Goal: Task Accomplishment & Management: Manage account settings

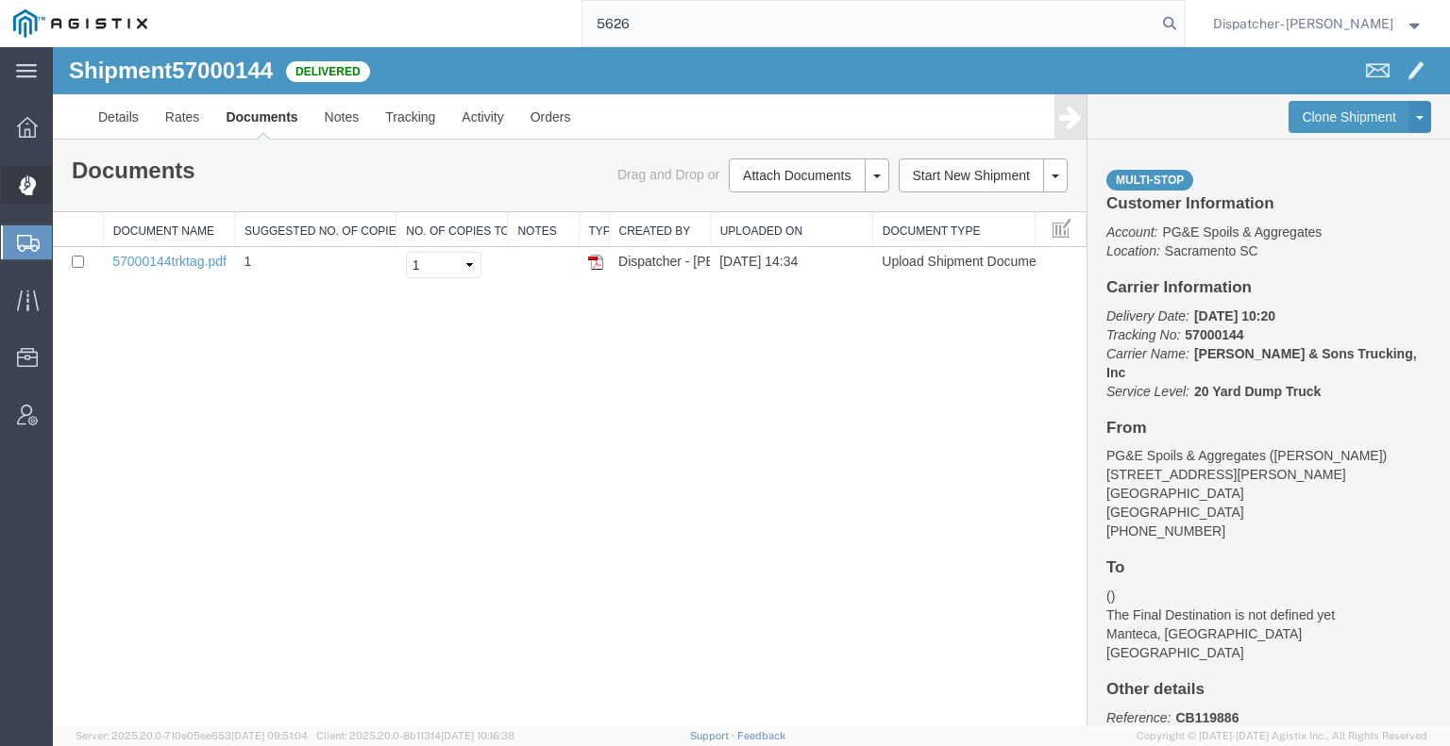
click at [26, 185] on icon at bounding box center [28, 186] width 18 height 20
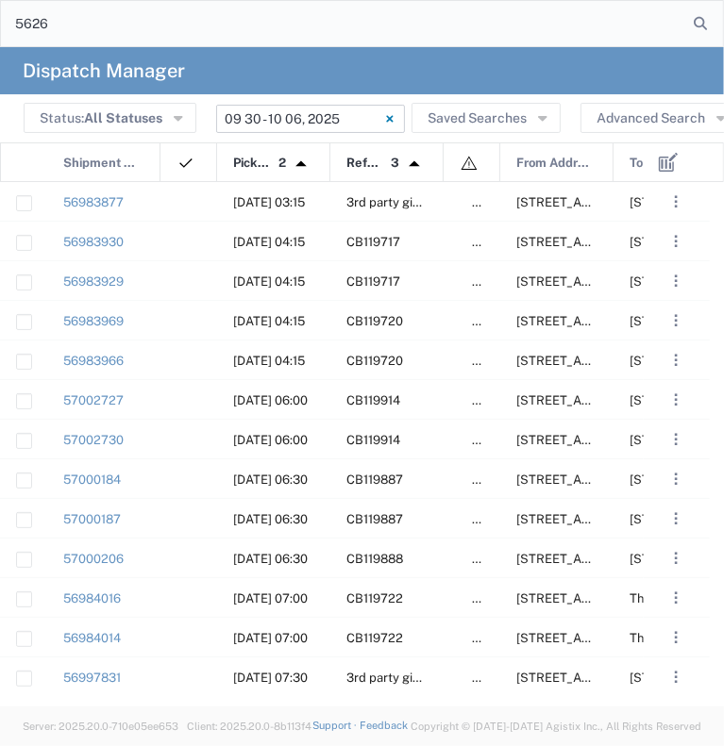
click at [272, 116] on input "[DATE] - [DATE]" at bounding box center [310, 119] width 189 height 28
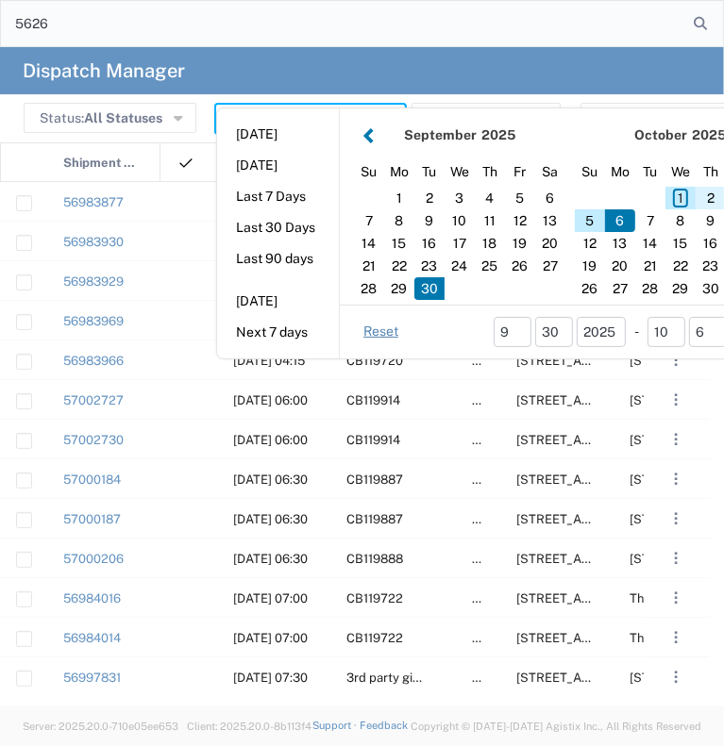
click at [707, 192] on div "2" at bounding box center [711, 198] width 30 height 23
type input "[DATE]"
type input "[DATE] - [DATE]"
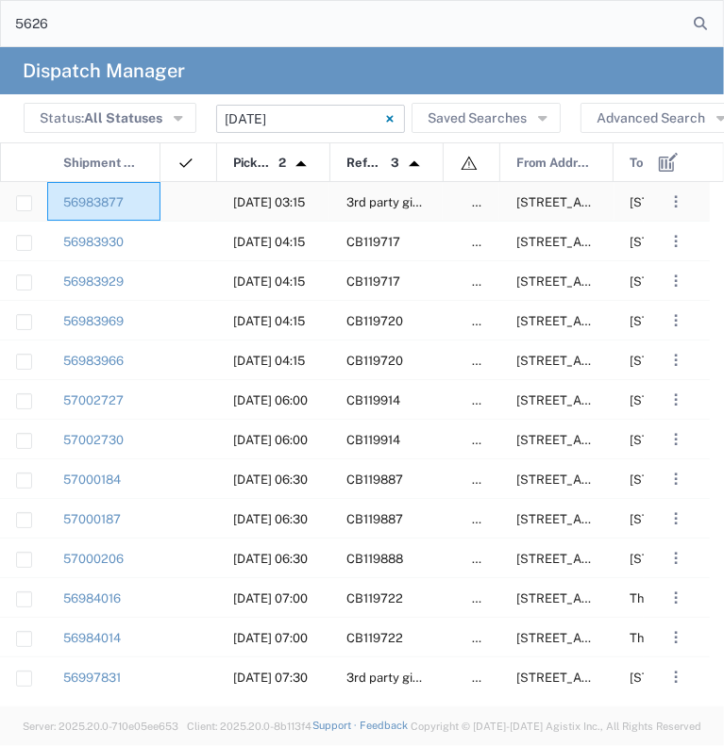
click at [159, 211] on div "56983877" at bounding box center [103, 201] width 113 height 39
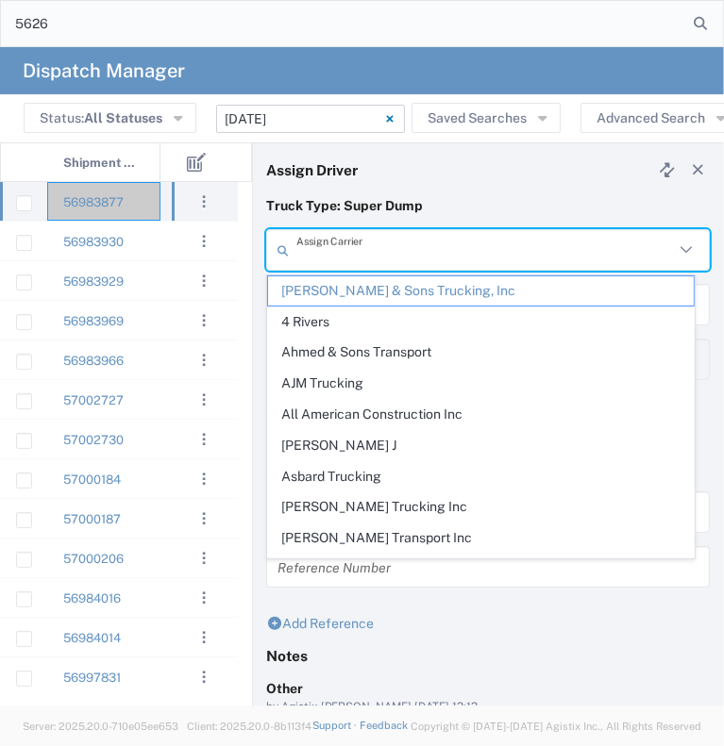
click at [388, 243] on input "text" at bounding box center [484, 250] width 377 height 33
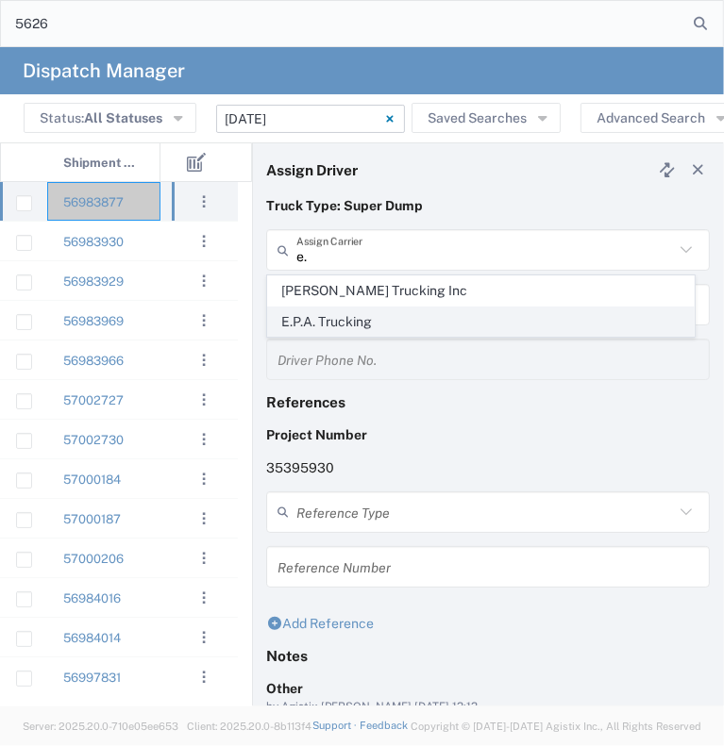
click at [365, 309] on span "E.P.A. Trucking" at bounding box center [481, 322] width 426 height 29
type input "E.P.A. Trucking"
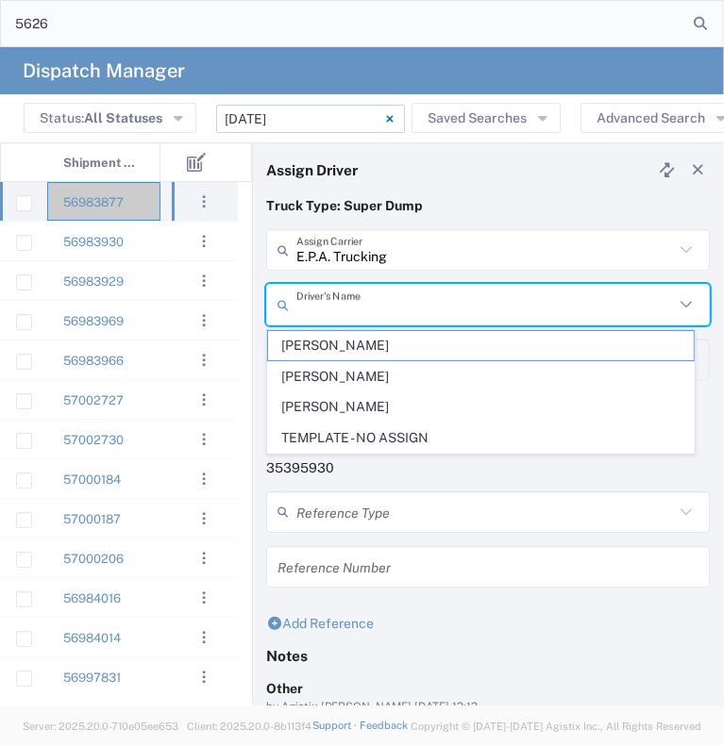
click at [350, 311] on input "text" at bounding box center [484, 305] width 377 height 33
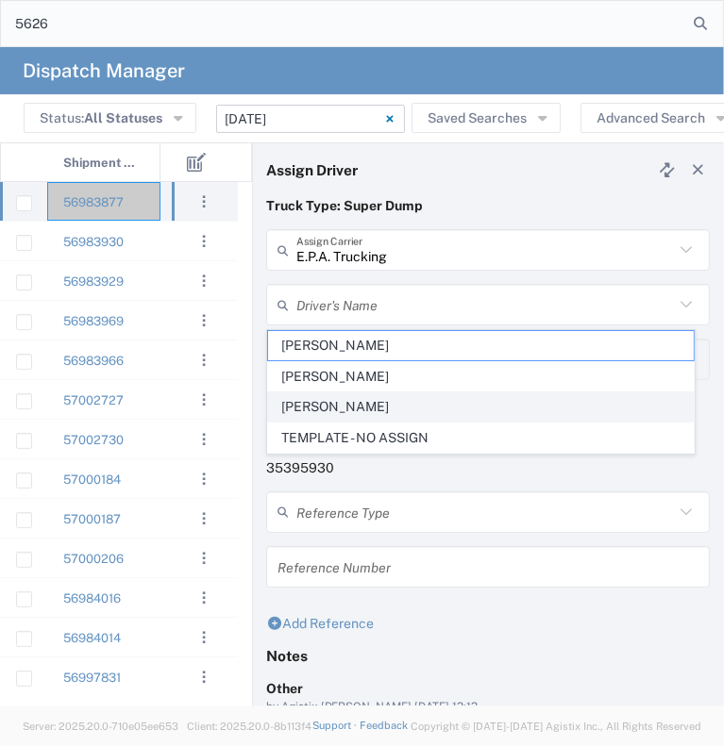
click at [314, 399] on span "[PERSON_NAME]" at bounding box center [481, 407] width 426 height 29
type input "[PERSON_NAME]"
type input "6505371145"
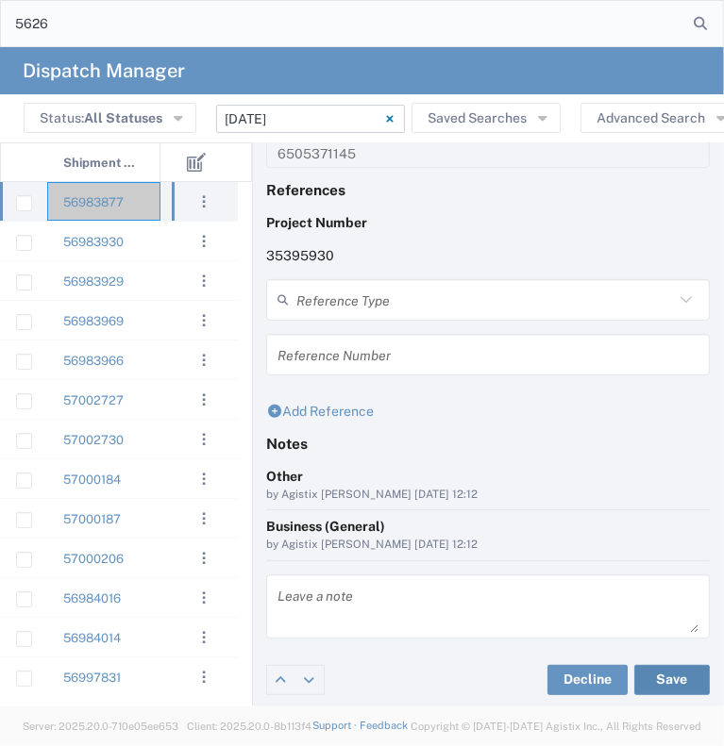
click at [657, 673] on button "Save" at bounding box center [671, 680] width 75 height 30
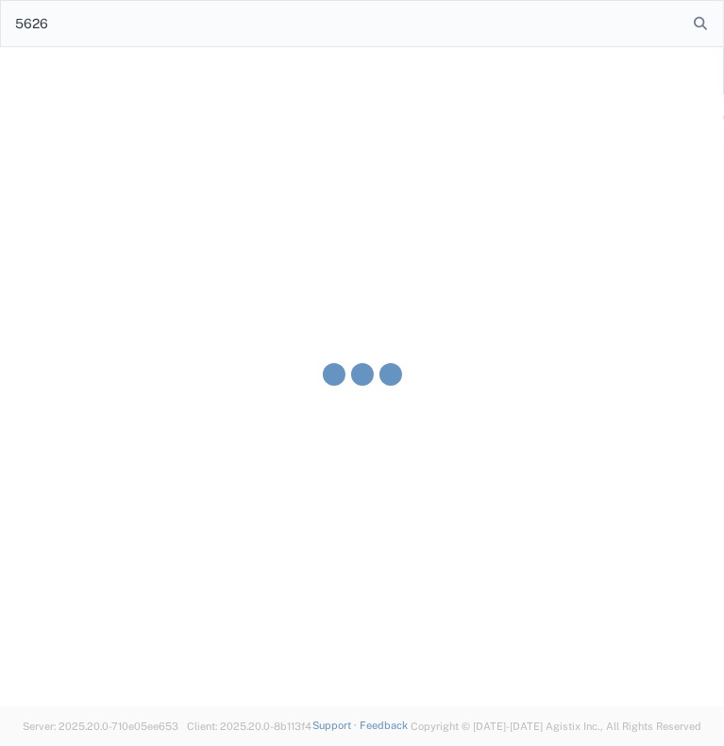
type input "[PERSON_NAME]"
type input "E.P.A. Trucking"
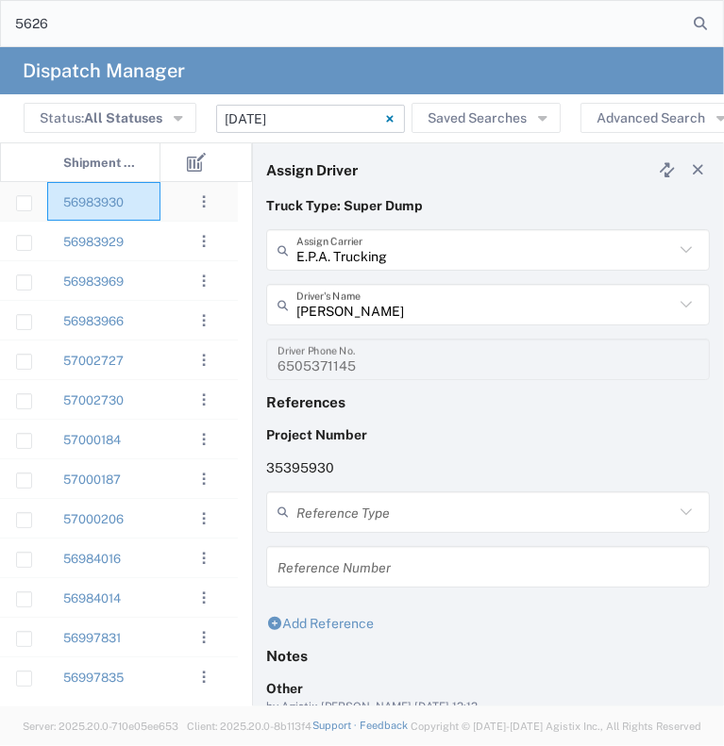
click at [155, 195] on div "56983930" at bounding box center [103, 201] width 113 height 39
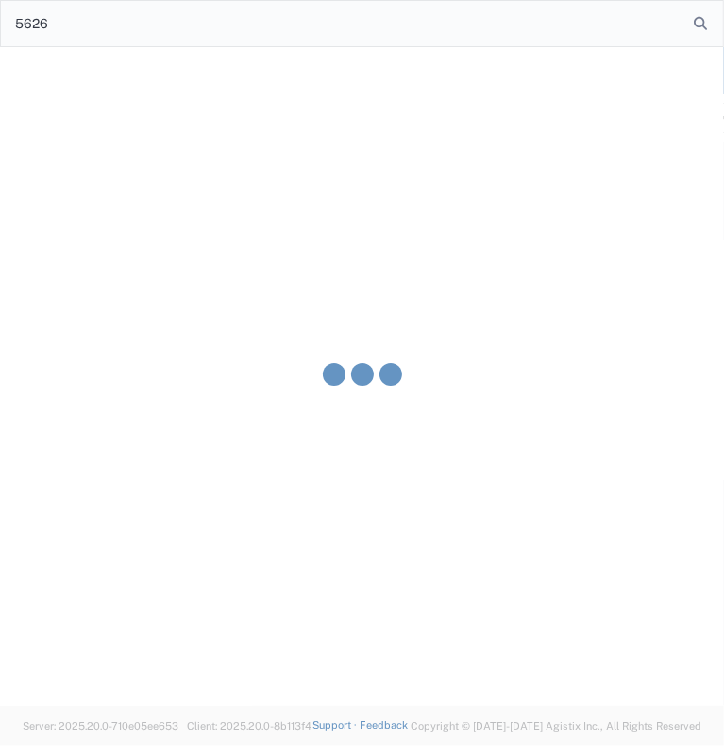
type input "[PERSON_NAME] & Sons Trucking, Inc"
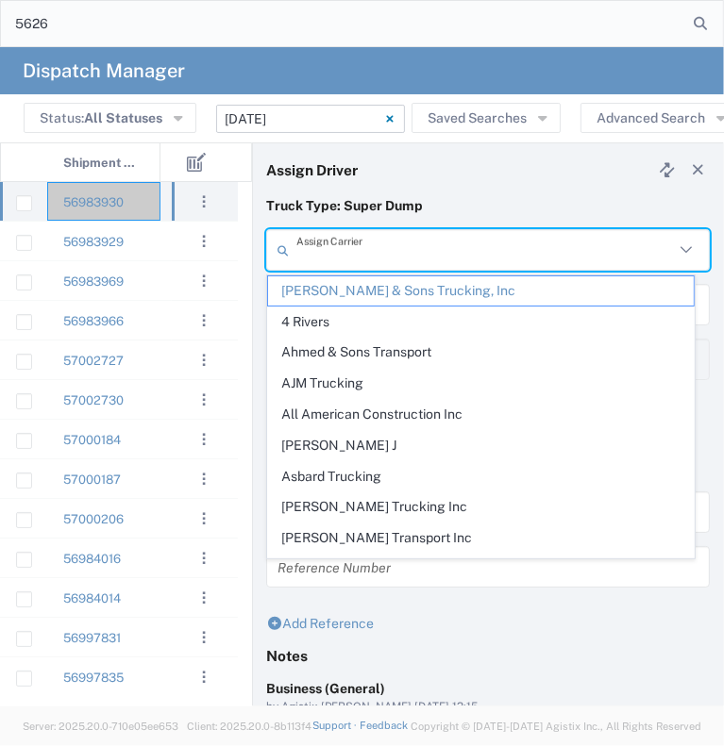
click at [344, 262] on input "text" at bounding box center [484, 250] width 377 height 33
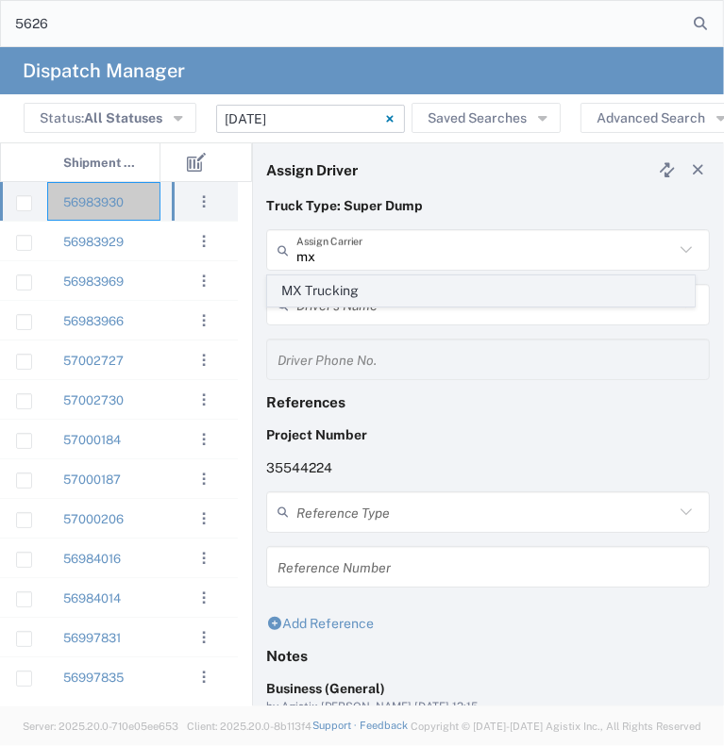
click at [336, 292] on span "MX Trucking" at bounding box center [481, 291] width 426 height 29
type input "MX Trucking"
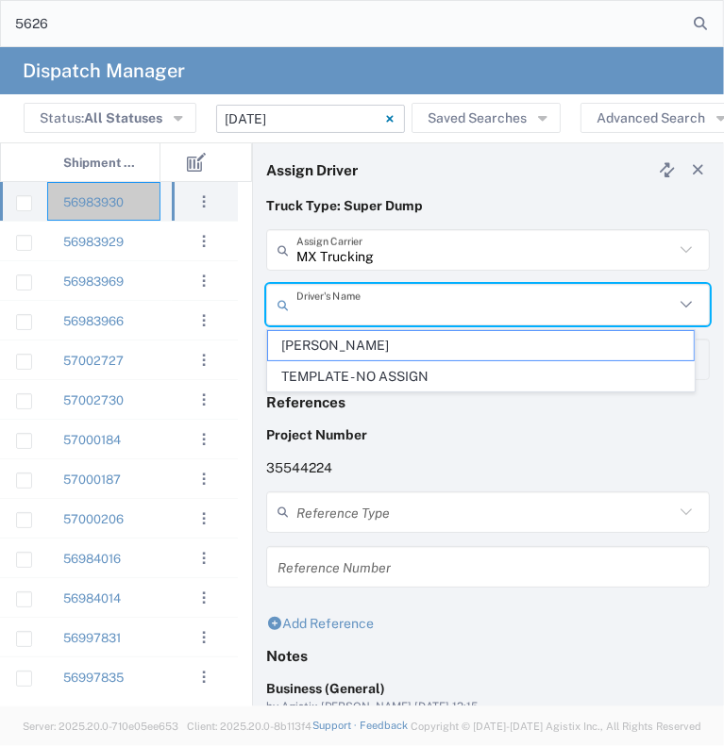
click at [334, 303] on input "text" at bounding box center [484, 305] width 377 height 33
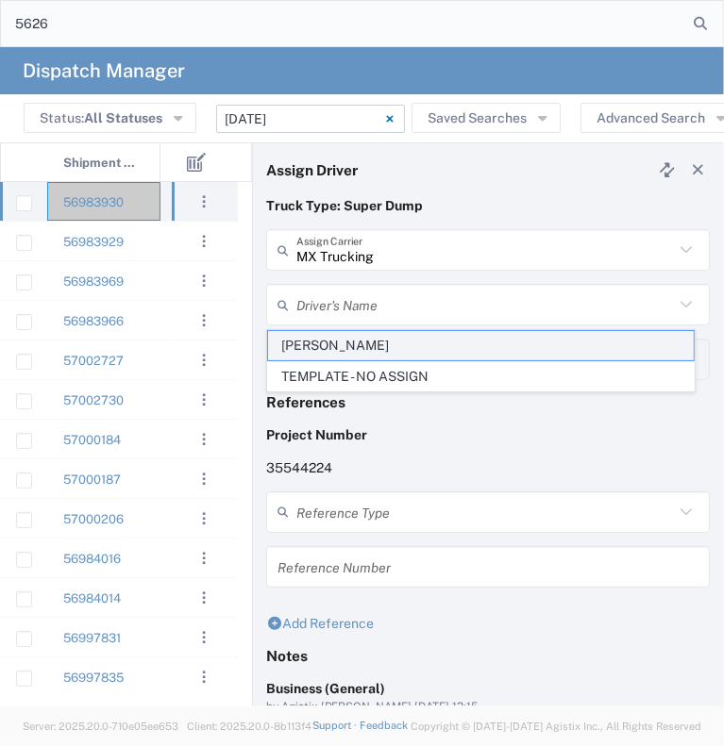
click at [327, 344] on span "[PERSON_NAME]" at bounding box center [481, 345] width 426 height 29
type input "[PERSON_NAME]"
type input "[PHONE_NUMBER]"
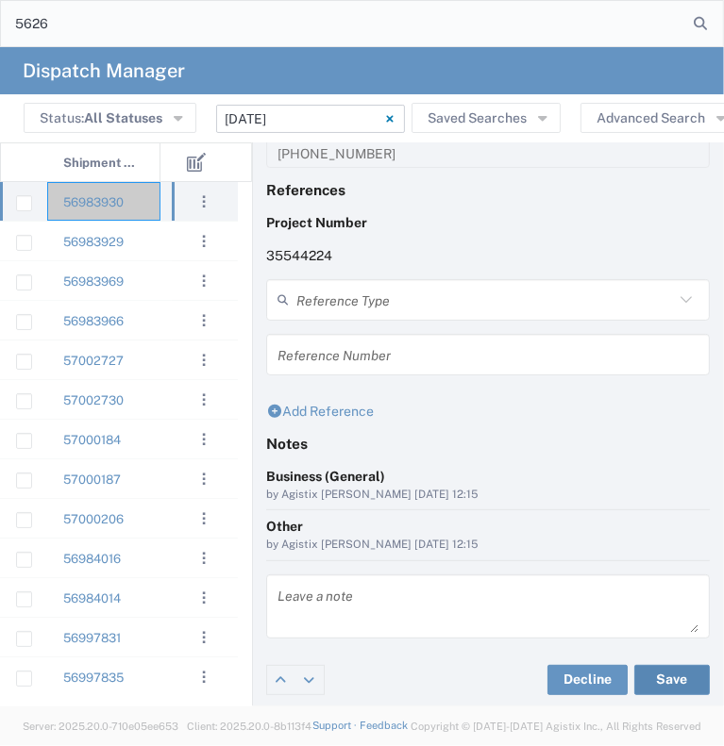
click at [654, 667] on button "Save" at bounding box center [671, 680] width 75 height 30
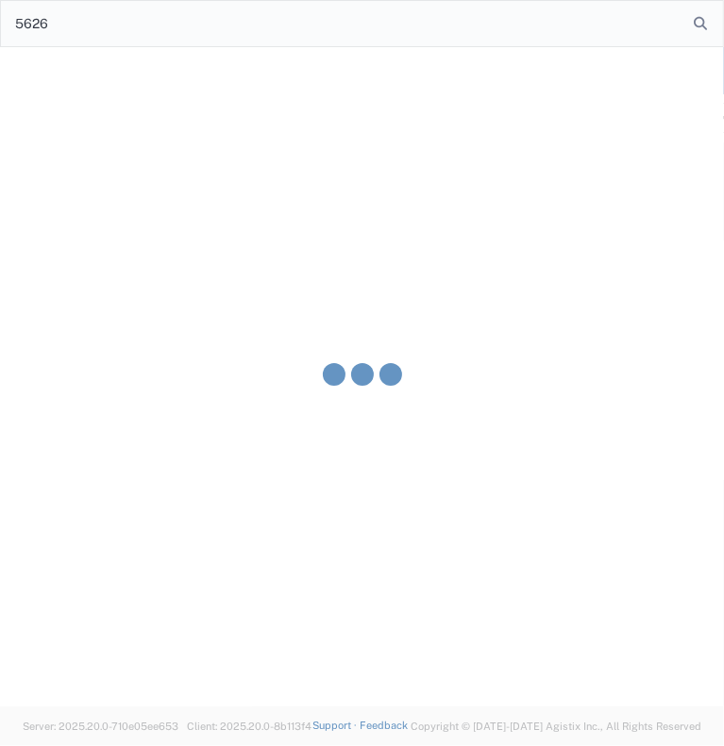
type input "[PERSON_NAME]"
type input "MX Trucking"
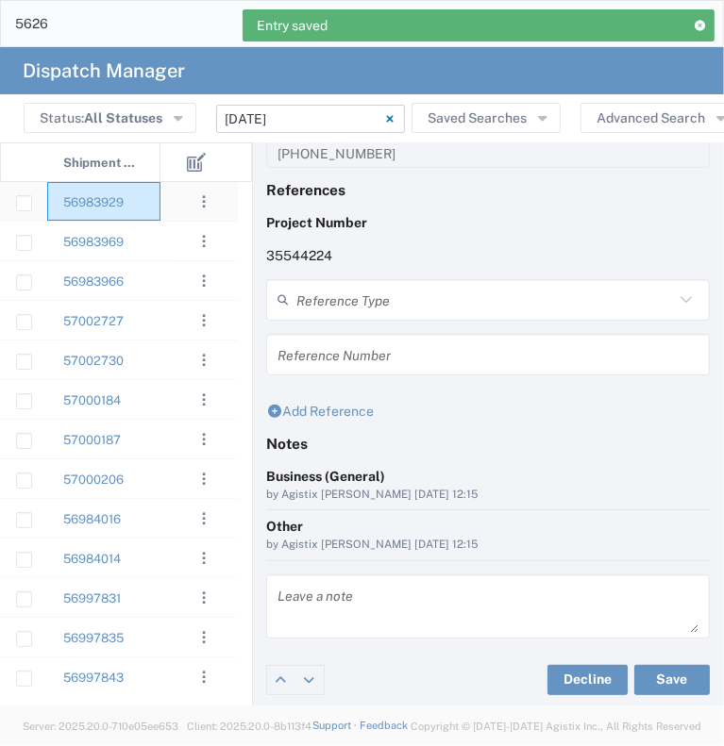
click at [145, 206] on div "56983929" at bounding box center [103, 201] width 113 height 39
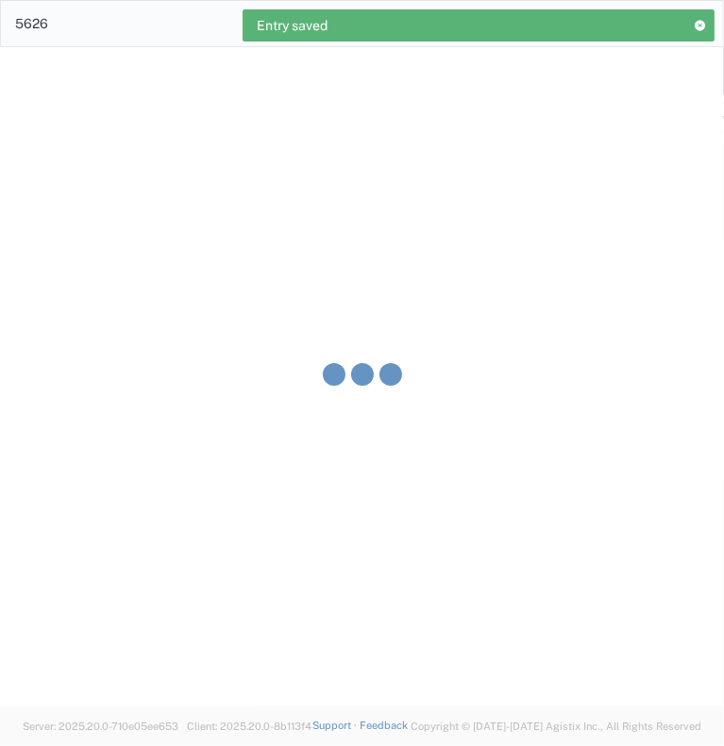
type input "[PERSON_NAME] & Sons Trucking, Inc"
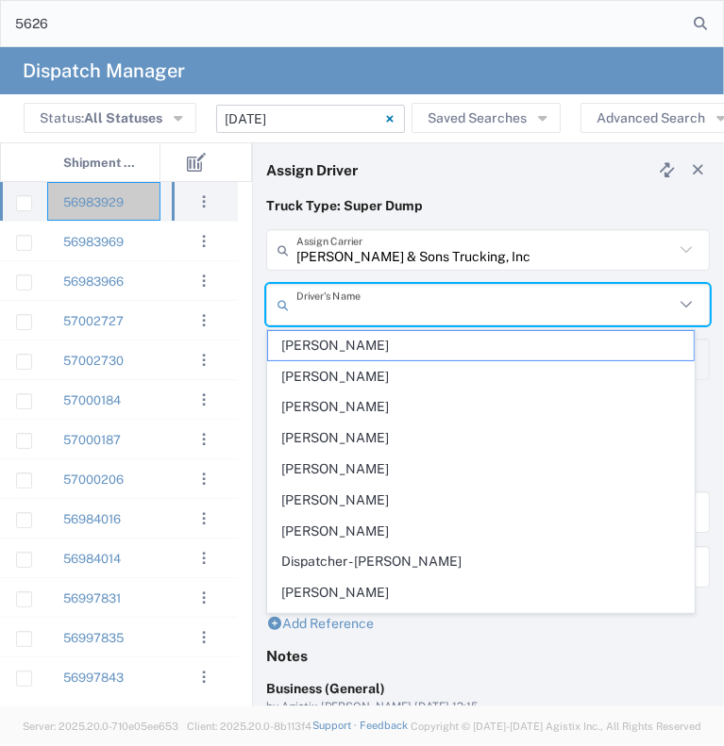
click at [328, 300] on input "text" at bounding box center [484, 305] width 377 height 33
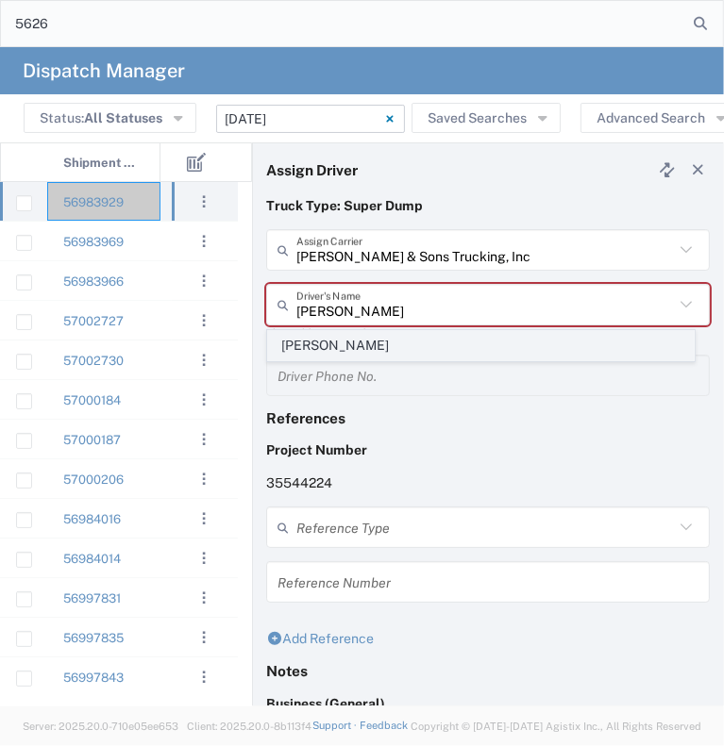
click at [326, 346] on span "[PERSON_NAME]" at bounding box center [481, 345] width 426 height 29
type input "[PERSON_NAME]"
type input "2096295517"
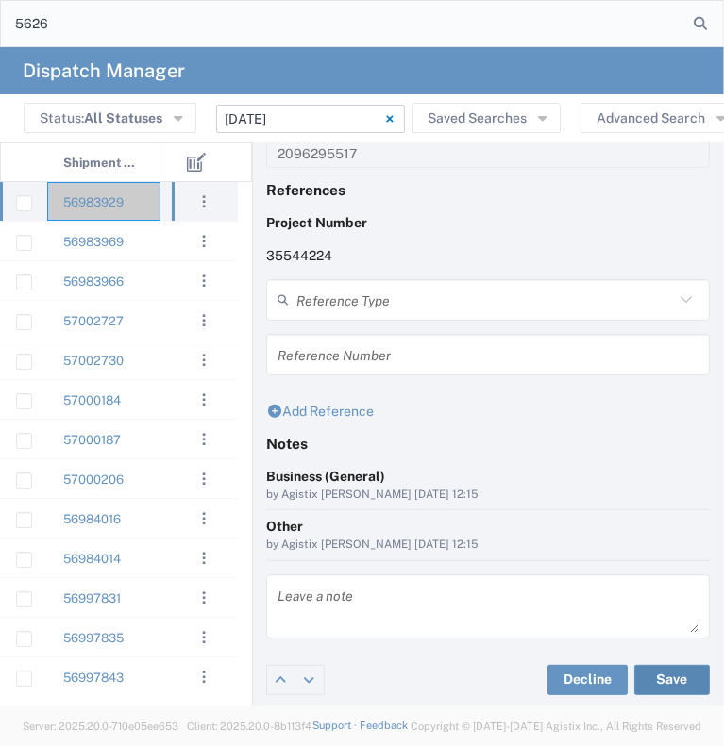
click at [655, 682] on button "Save" at bounding box center [671, 680] width 75 height 30
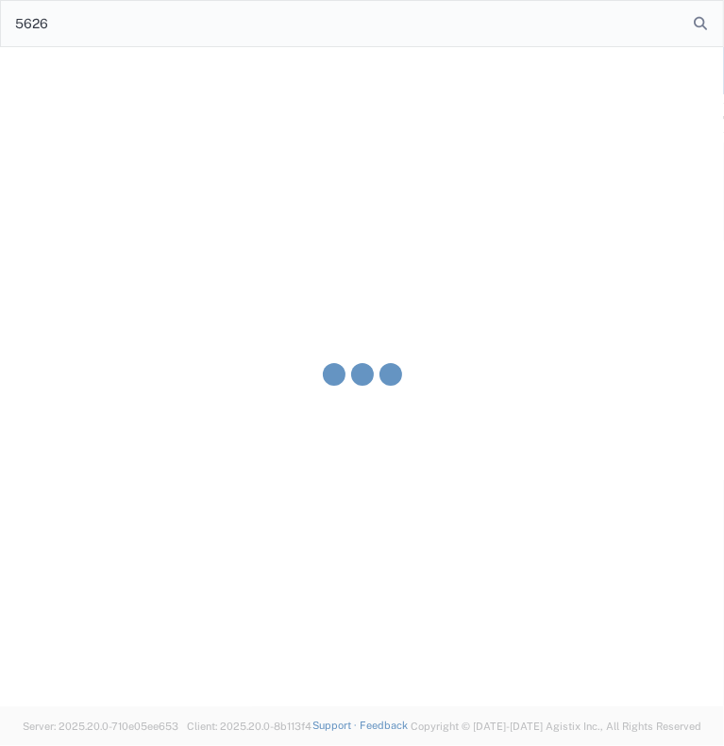
type input "[PERSON_NAME]"
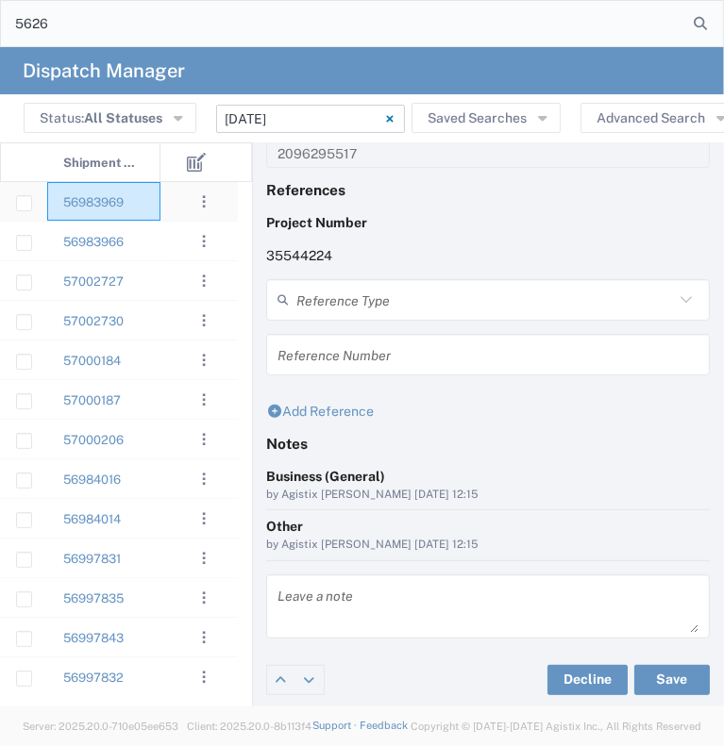
click at [147, 216] on div "56983969" at bounding box center [103, 201] width 113 height 39
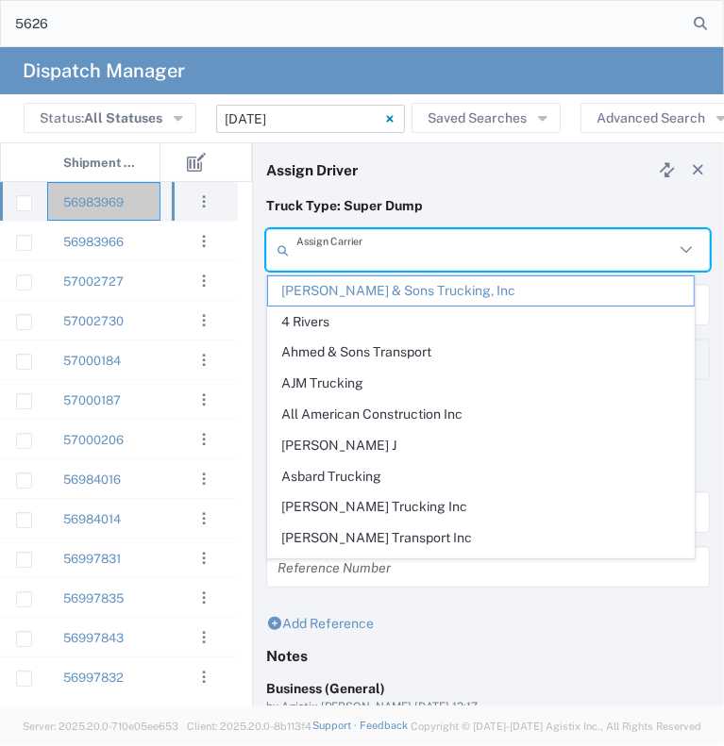
click at [437, 249] on input "text" at bounding box center [484, 250] width 377 height 33
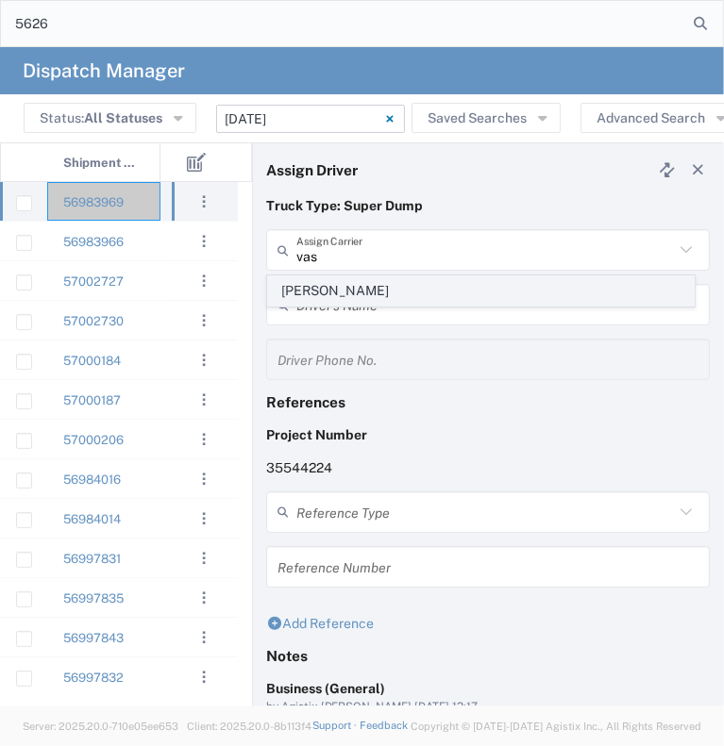
click at [412, 296] on span "[PERSON_NAME]" at bounding box center [481, 291] width 426 height 29
type input "[PERSON_NAME]"
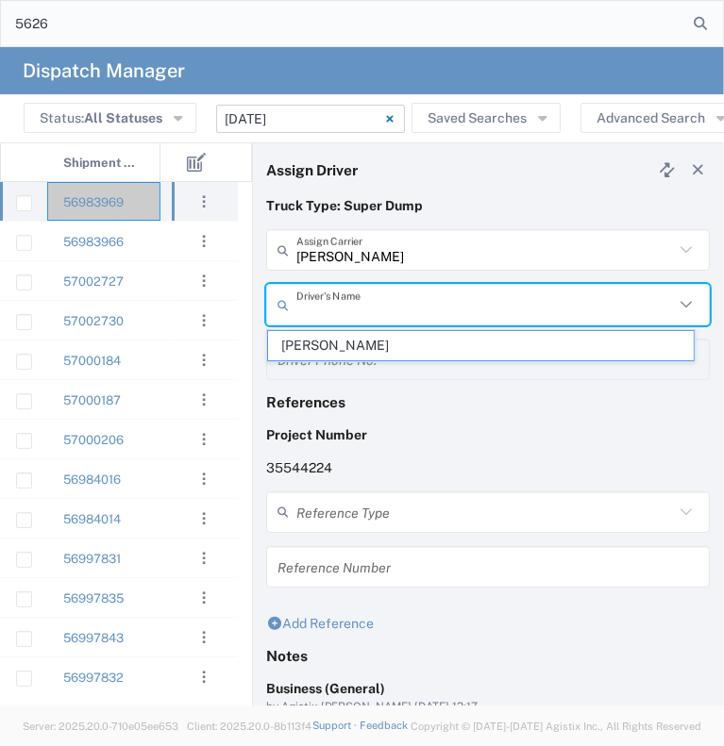
click at [394, 297] on input "text" at bounding box center [484, 305] width 377 height 33
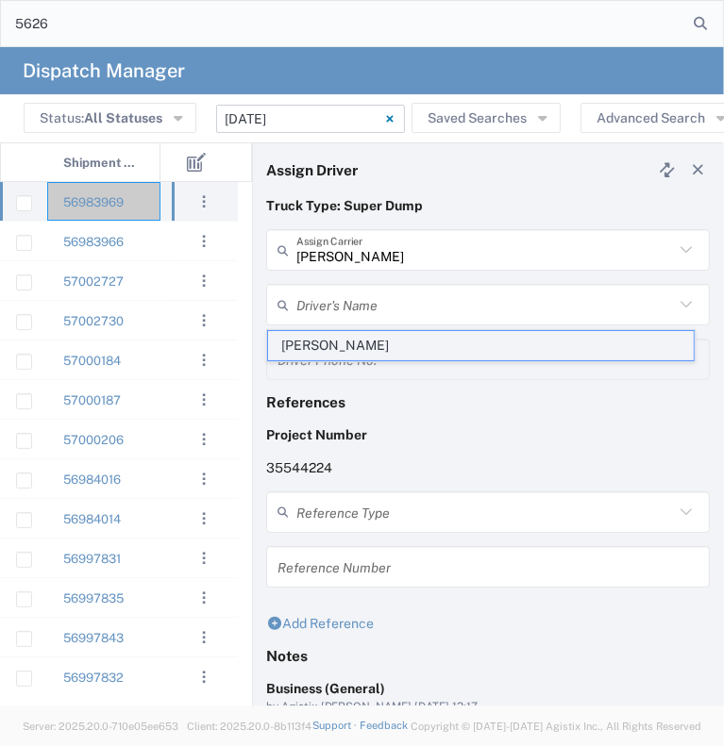
click at [376, 352] on span "[PERSON_NAME]" at bounding box center [481, 345] width 426 height 29
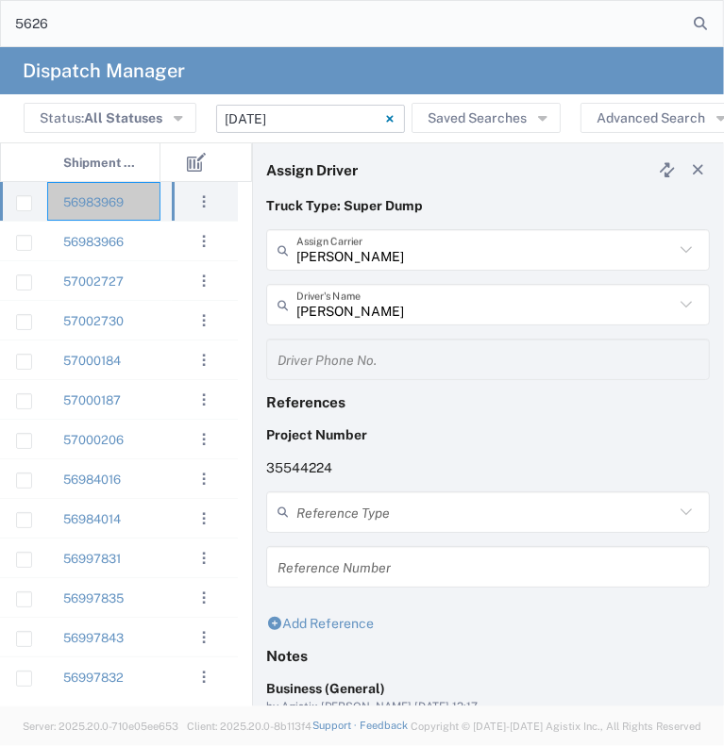
scroll to position [212, 0]
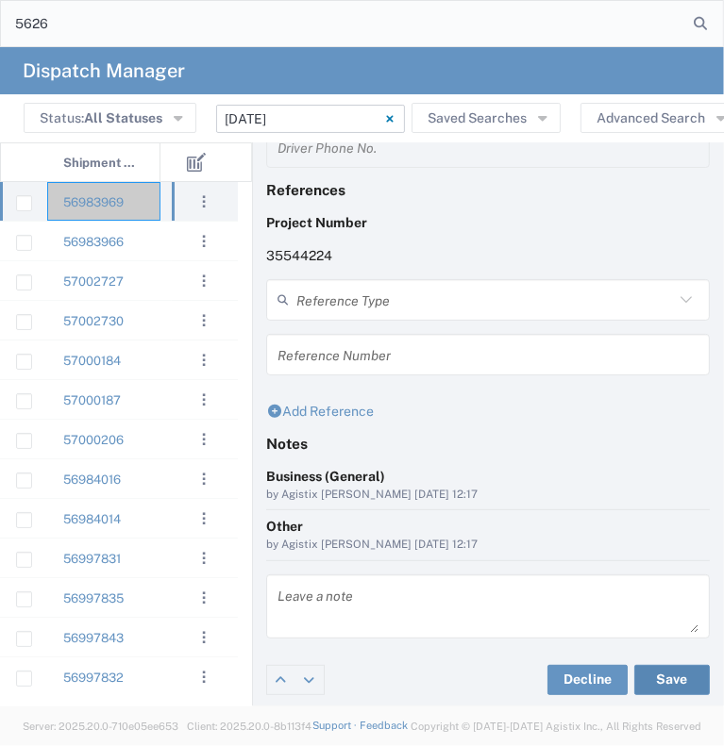
click at [652, 670] on button "Save" at bounding box center [671, 680] width 75 height 30
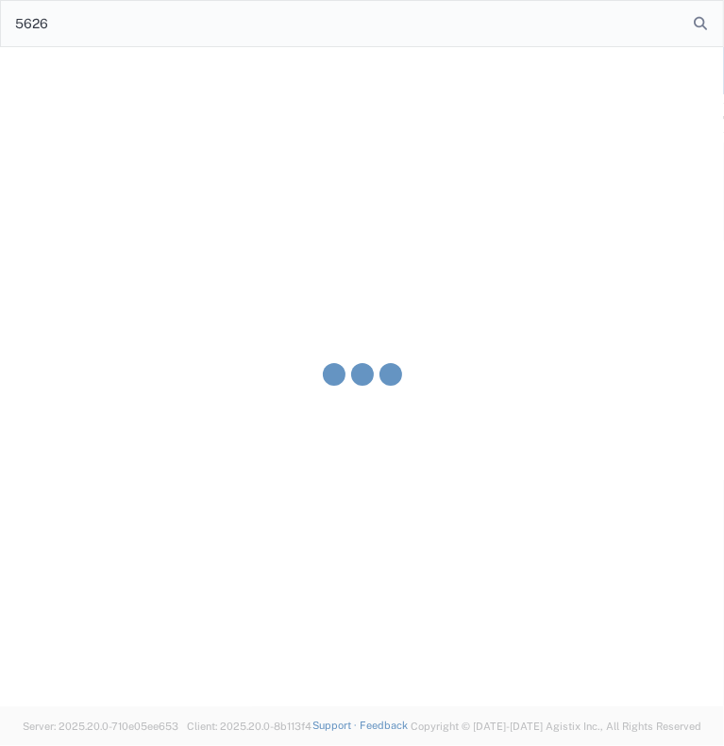
type input "[PERSON_NAME]"
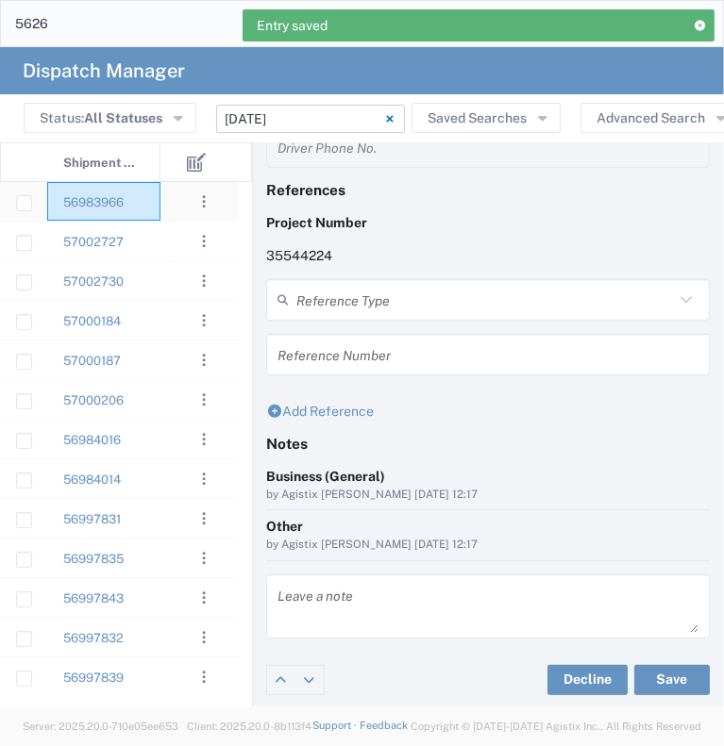
click at [142, 204] on div "56983966" at bounding box center [103, 201] width 113 height 39
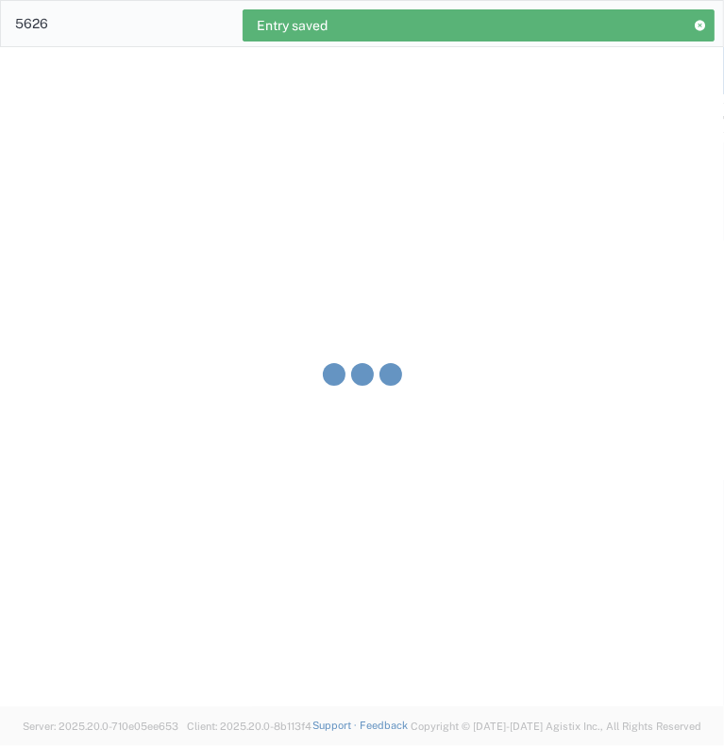
type input "[PERSON_NAME] & Sons Trucking, Inc"
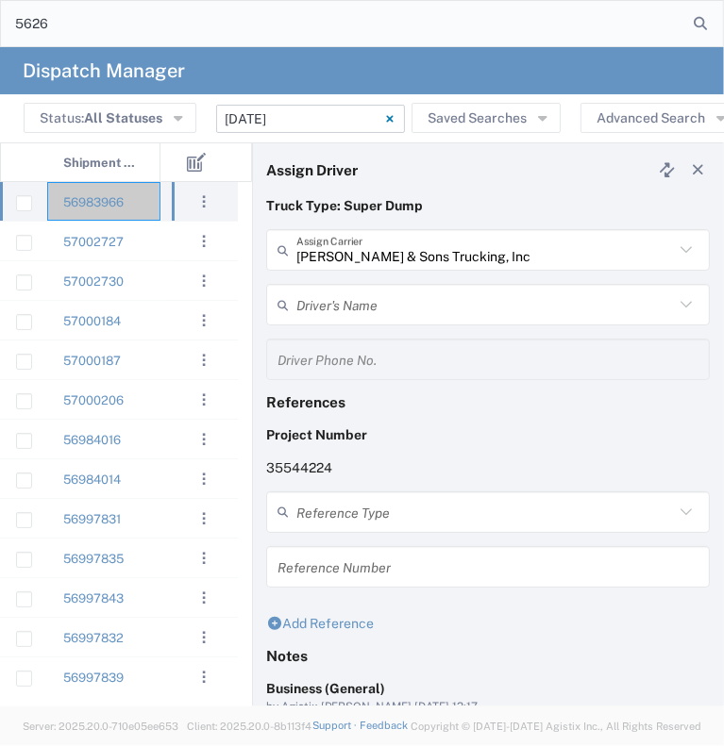
click at [367, 230] on div "[PERSON_NAME] & Sons Trucking, Inc Assign Carrier" at bounding box center [488, 250] width 444 height 42
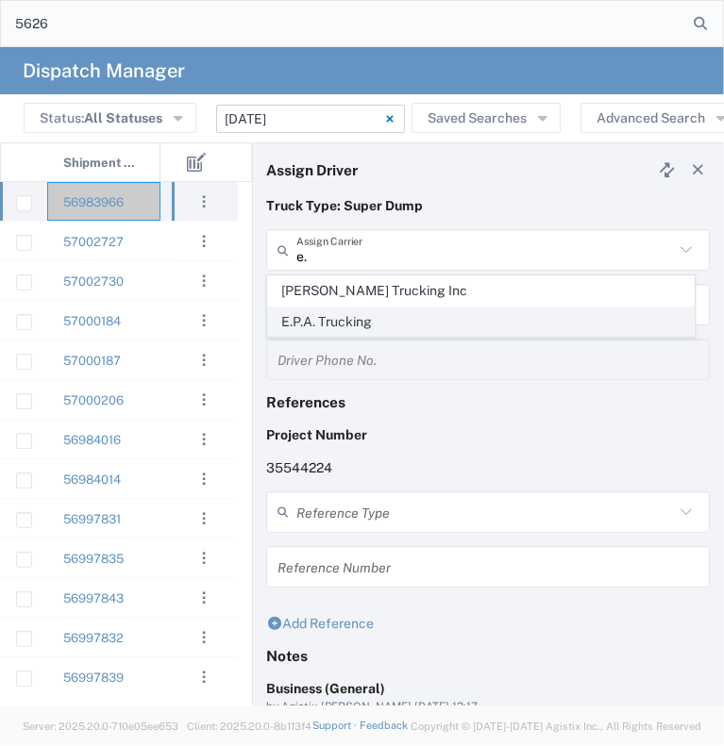
click at [338, 325] on span "E.P.A. Trucking" at bounding box center [481, 322] width 426 height 29
type input "E.P.A. Trucking"
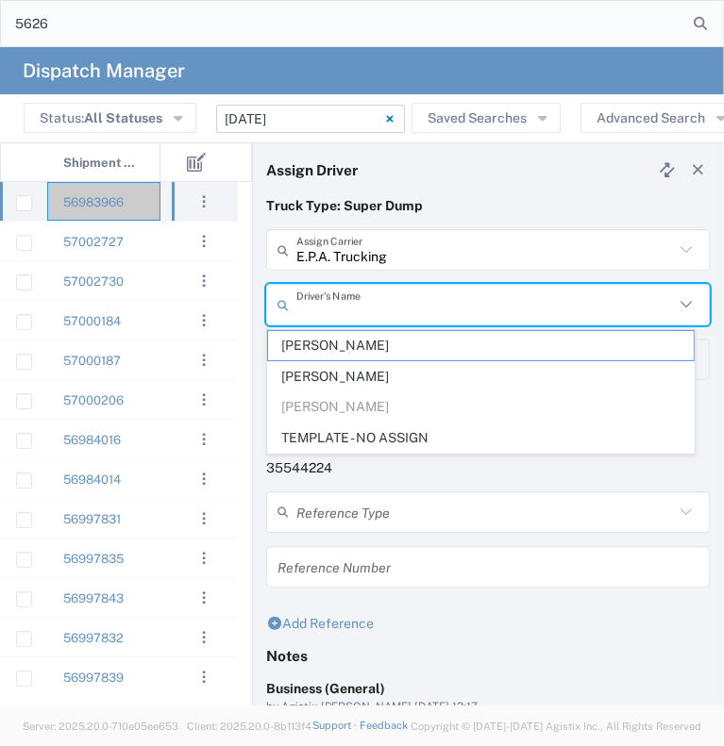
click at [345, 309] on input "text" at bounding box center [484, 305] width 377 height 33
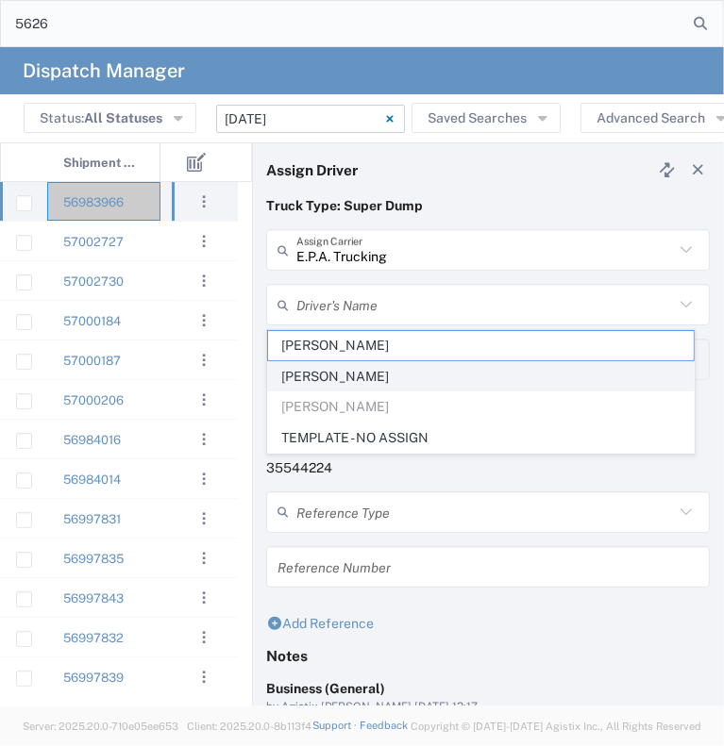
click at [343, 379] on span "[PERSON_NAME]" at bounding box center [481, 376] width 426 height 29
type input "[PERSON_NAME]"
type input "[PHONE_NUMBER]"
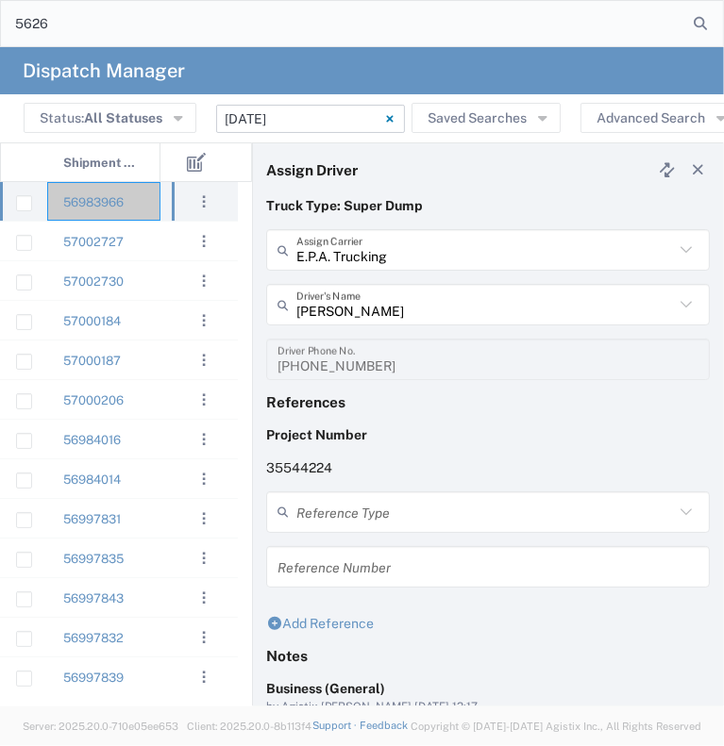
scroll to position [212, 0]
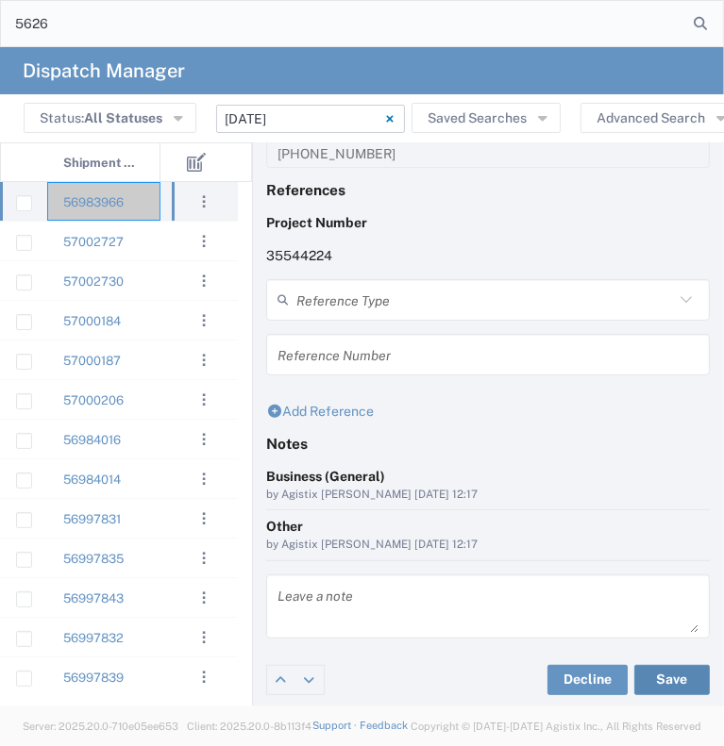
click at [653, 667] on button "Save" at bounding box center [671, 680] width 75 height 30
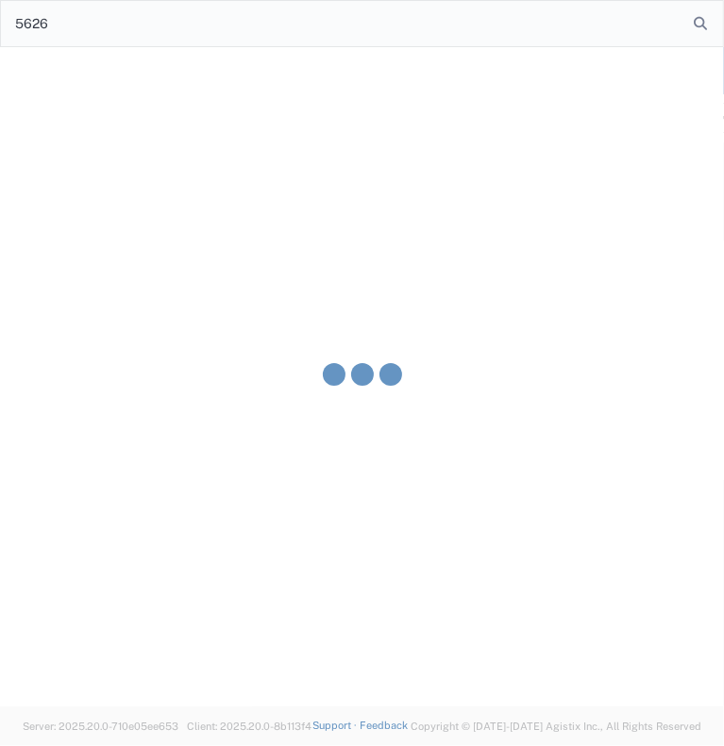
type input "[PERSON_NAME]"
type input "E.P.A. Trucking"
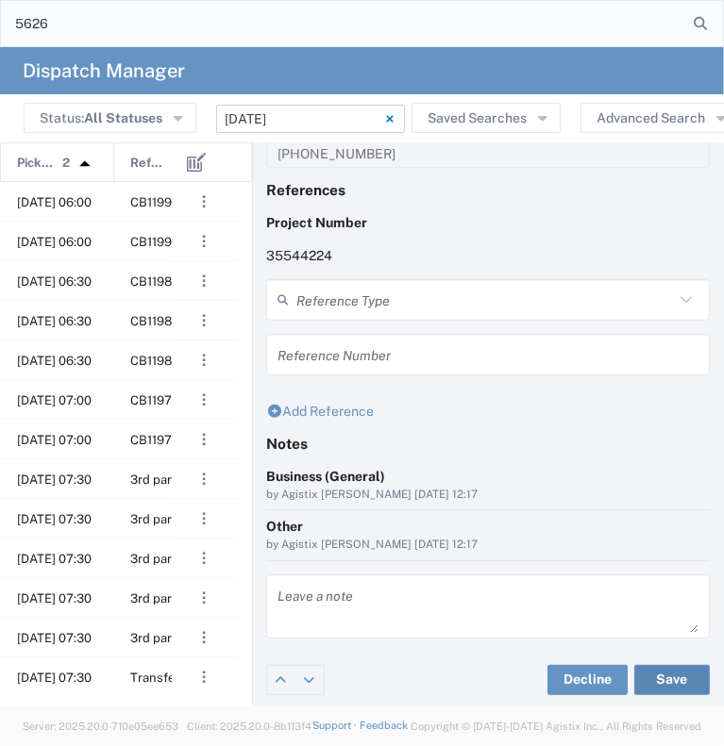
scroll to position [0, 327]
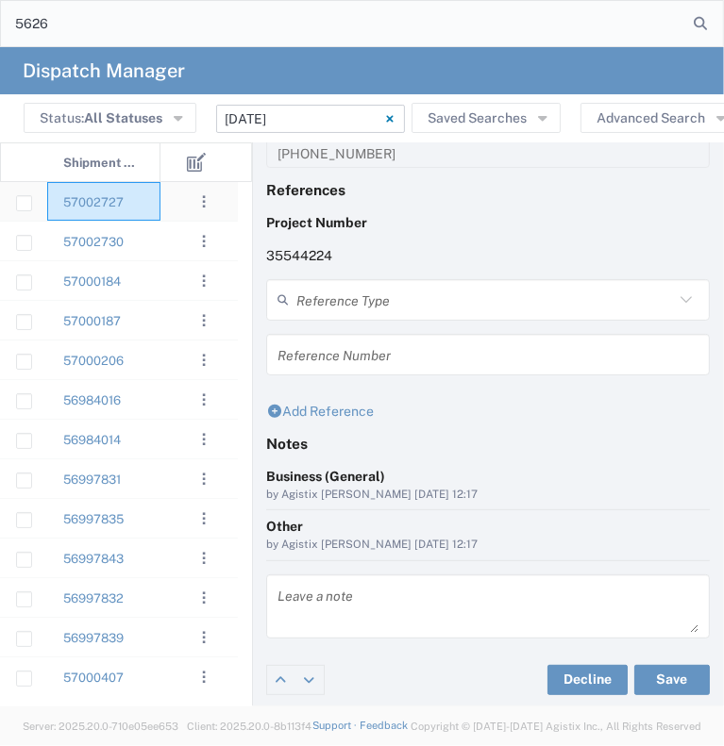
click at [148, 203] on div "57002727" at bounding box center [103, 201] width 113 height 39
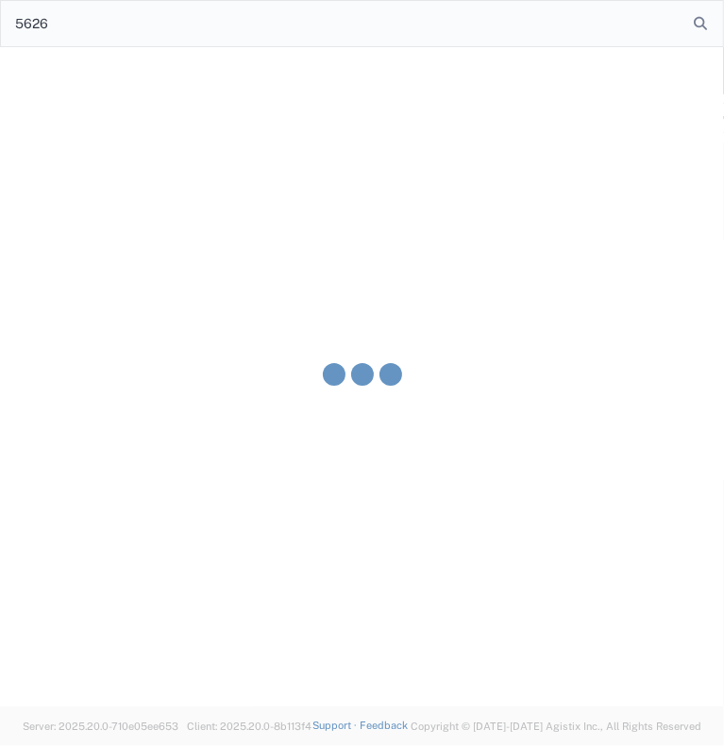
type input "[PERSON_NAME] & Sons Trucking, Inc"
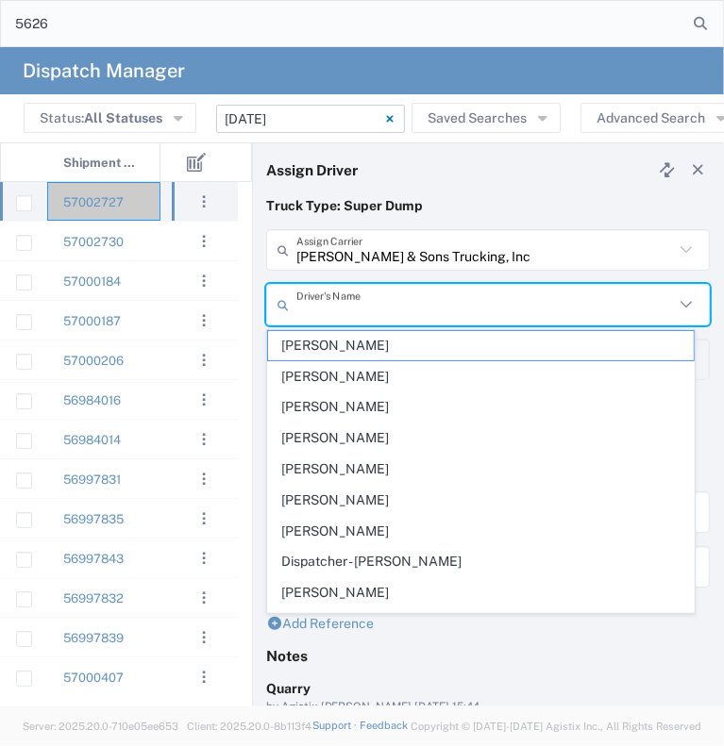
click at [328, 293] on input "text" at bounding box center [484, 305] width 377 height 33
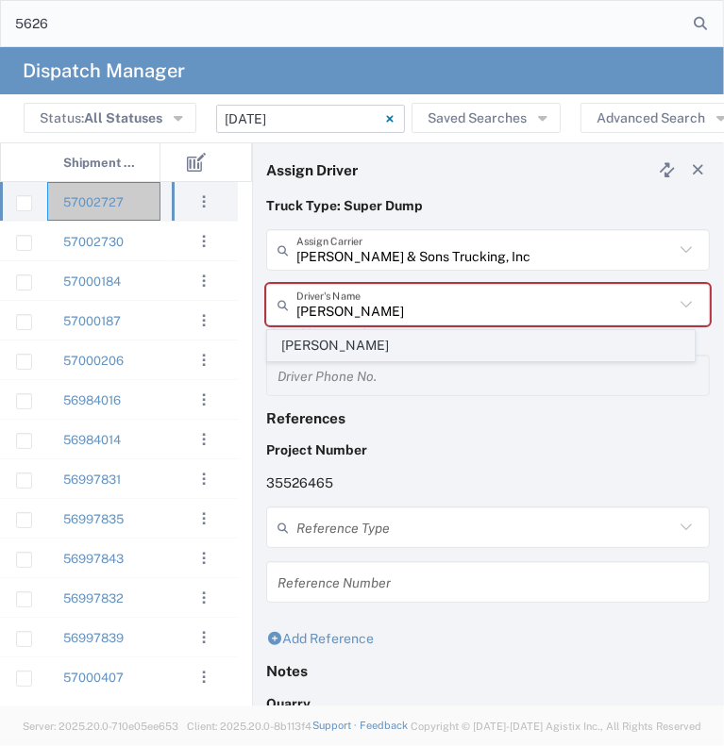
click at [312, 345] on span "[PERSON_NAME]" at bounding box center [481, 345] width 426 height 29
type input "[PERSON_NAME]"
type input "[PHONE_NUMBER]"
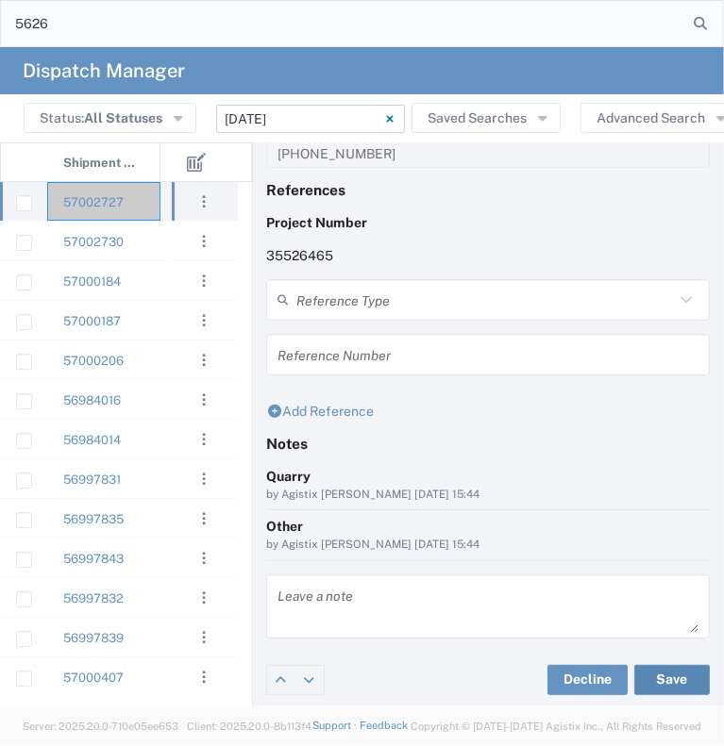
click at [646, 690] on button "Save" at bounding box center [671, 680] width 75 height 30
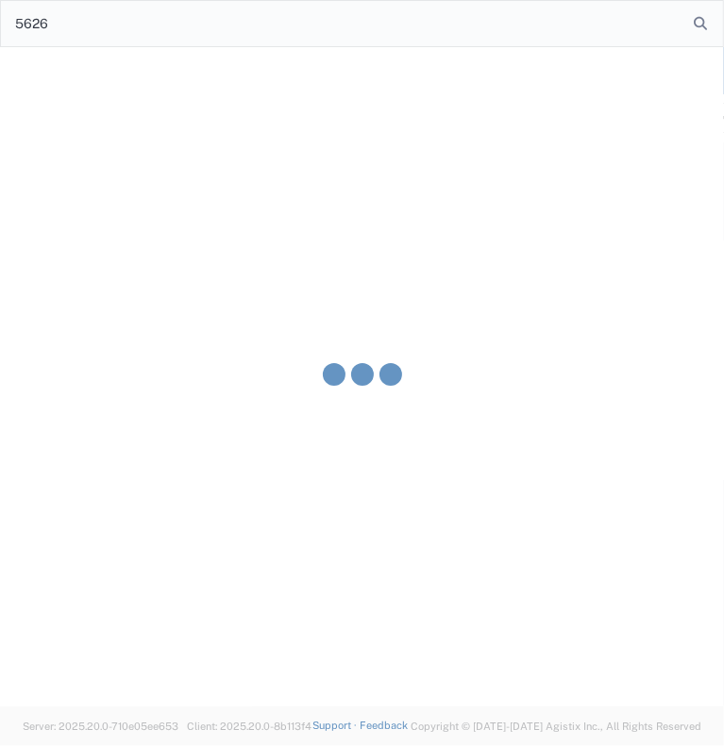
type input "[PERSON_NAME]"
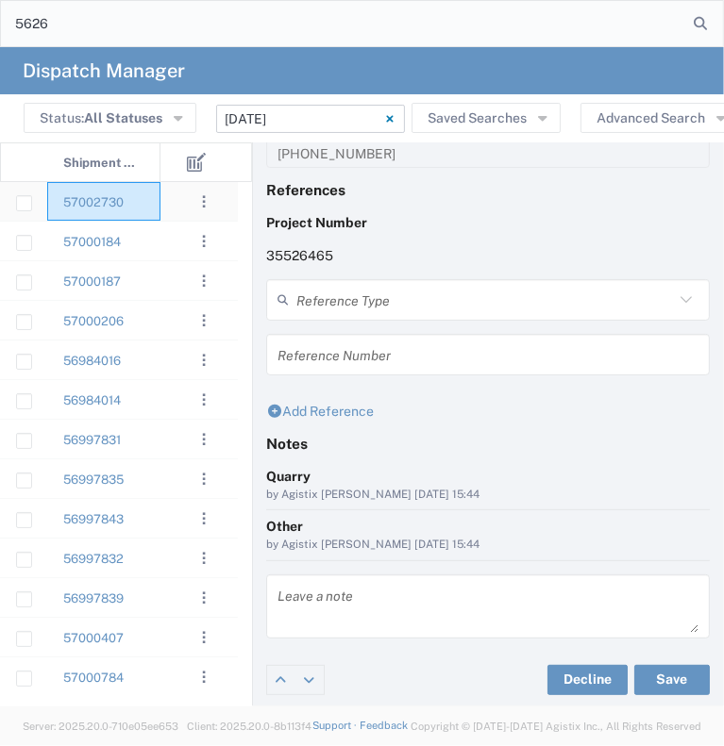
click at [144, 214] on div "57002730" at bounding box center [103, 201] width 113 height 39
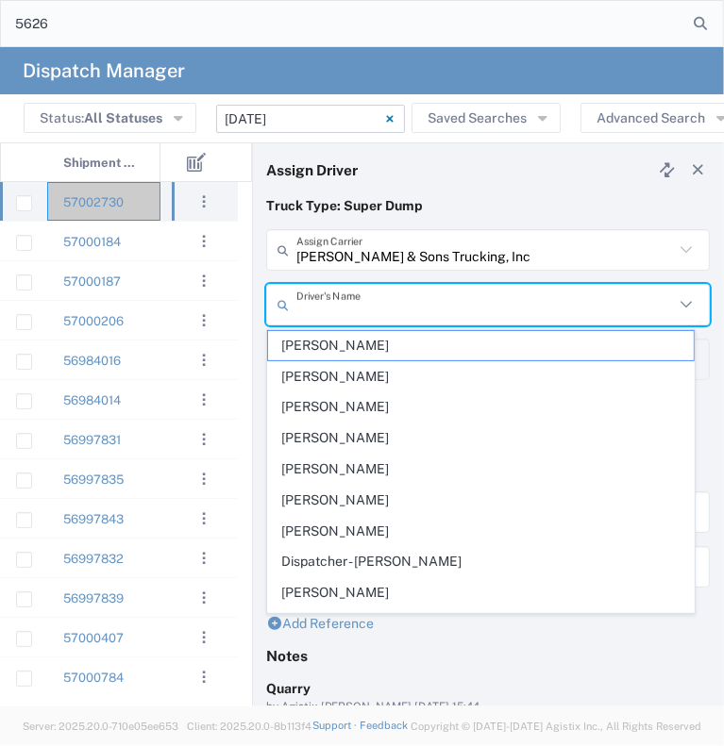
click at [375, 299] on input "text" at bounding box center [484, 305] width 377 height 33
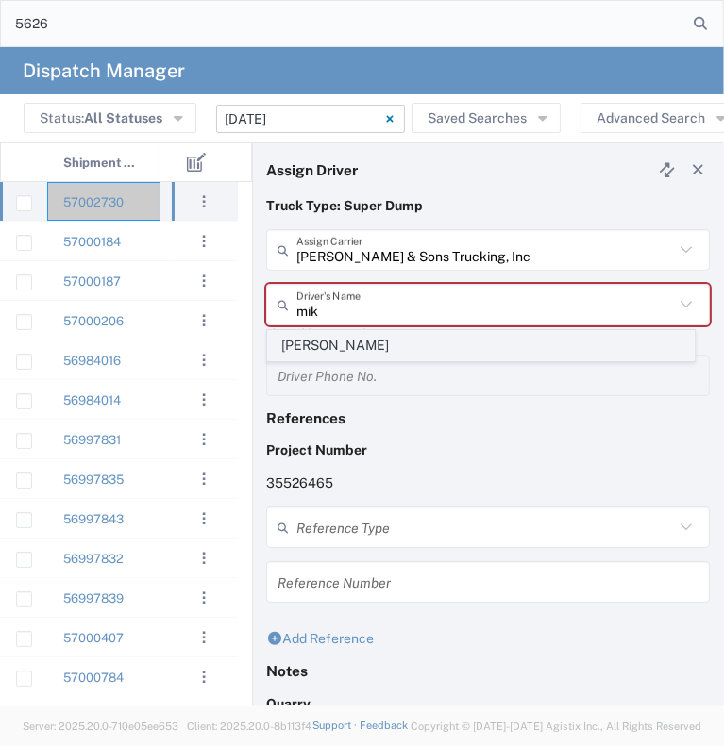
click at [360, 340] on span "[PERSON_NAME]" at bounding box center [481, 345] width 426 height 29
type input "[PERSON_NAME]"
type input "[PHONE_NUMBER]"
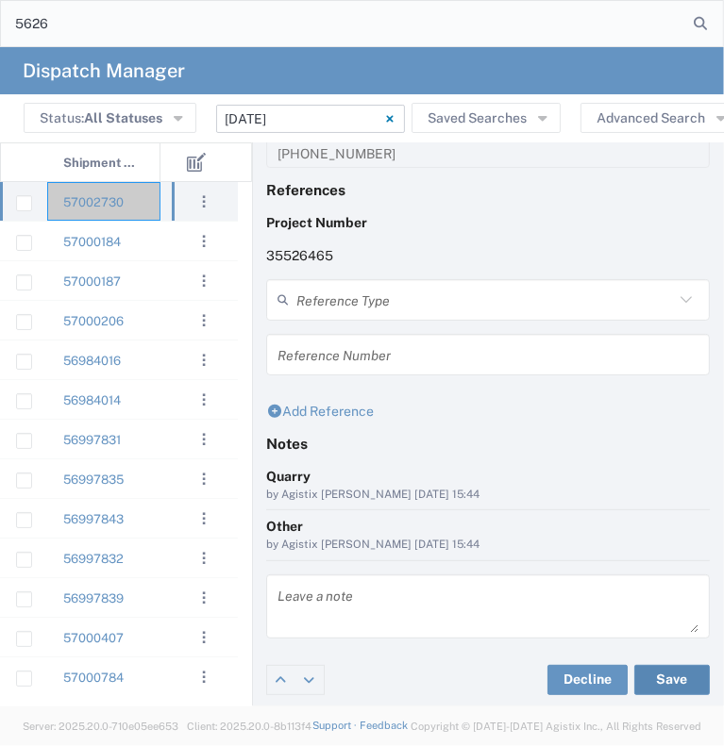
click at [653, 679] on button "Save" at bounding box center [671, 680] width 75 height 30
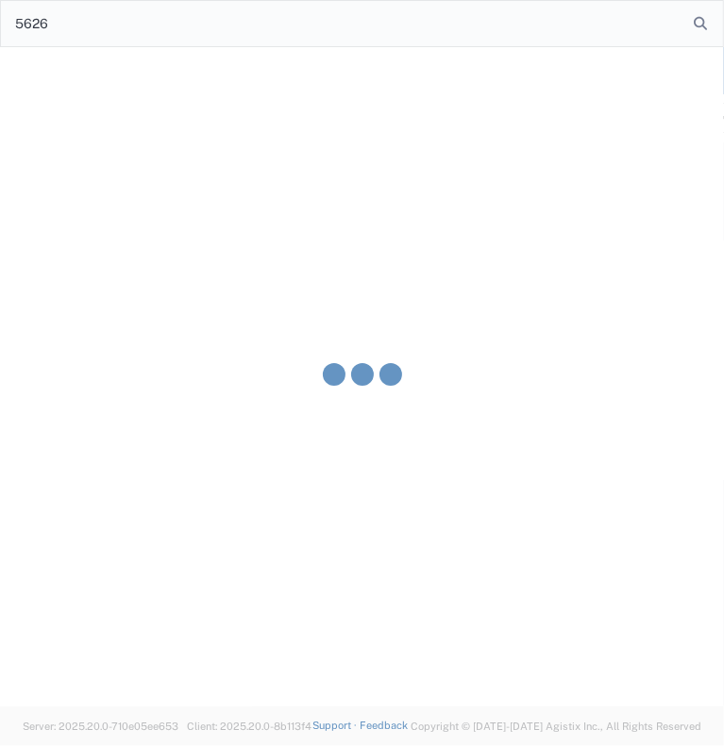
type input "[PERSON_NAME]"
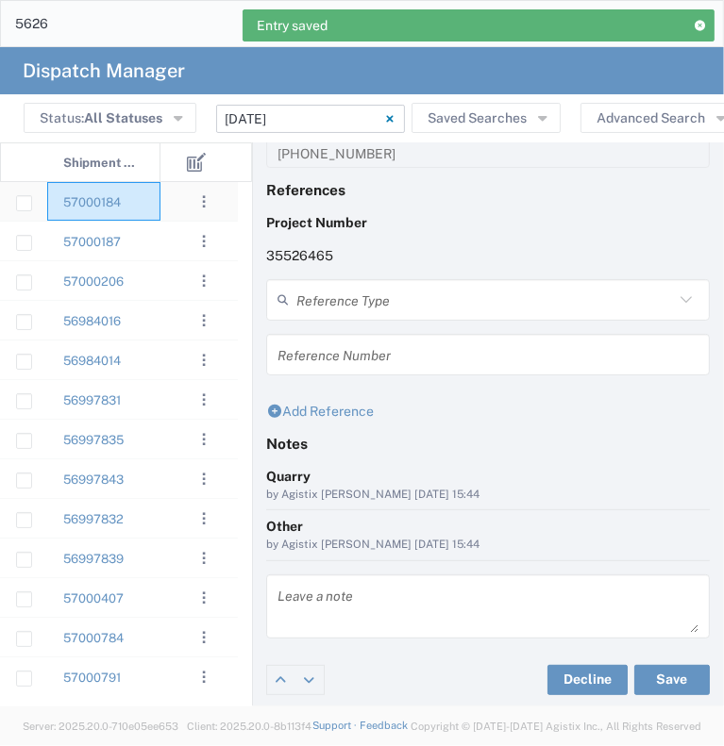
click at [155, 189] on div "57000184" at bounding box center [103, 201] width 113 height 39
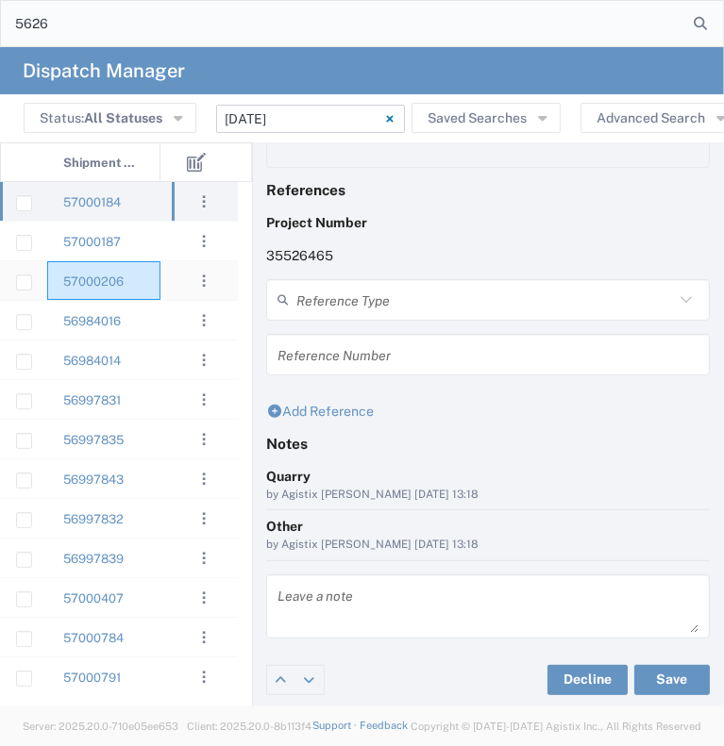
click at [135, 284] on div "57000206" at bounding box center [103, 280] width 113 height 39
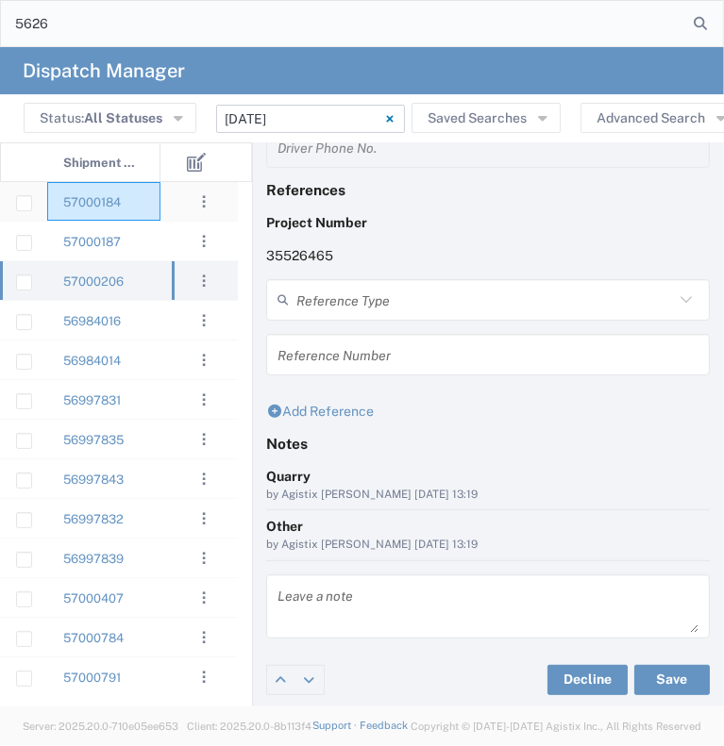
click at [147, 208] on div "57000184" at bounding box center [103, 201] width 113 height 39
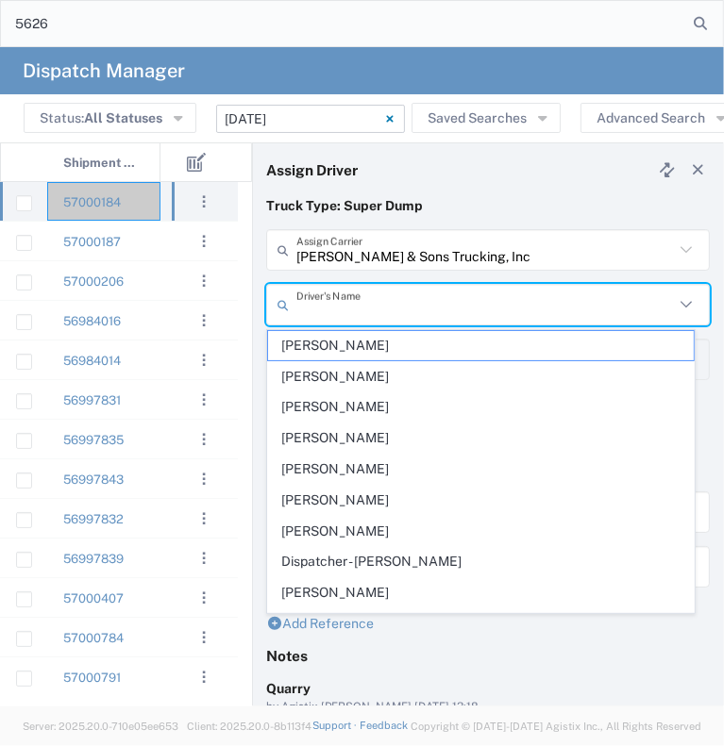
click at [374, 305] on input "text" at bounding box center [484, 305] width 377 height 33
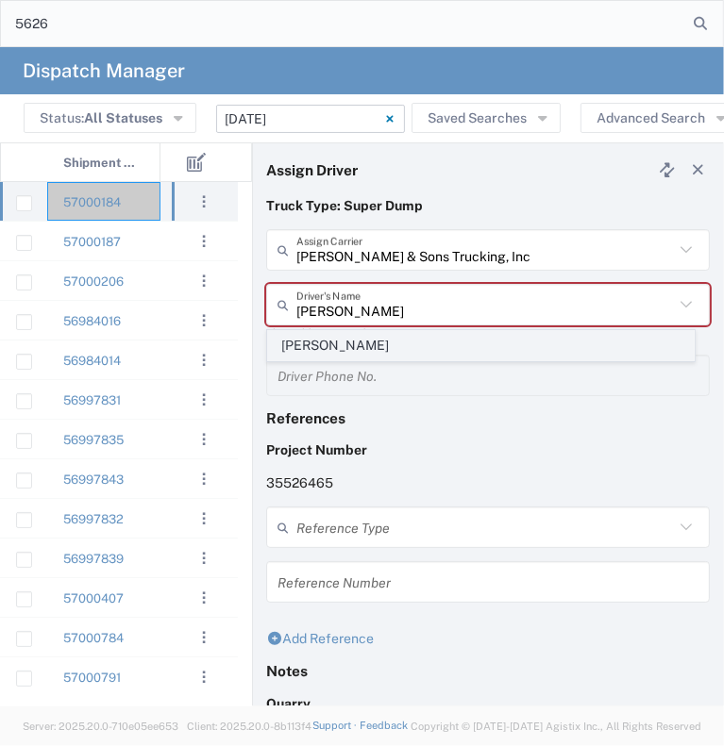
click at [361, 346] on span "[PERSON_NAME]" at bounding box center [481, 345] width 426 height 29
type input "[PERSON_NAME]"
type input "[PHONE_NUMBER]"
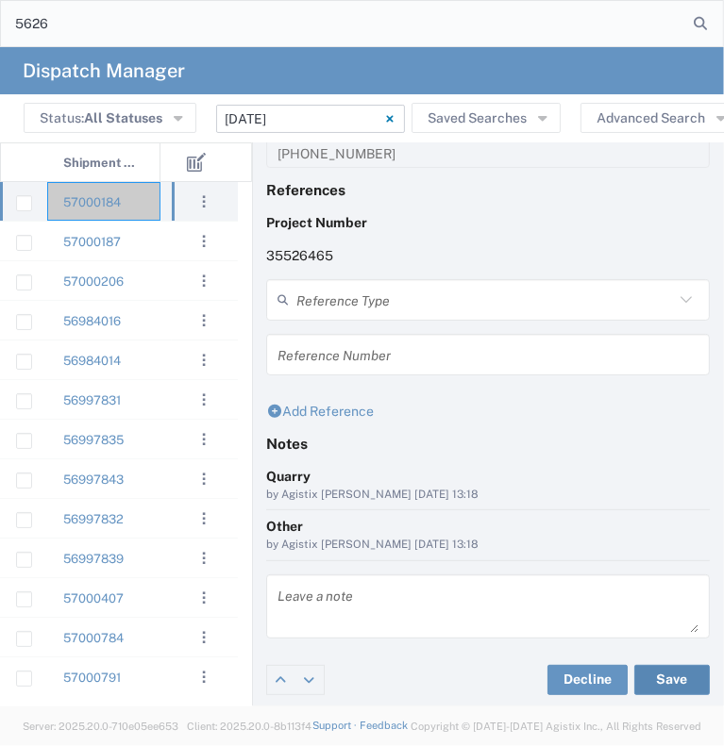
click at [658, 679] on button "Save" at bounding box center [671, 680] width 75 height 30
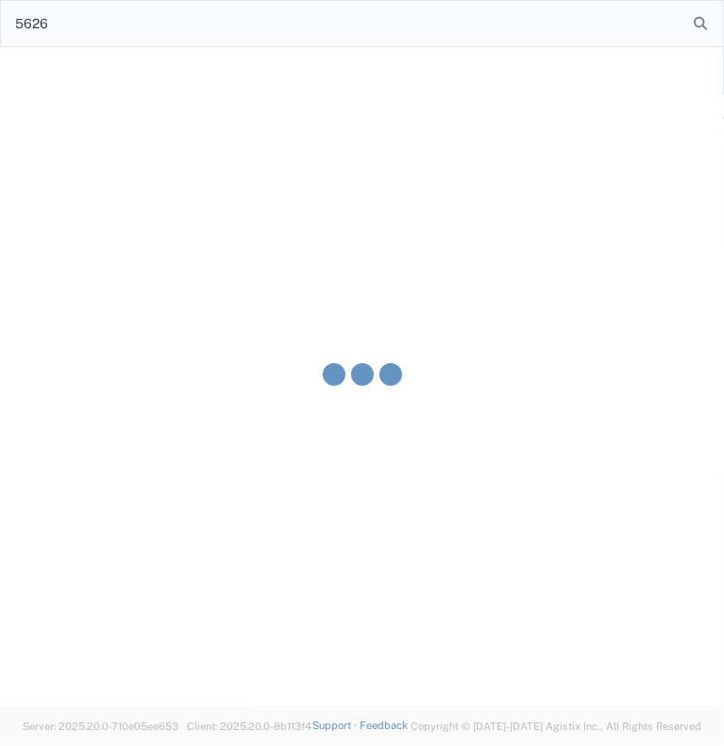
type input "[PERSON_NAME]"
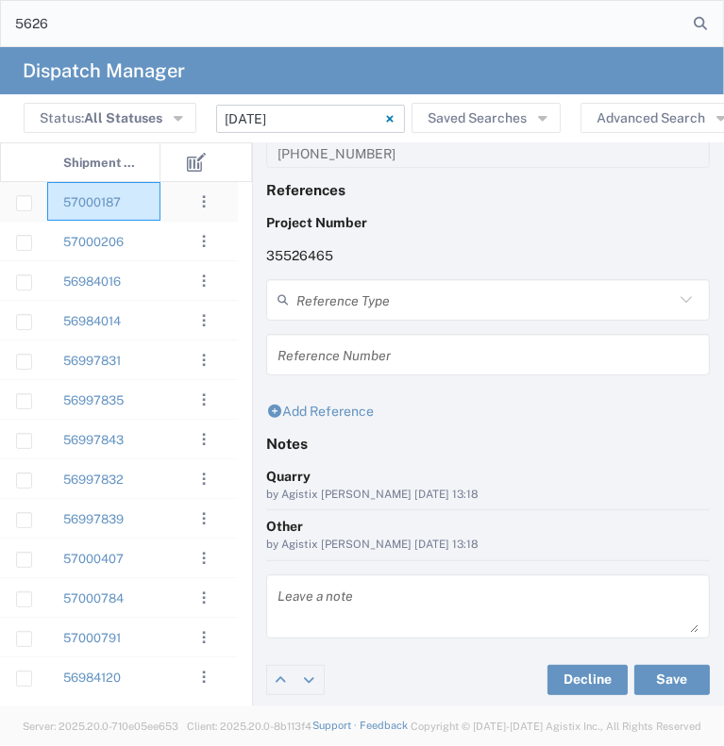
click at [146, 213] on div "57000187" at bounding box center [103, 201] width 113 height 39
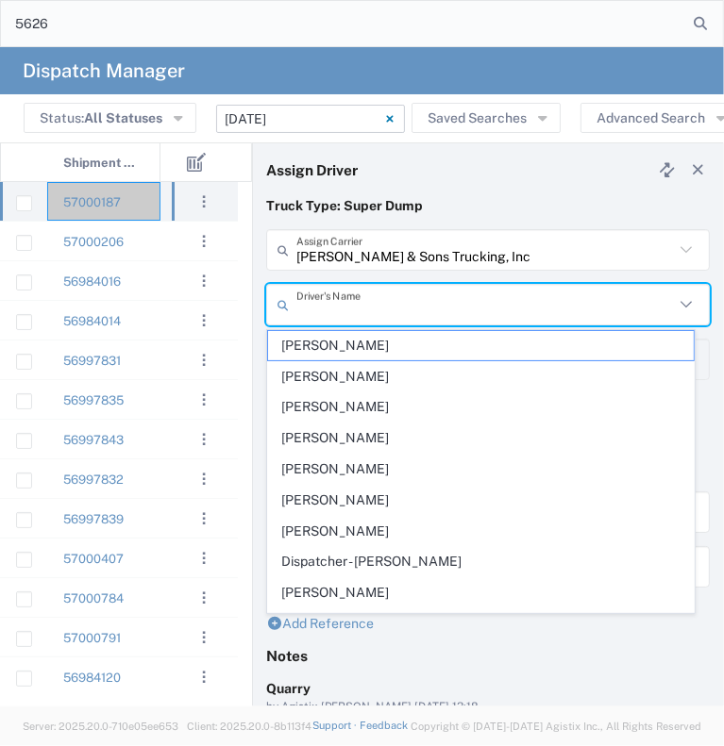
click at [320, 306] on input "text" at bounding box center [484, 305] width 377 height 33
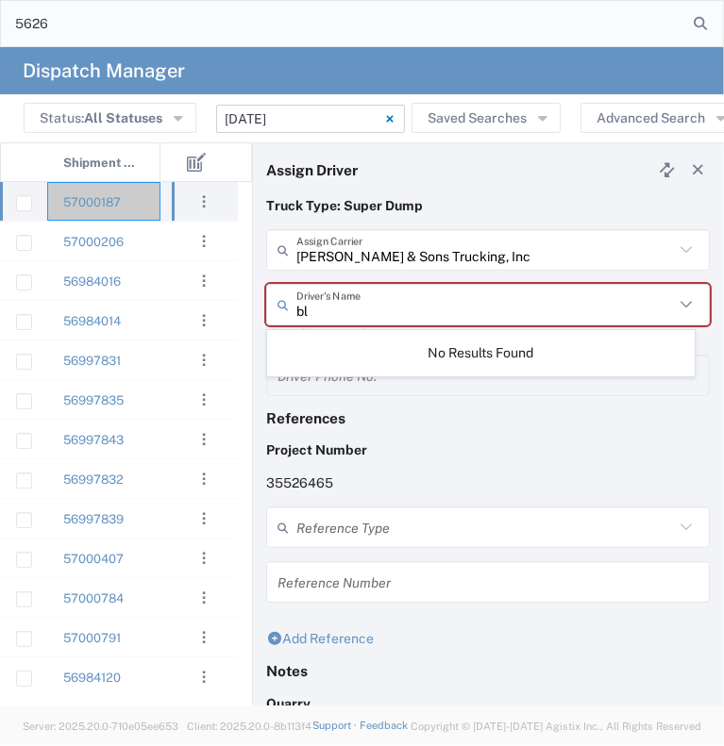
type input "b"
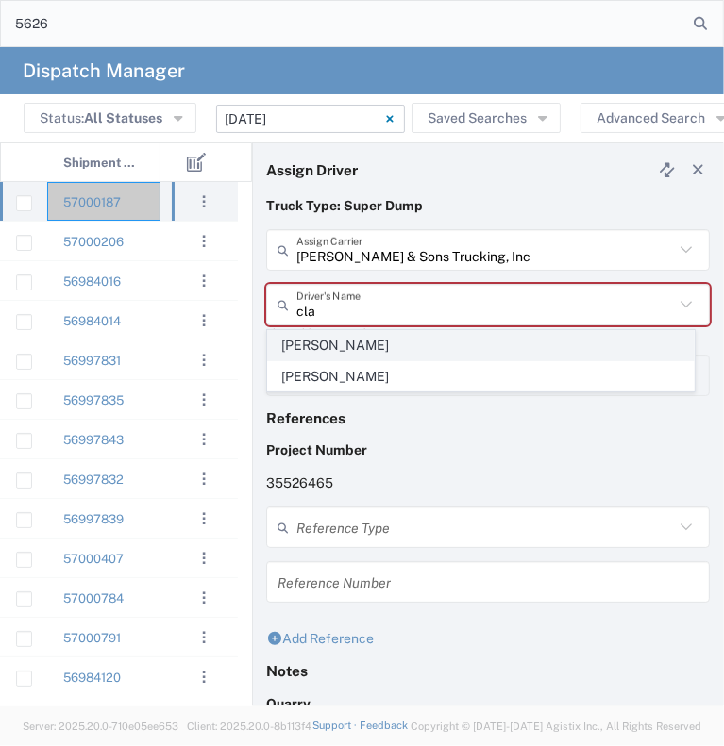
click at [320, 339] on span "[PERSON_NAME]" at bounding box center [481, 345] width 426 height 29
type input "[PERSON_NAME]"
type input "9258126210"
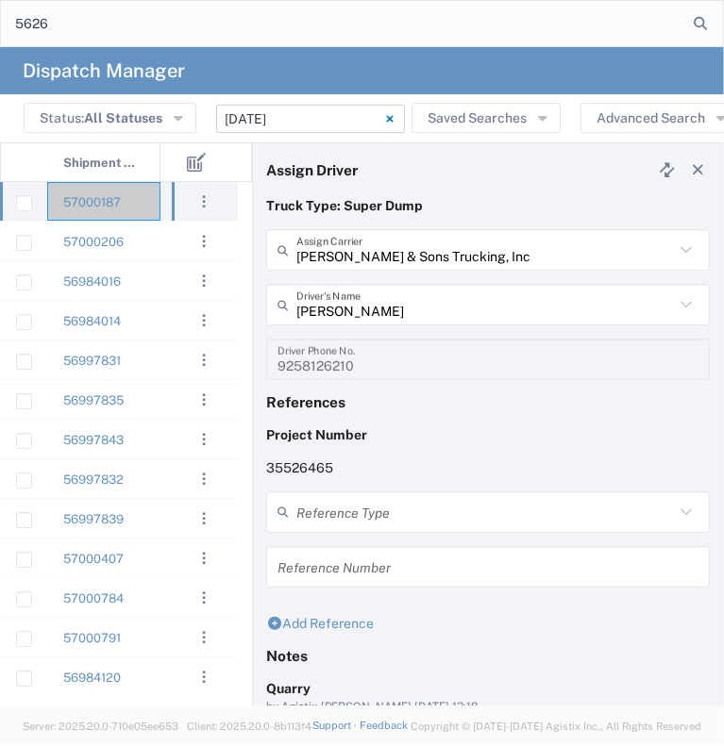
scroll to position [212, 0]
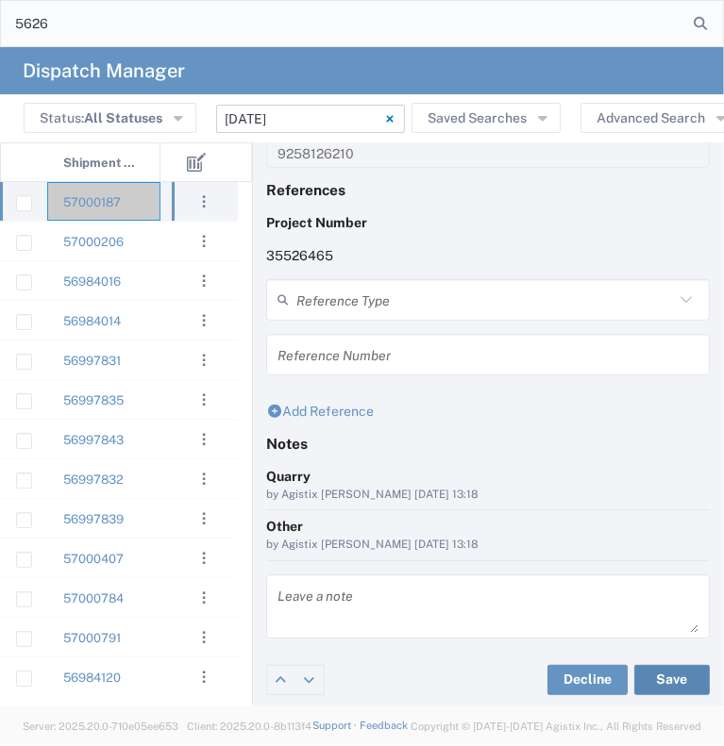
click at [641, 679] on button "Save" at bounding box center [671, 680] width 75 height 30
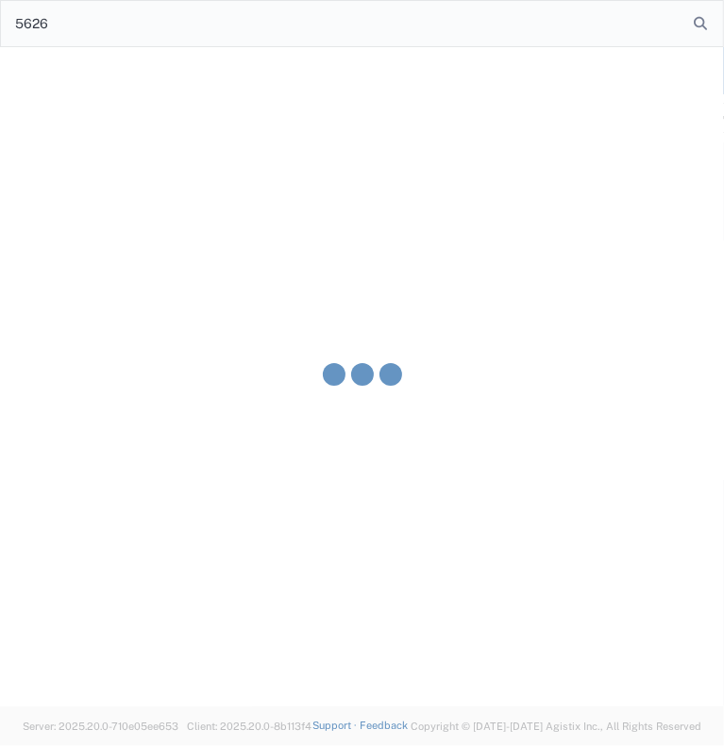
type input "[PERSON_NAME]"
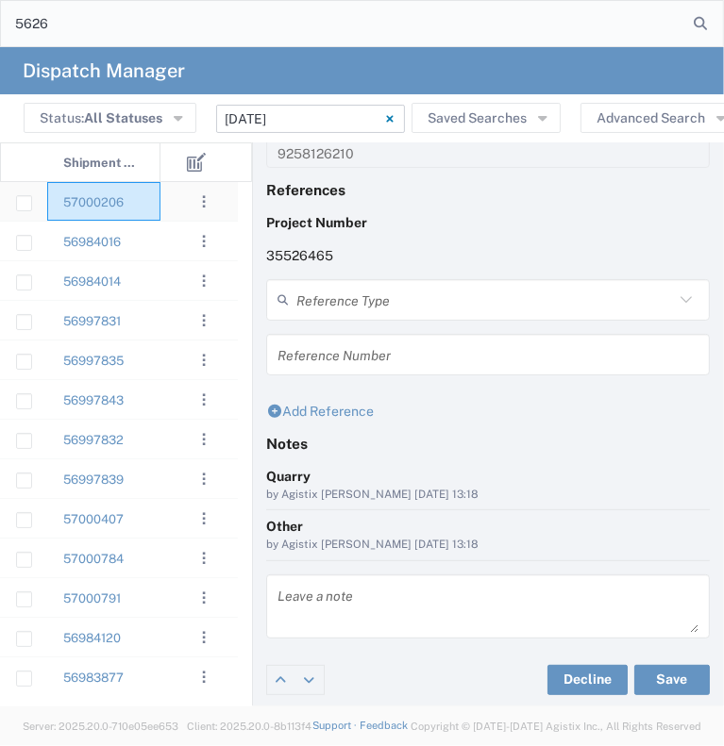
click at [155, 203] on div "57000206" at bounding box center [103, 201] width 113 height 39
click at [132, 209] on div "57000206" at bounding box center [103, 201] width 113 height 39
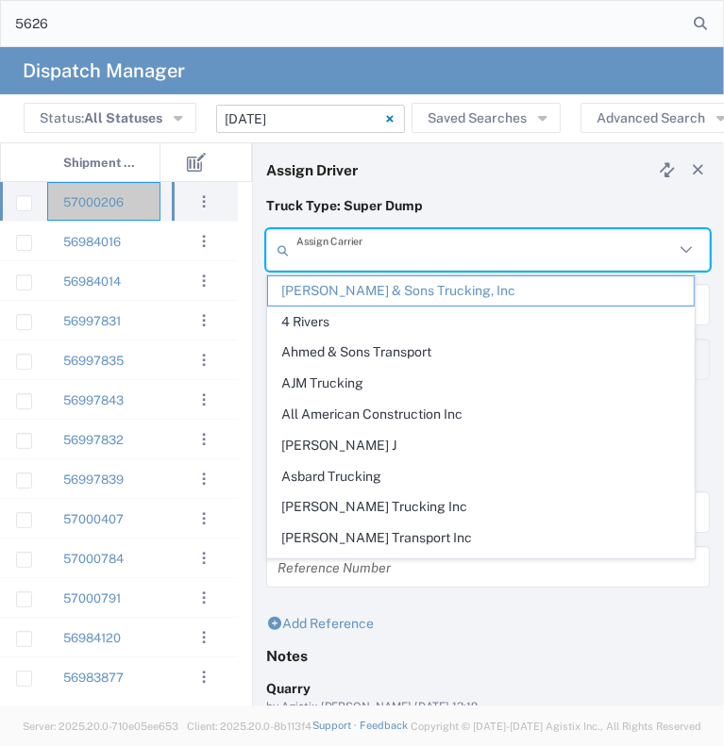
click at [334, 258] on input "text" at bounding box center [484, 250] width 377 height 33
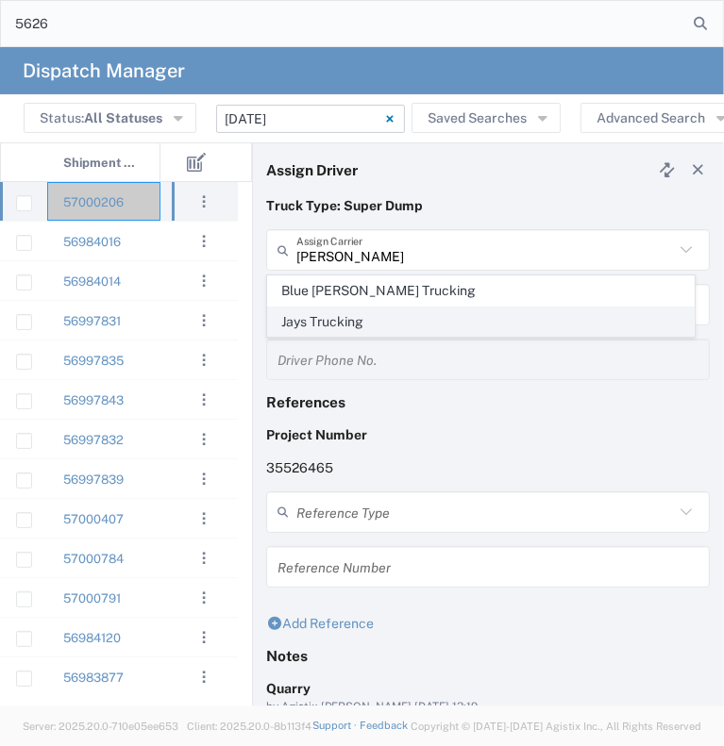
click at [325, 325] on span "Jays Trucking" at bounding box center [481, 322] width 426 height 29
type input "Jays Trucking"
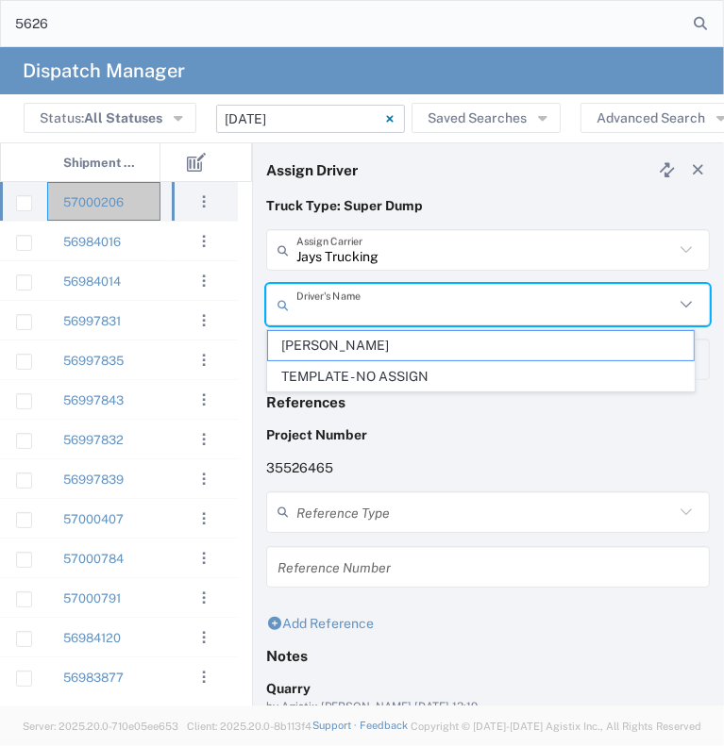
click at [332, 305] on input "text" at bounding box center [484, 305] width 377 height 33
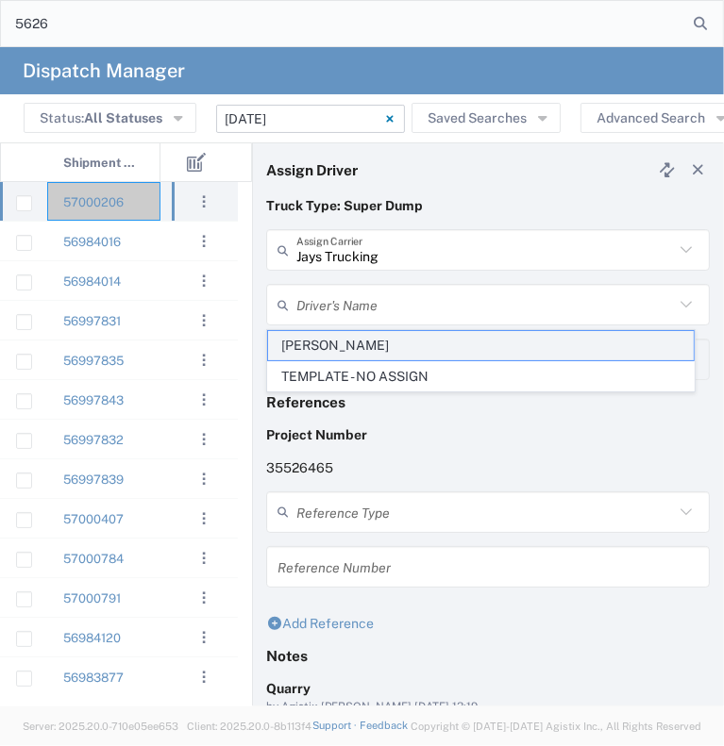
click at [321, 341] on span "[PERSON_NAME]" at bounding box center [481, 345] width 426 height 29
type input "[PERSON_NAME]"
type input "[PHONE_NUMBER]"
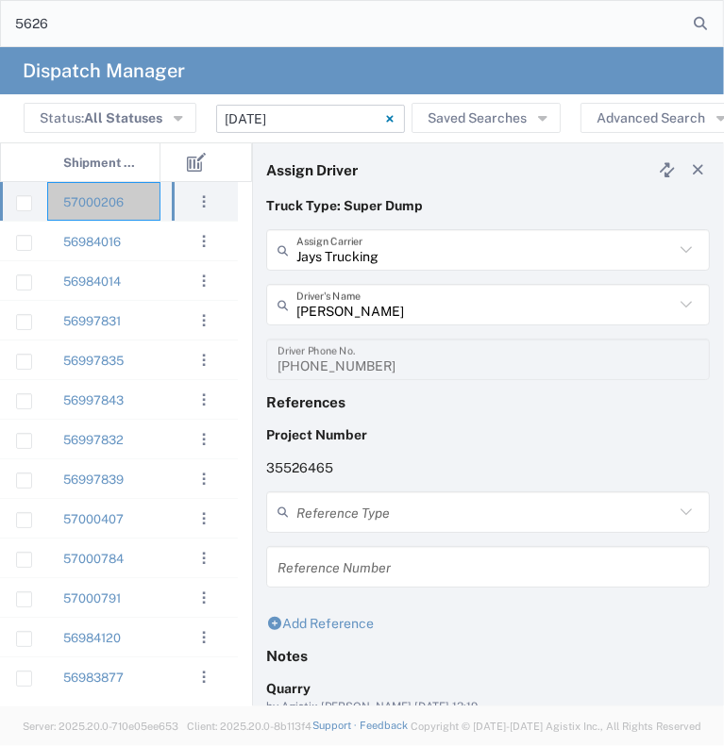
scroll to position [212, 0]
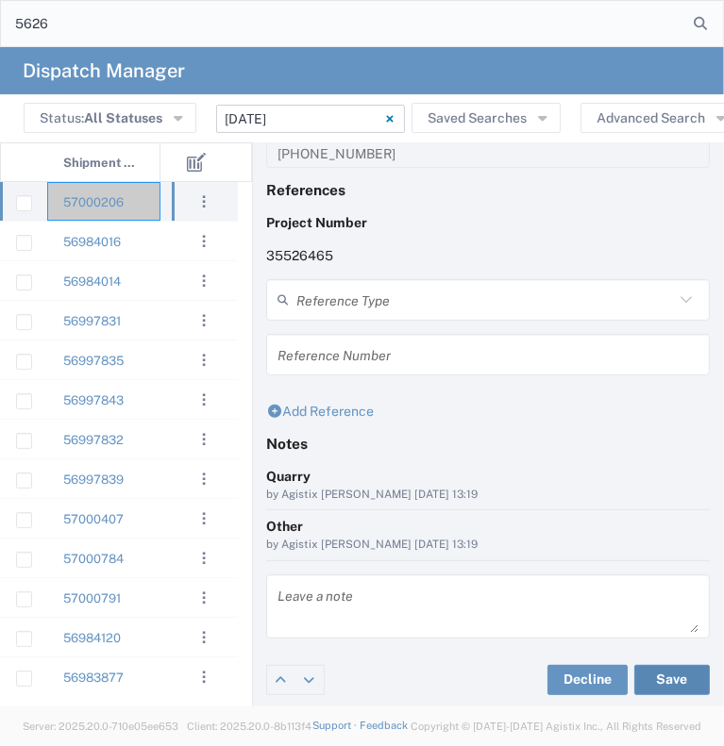
click at [650, 679] on button "Save" at bounding box center [671, 680] width 75 height 30
type input "[PERSON_NAME]"
type input "Jays Trucking"
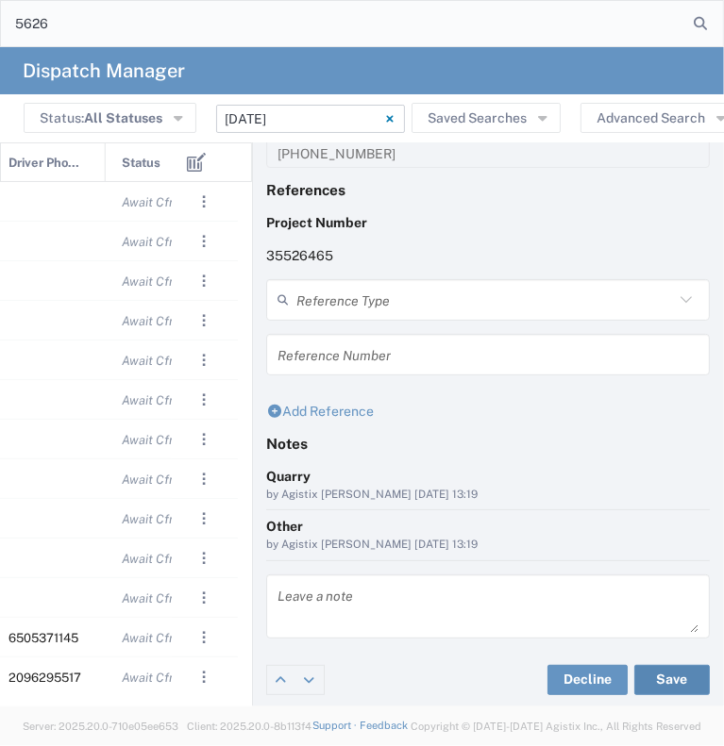
scroll to position [0, 707]
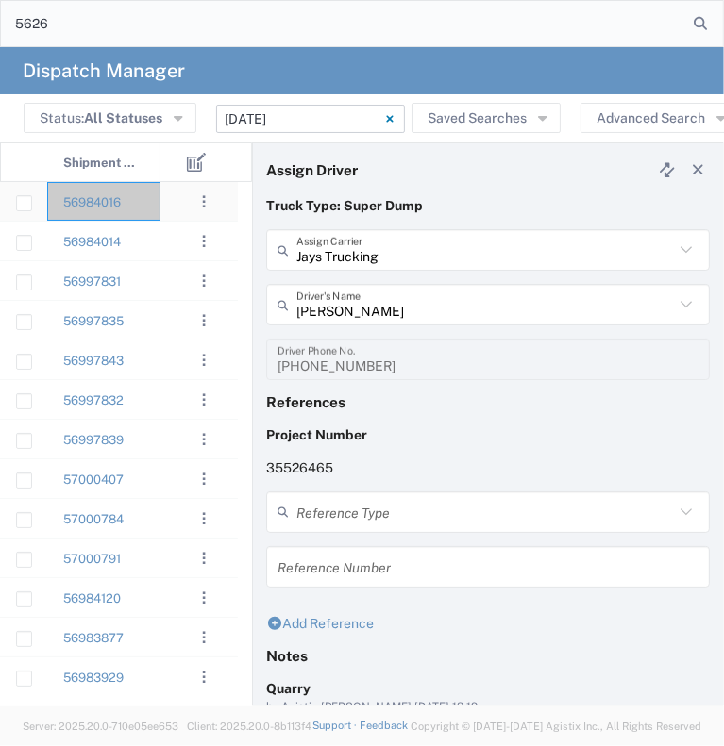
click at [152, 209] on div "56984016" at bounding box center [103, 201] width 113 height 39
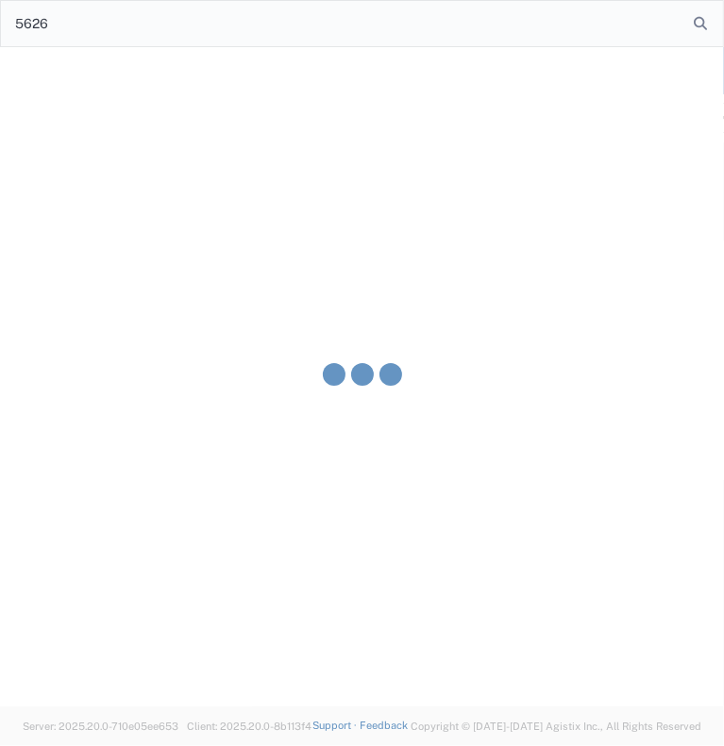
type input "[PERSON_NAME] & Sons Trucking, Inc"
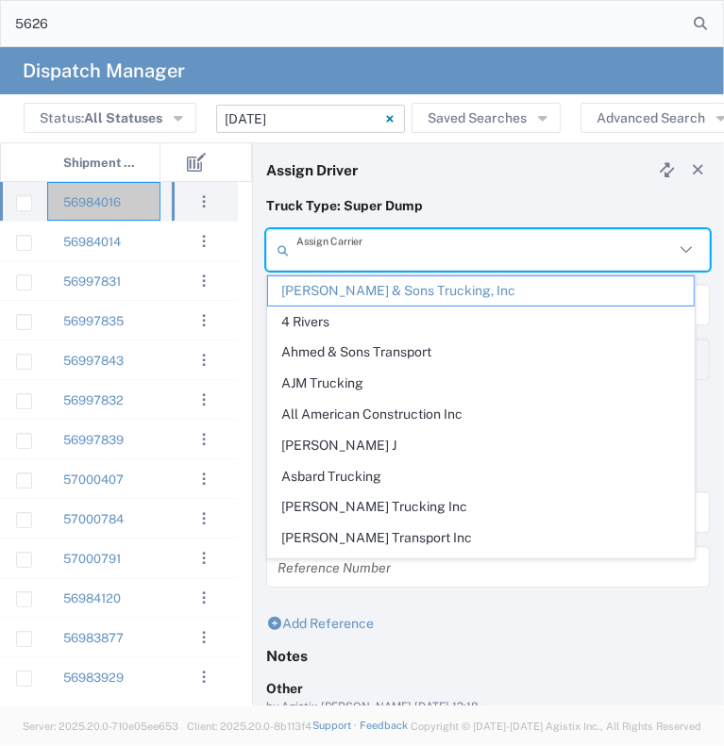
click at [336, 258] on input "text" at bounding box center [484, 250] width 377 height 33
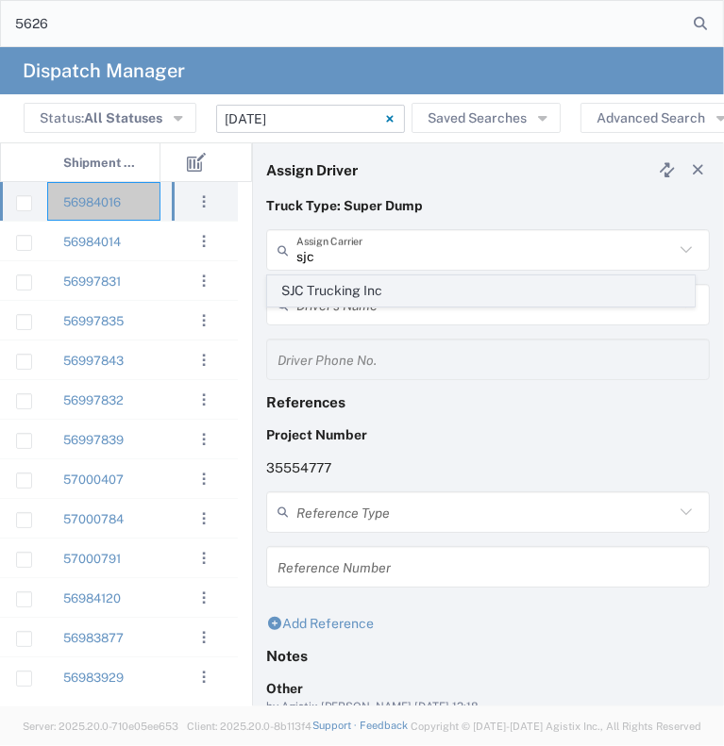
click at [332, 291] on span "SJC Trucking Inc" at bounding box center [481, 291] width 426 height 29
type input "SJC Trucking Inc"
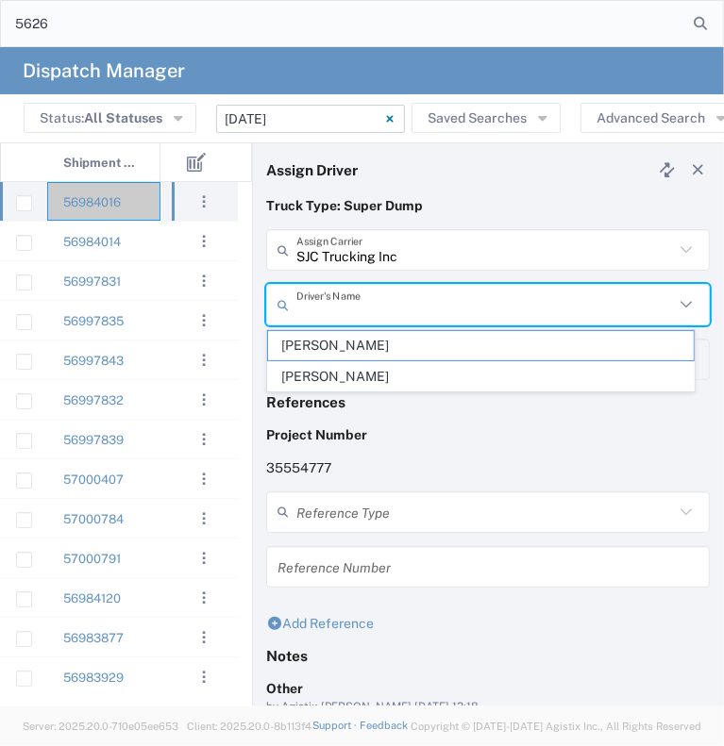
click at [332, 312] on input "text" at bounding box center [484, 305] width 377 height 33
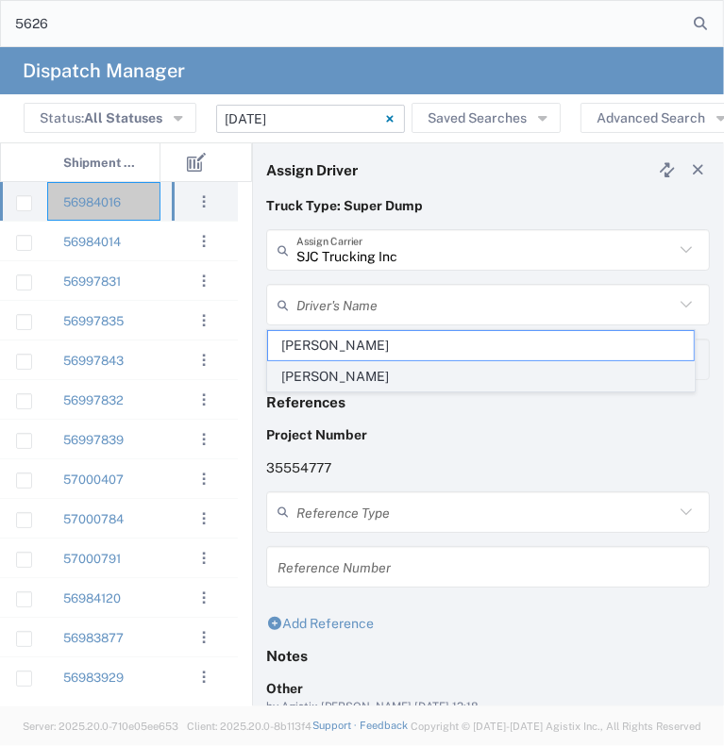
click at [339, 377] on span "[PERSON_NAME]" at bounding box center [481, 376] width 426 height 29
type input "[PERSON_NAME]"
type input "9255187628"
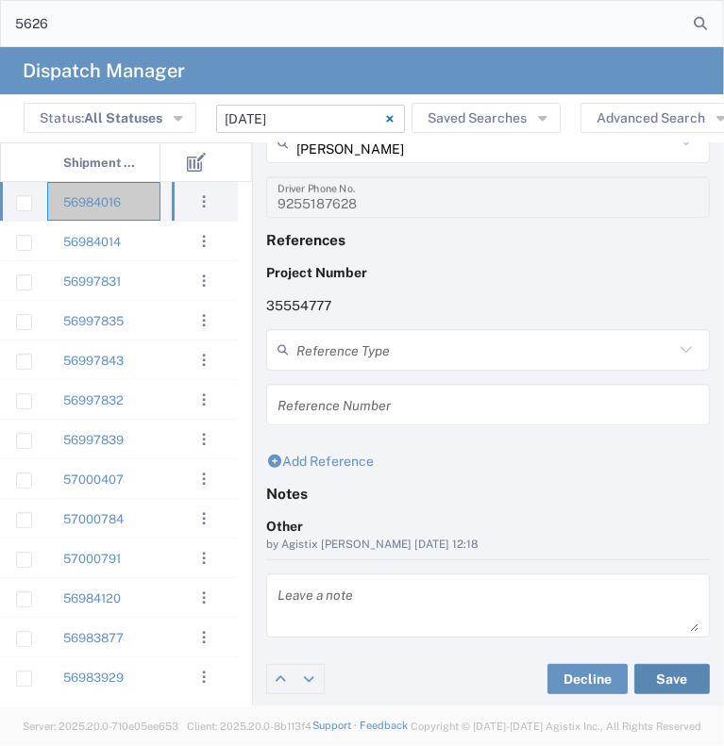
click at [664, 679] on button "Save" at bounding box center [671, 679] width 75 height 30
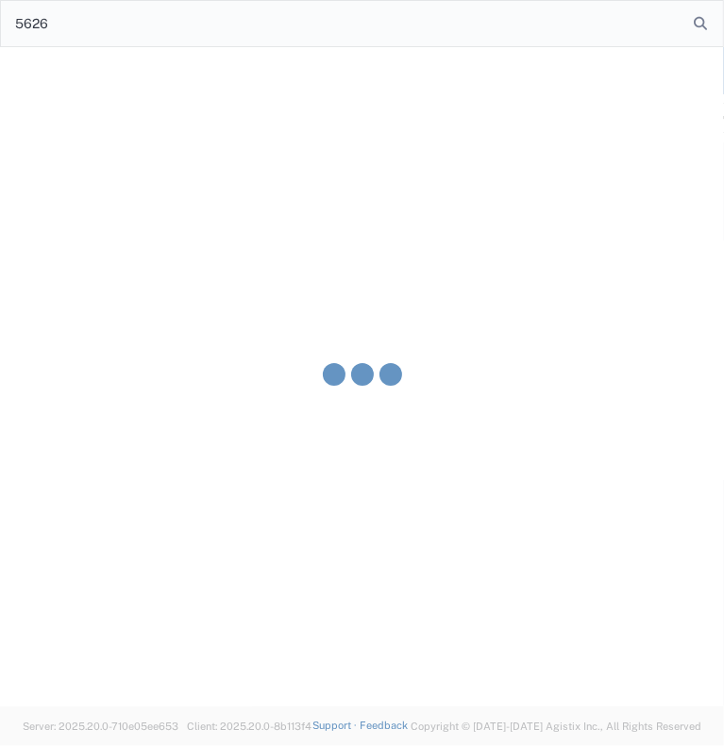
type input "[PERSON_NAME]"
type input "SJC Trucking Inc"
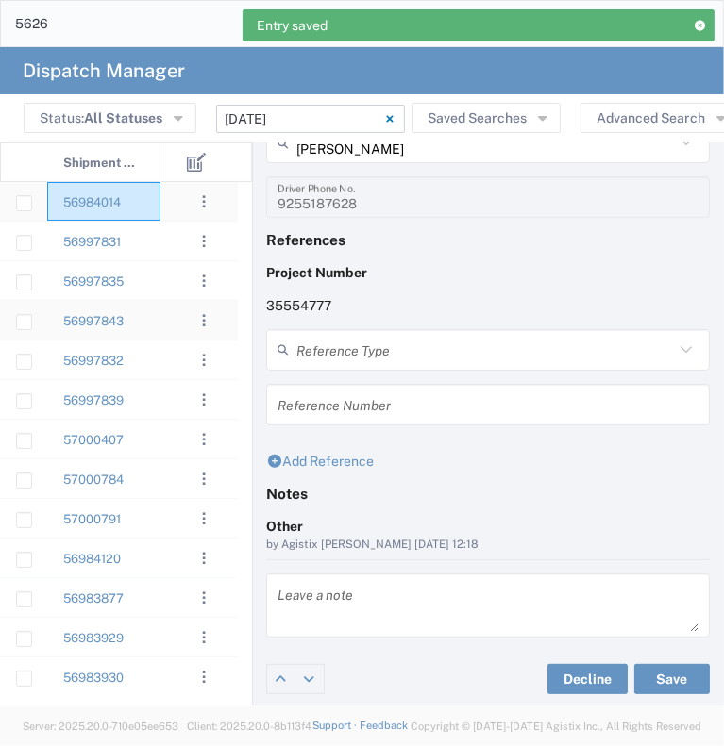
click at [148, 196] on div "56984014" at bounding box center [103, 201] width 113 height 39
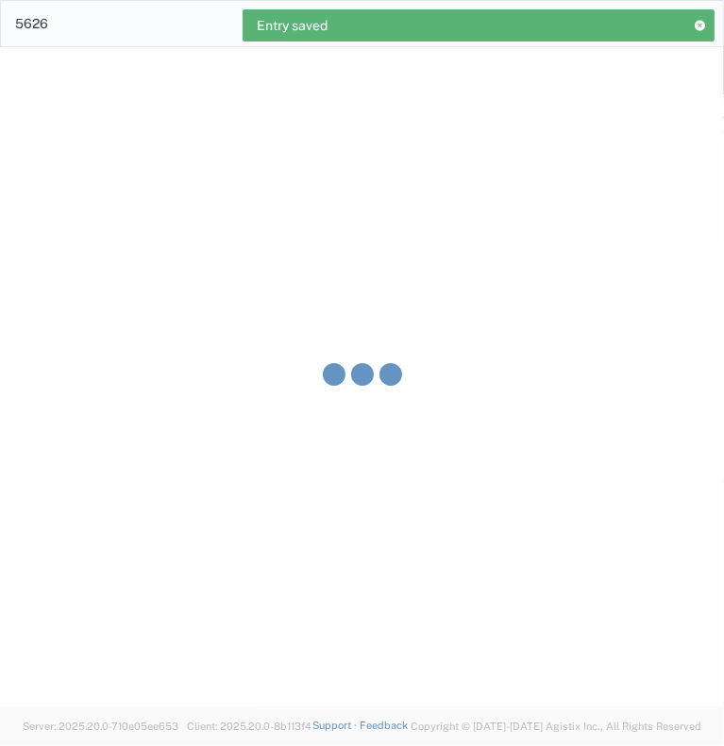
type input "[PERSON_NAME] & Sons Trucking, Inc"
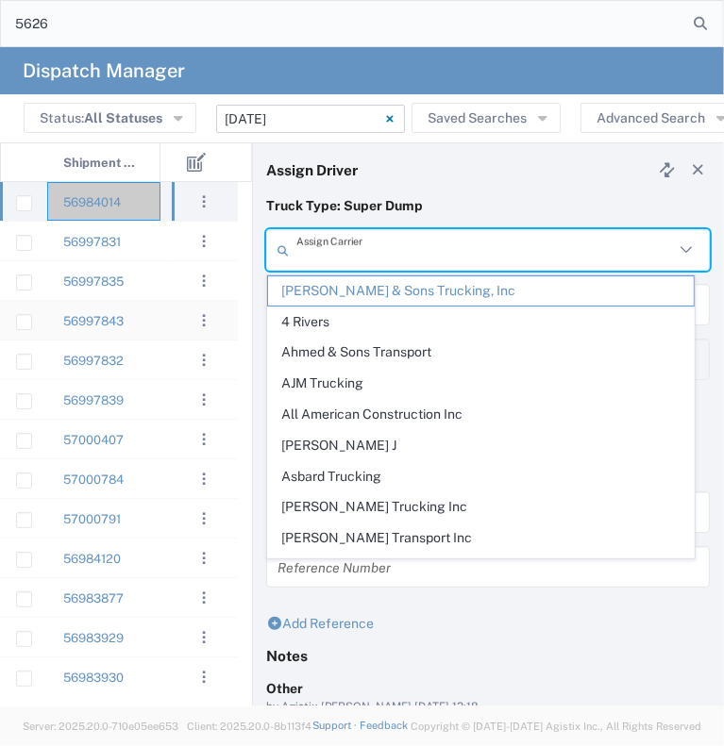
click at [361, 244] on input "text" at bounding box center [484, 250] width 377 height 33
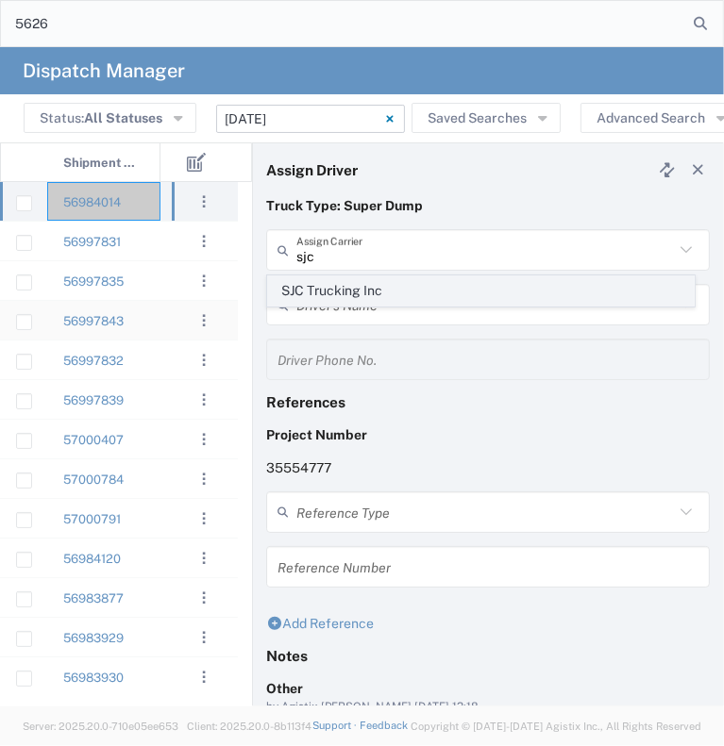
click at [349, 292] on span "SJC Trucking Inc" at bounding box center [481, 291] width 426 height 29
type input "SJC Trucking Inc"
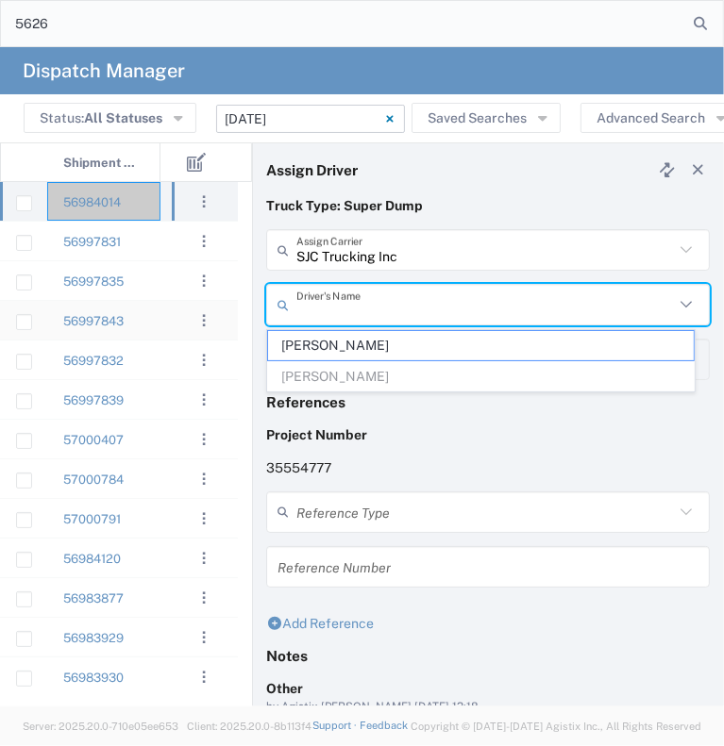
click at [350, 301] on input "text" at bounding box center [484, 305] width 377 height 33
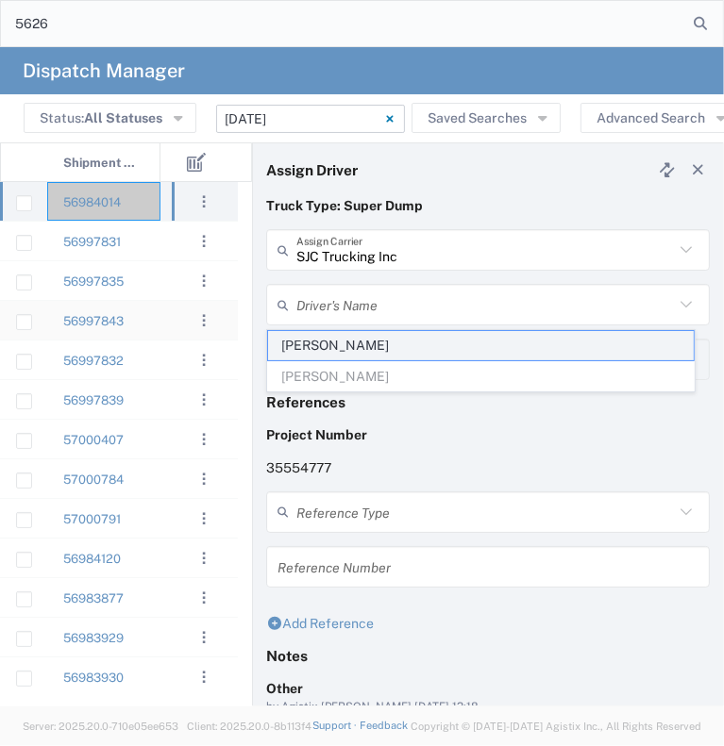
click at [347, 339] on span "[PERSON_NAME]" at bounding box center [481, 345] width 426 height 29
type input "[PERSON_NAME]"
type input "9255187628"
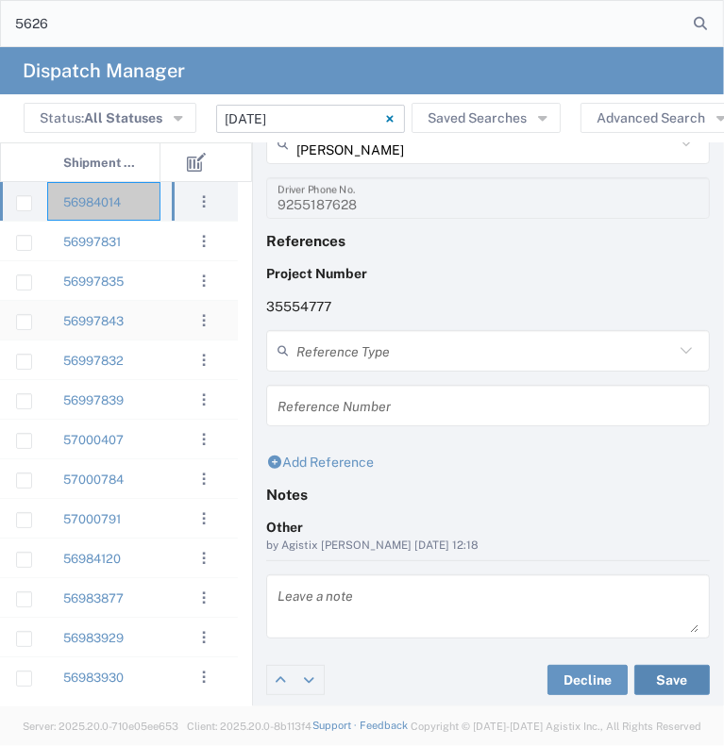
click at [640, 672] on button "Save" at bounding box center [671, 680] width 75 height 30
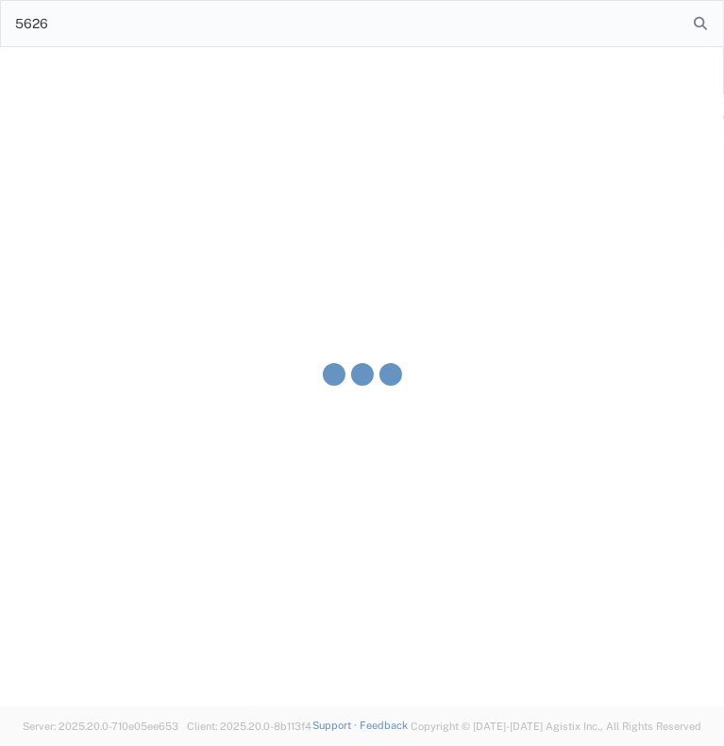
type input "[PERSON_NAME]"
type input "SJC Trucking Inc"
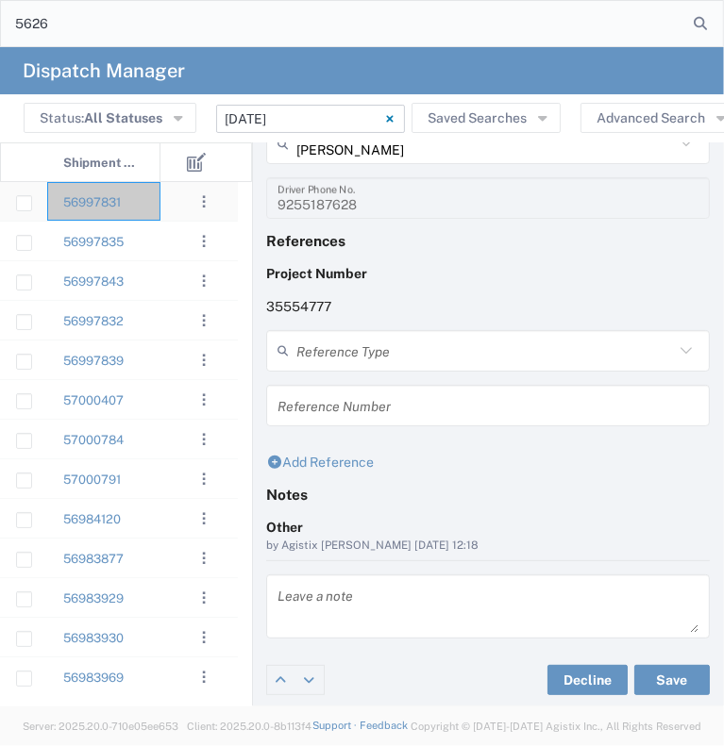
click at [148, 205] on div "56997831" at bounding box center [103, 201] width 113 height 39
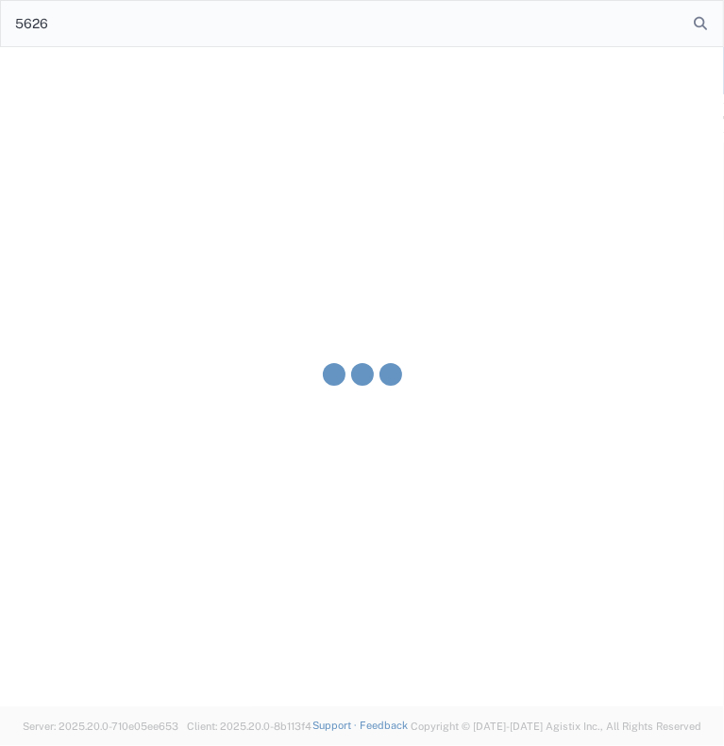
type input "[PERSON_NAME] & Sons Trucking, Inc"
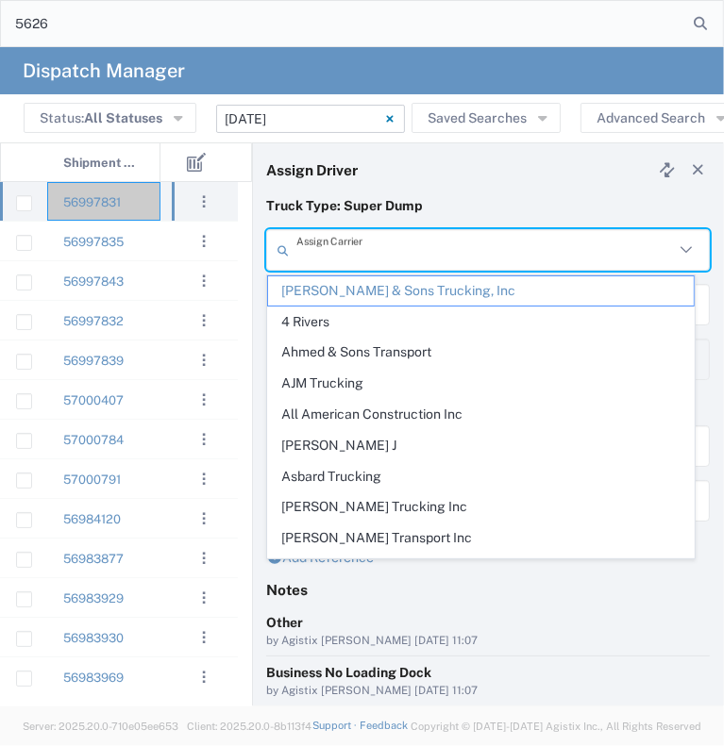
click at [430, 263] on input "text" at bounding box center [484, 250] width 377 height 33
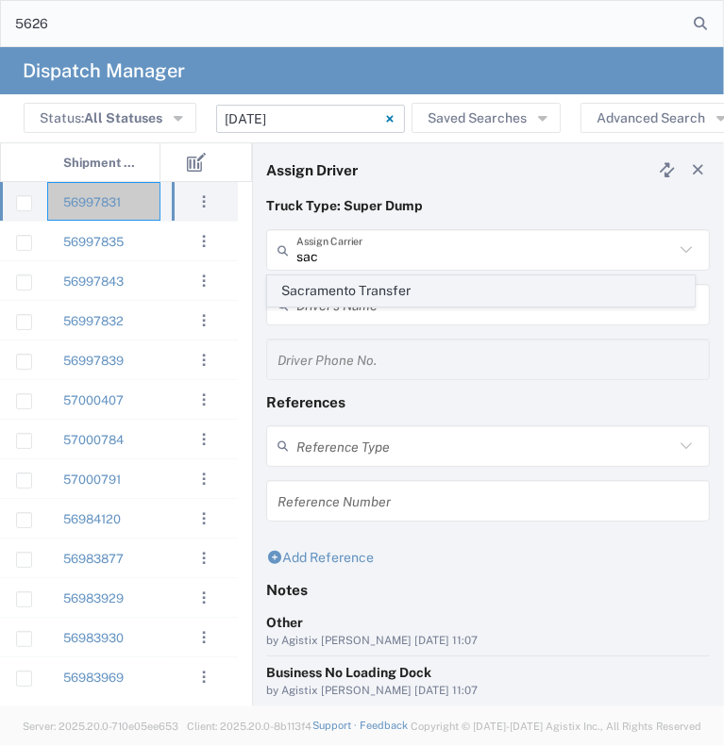
click at [413, 297] on span "Sacramento Transfer" at bounding box center [481, 291] width 426 height 29
type input "Sacramento Transfer"
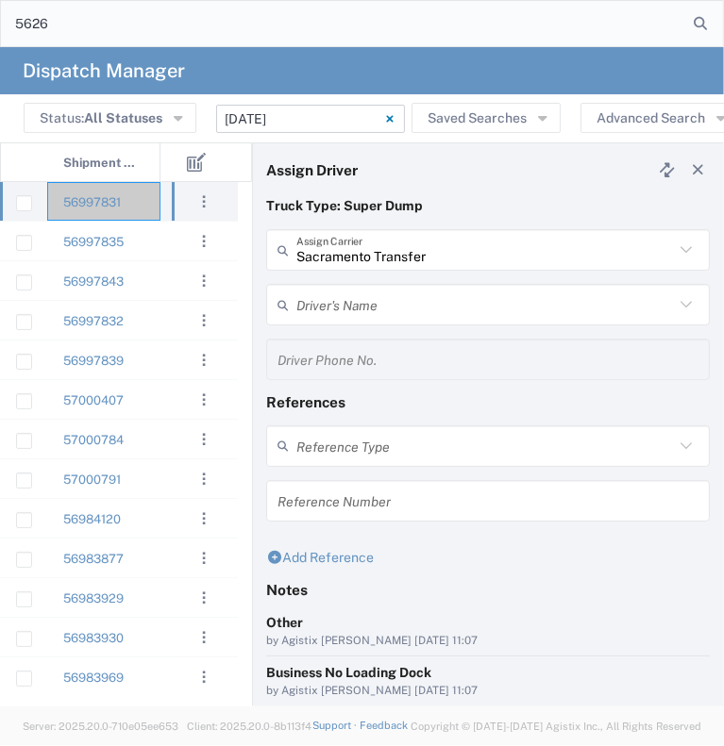
click at [413, 297] on input "text" at bounding box center [484, 305] width 377 height 33
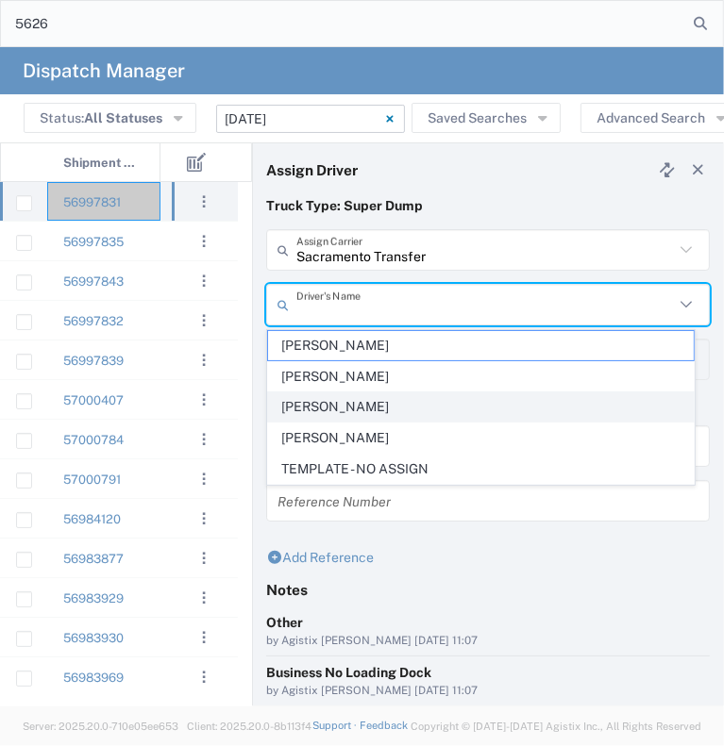
click at [380, 415] on span "[PERSON_NAME]" at bounding box center [481, 407] width 426 height 29
type input "[PERSON_NAME]"
type input "9166912267"
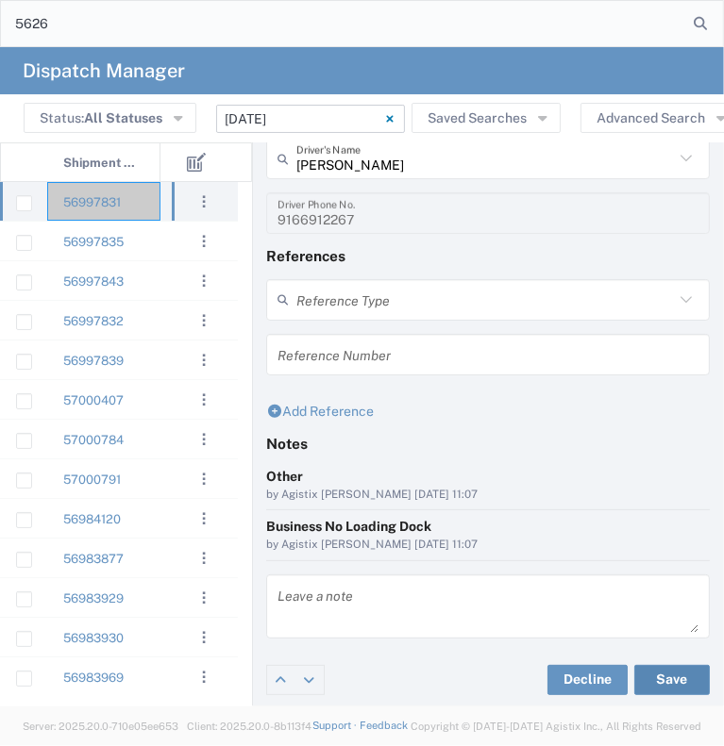
click at [634, 670] on button "Save" at bounding box center [671, 680] width 75 height 30
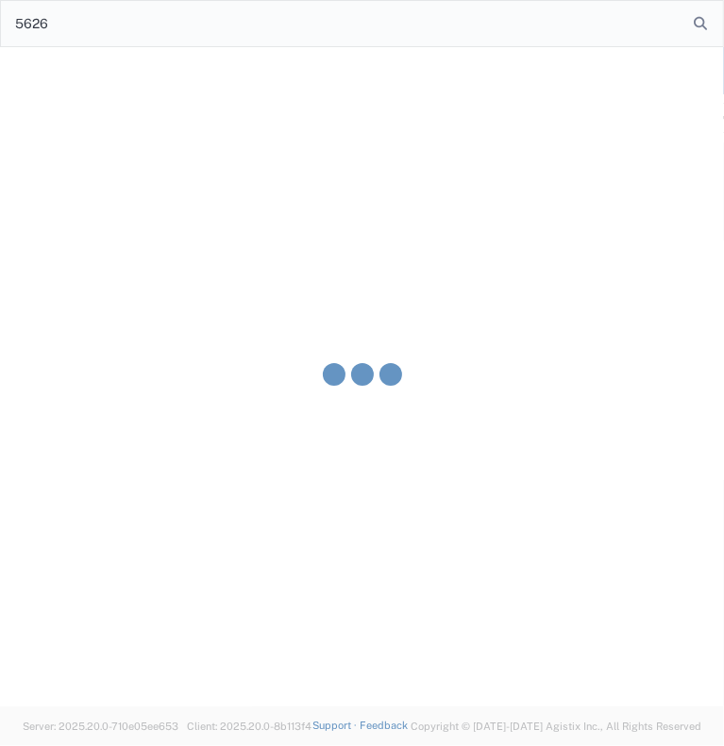
type input "[PERSON_NAME]"
type input "Sacramento Transfer"
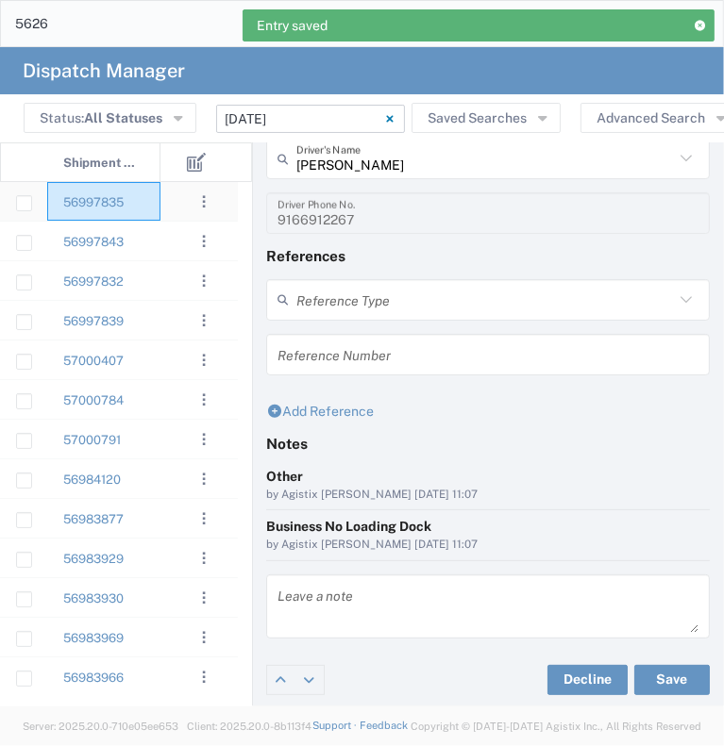
click at [155, 204] on div "56997835" at bounding box center [103, 201] width 113 height 39
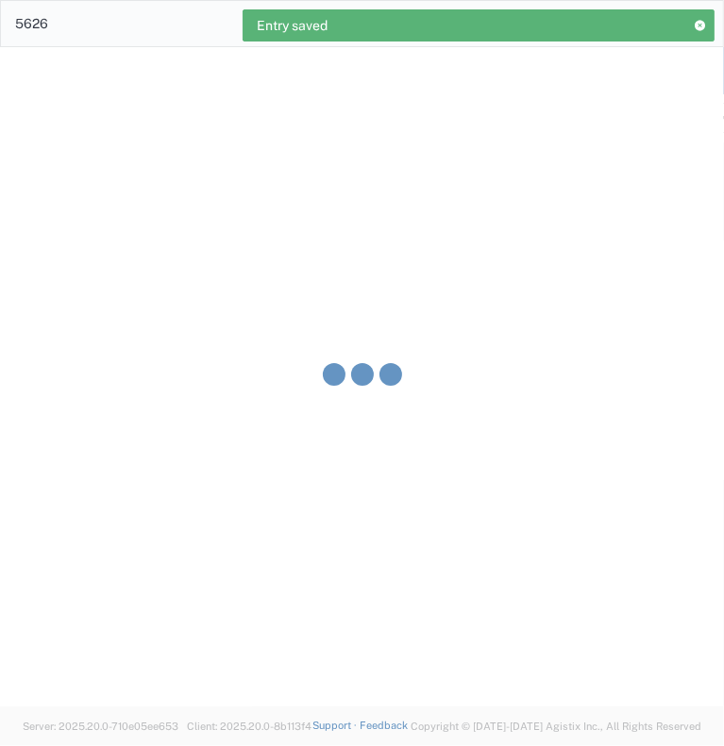
type input "[PERSON_NAME] & Sons Trucking, Inc"
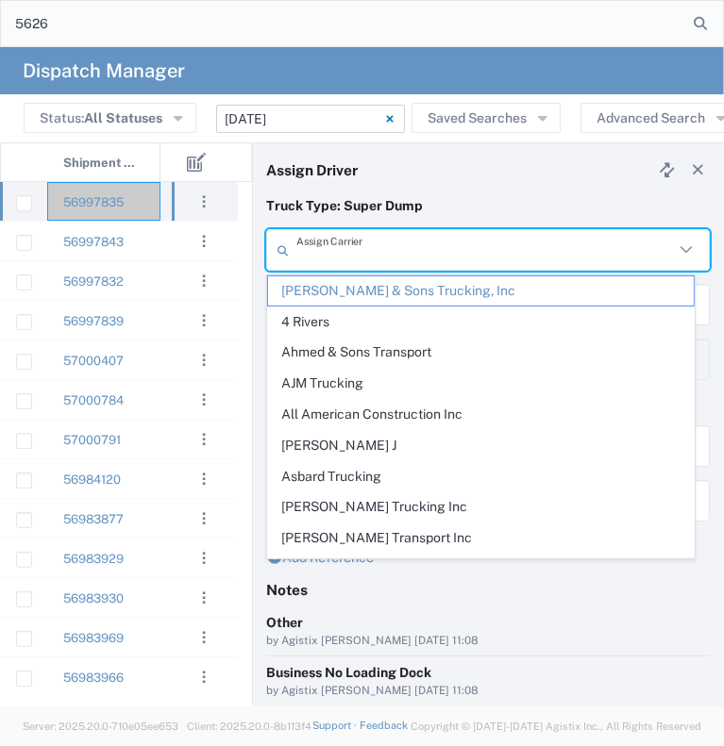
click at [355, 253] on input "text" at bounding box center [484, 250] width 377 height 33
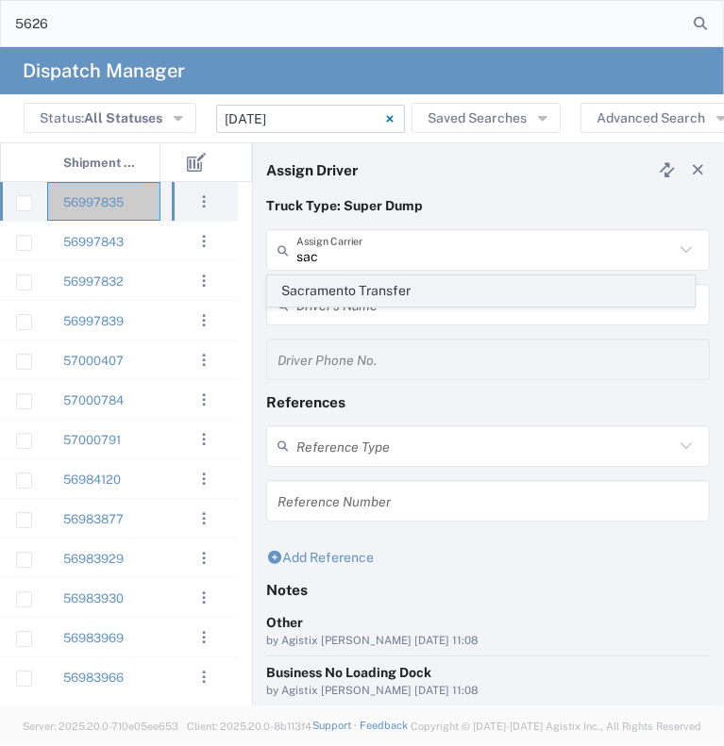
click at [327, 297] on span "Sacramento Transfer" at bounding box center [481, 291] width 426 height 29
type input "Sacramento Transfer"
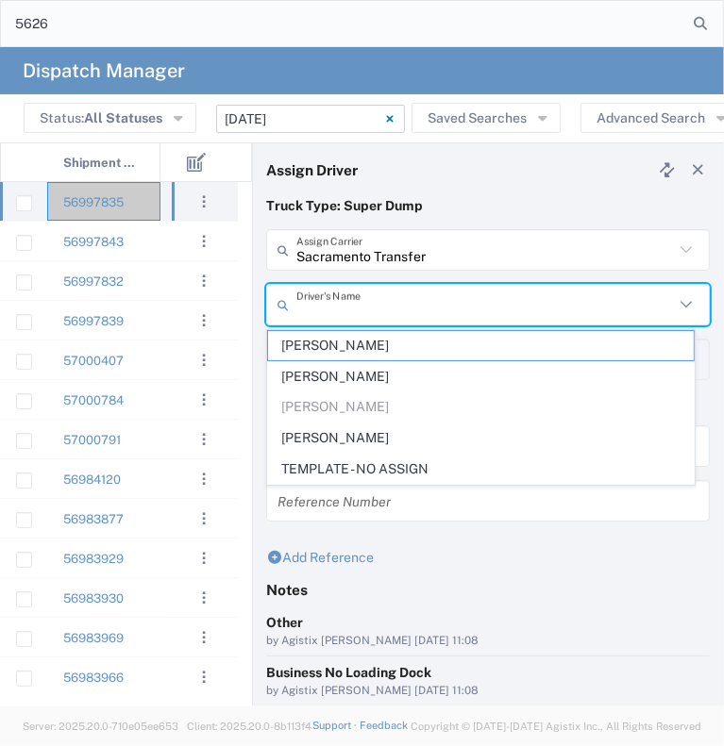
click at [328, 293] on input "text" at bounding box center [484, 305] width 377 height 33
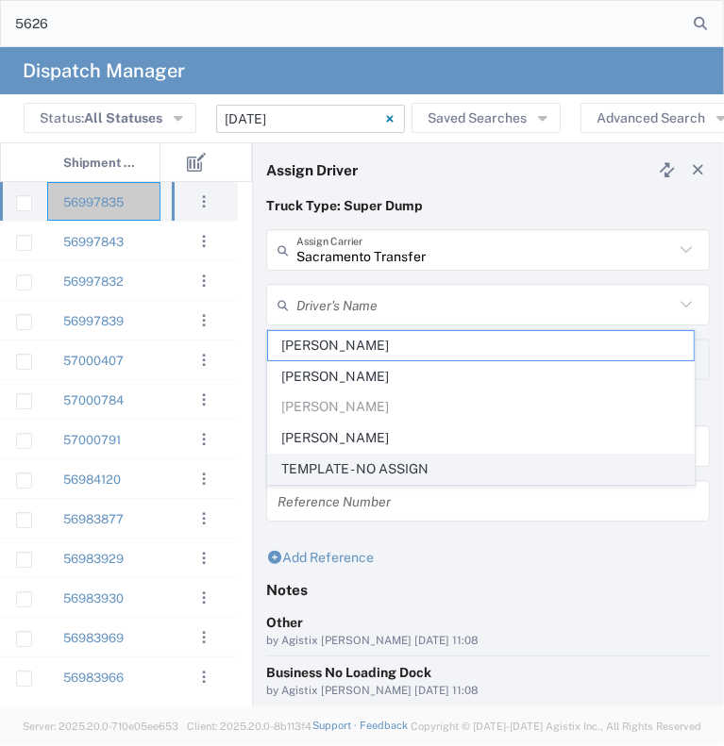
click at [381, 477] on span "TEMPLATE - NO ASSIGN" at bounding box center [481, 469] width 426 height 29
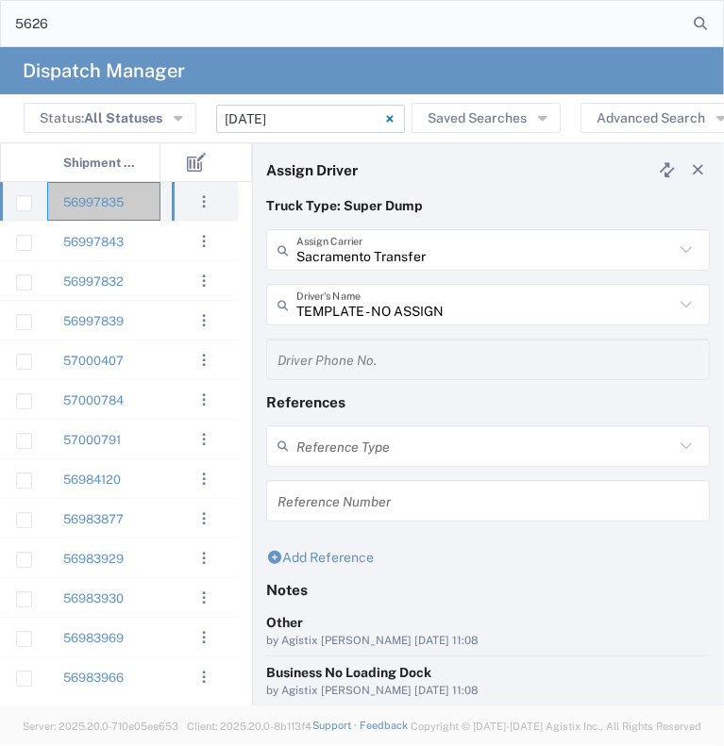
scroll to position [146, 0]
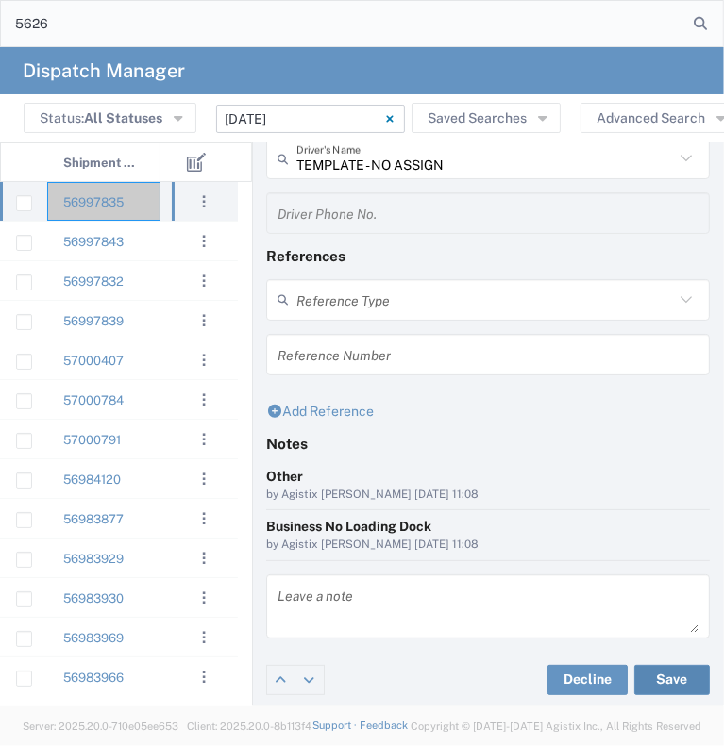
click at [653, 674] on button "Save" at bounding box center [671, 680] width 75 height 30
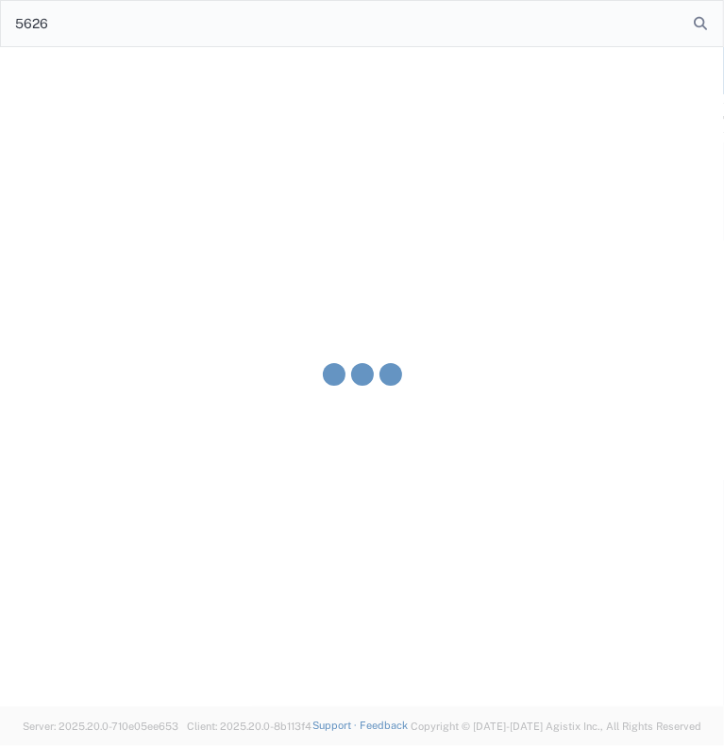
type input "TEMPLATE - NO ASSIGN"
type input "Sacramento Transfer"
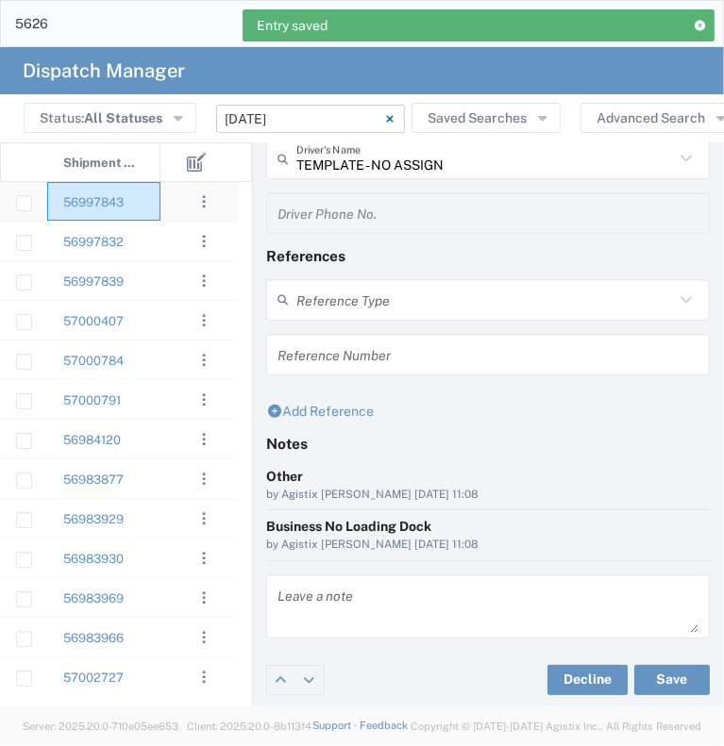
click at [129, 209] on div "56997843" at bounding box center [103, 201] width 113 height 39
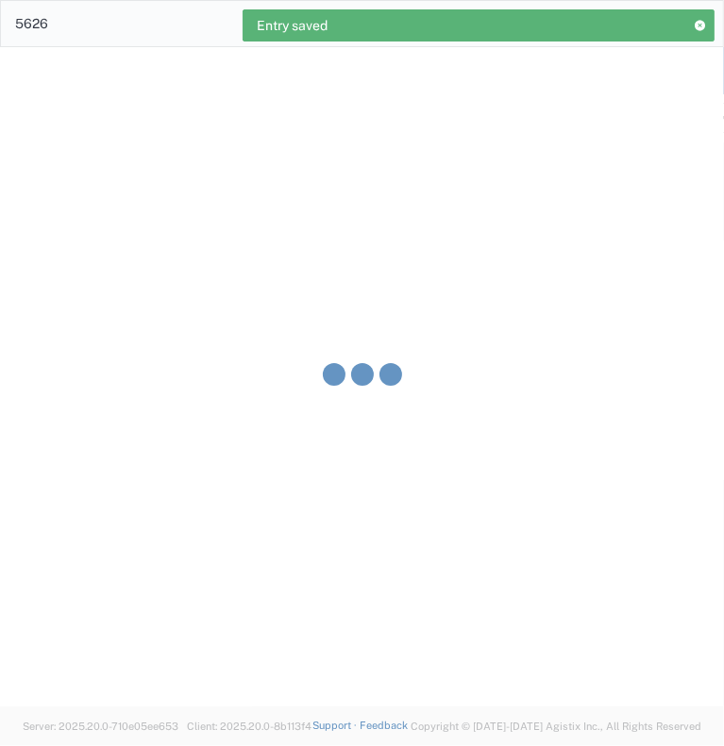
type input "[PERSON_NAME] & Sons Trucking, Inc"
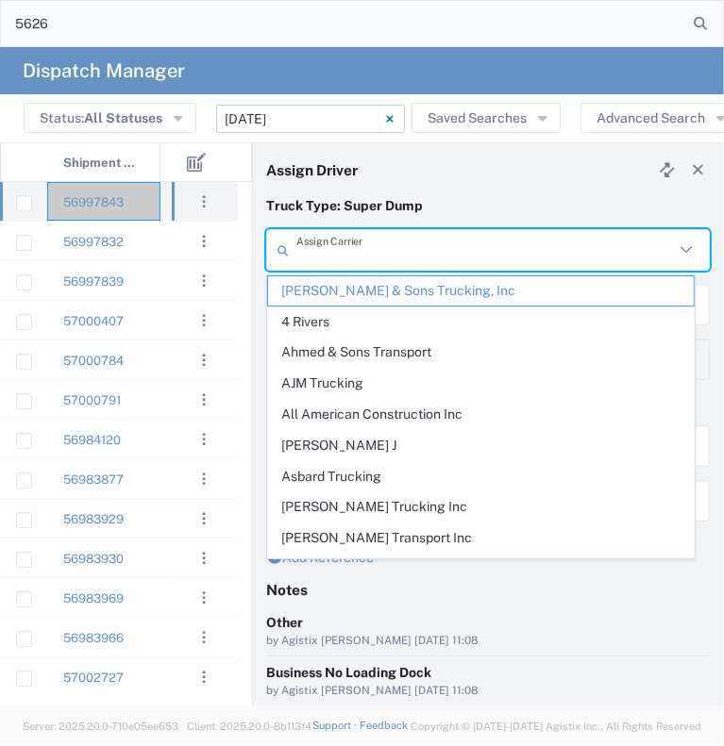
click at [327, 246] on input "text" at bounding box center [484, 250] width 377 height 33
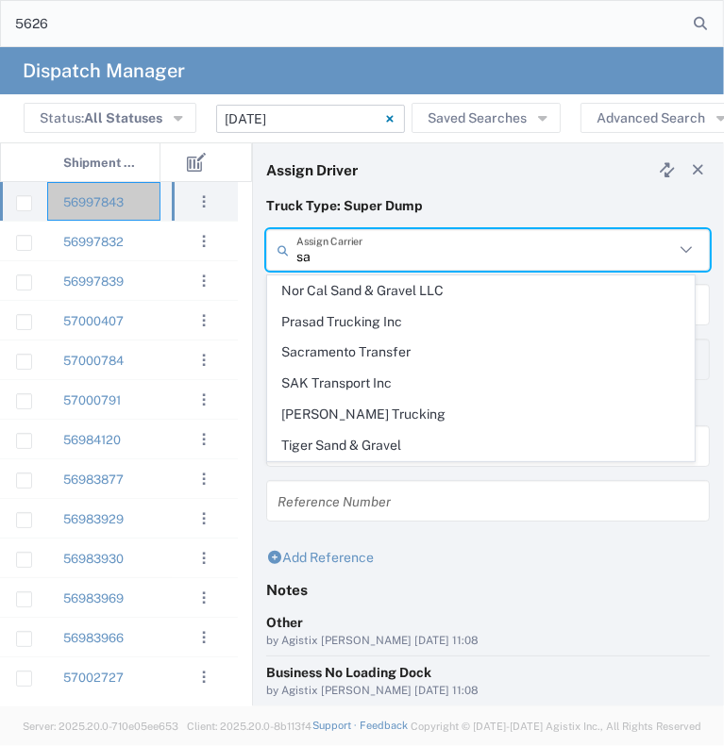
type input "s"
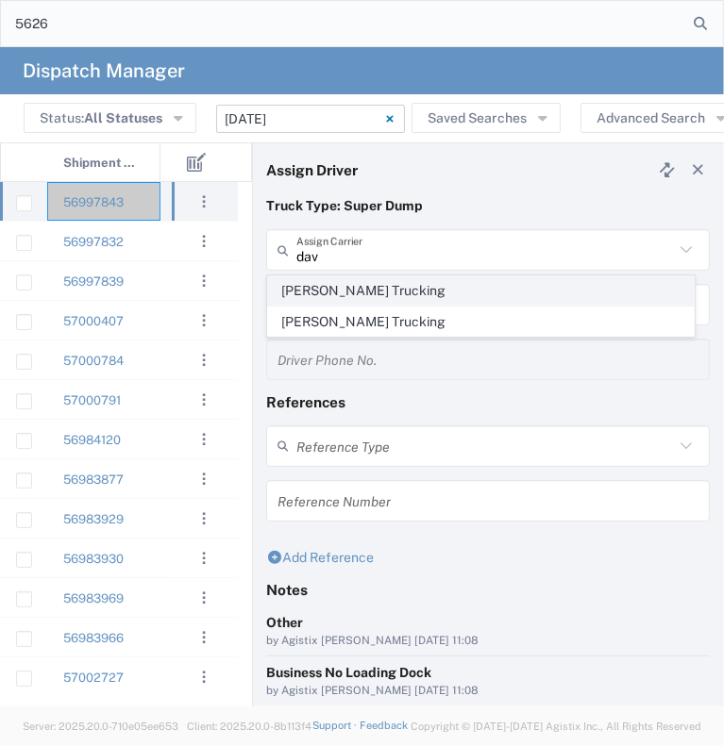
click at [327, 296] on span "[PERSON_NAME] Trucking" at bounding box center [481, 291] width 426 height 29
type input "[PERSON_NAME] Trucking"
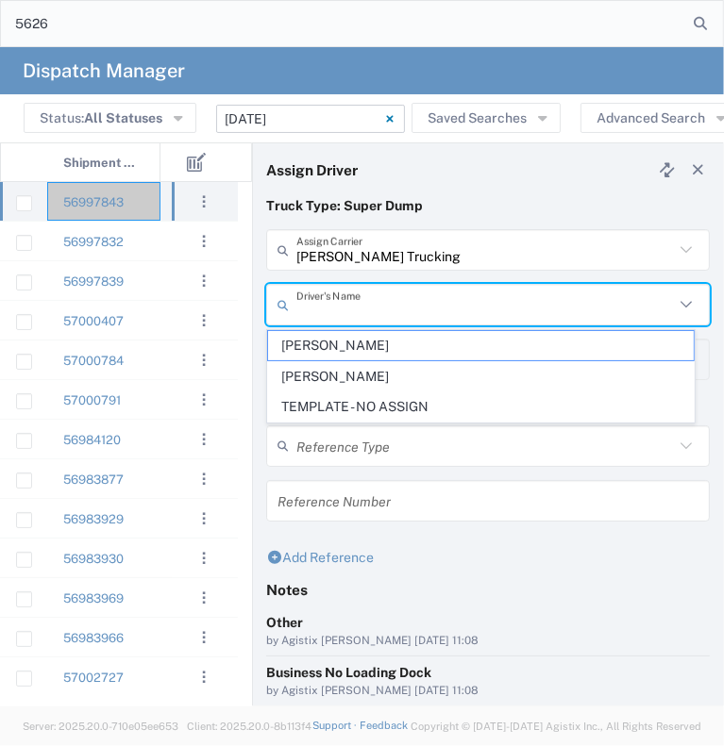
click at [327, 307] on input "text" at bounding box center [484, 305] width 377 height 33
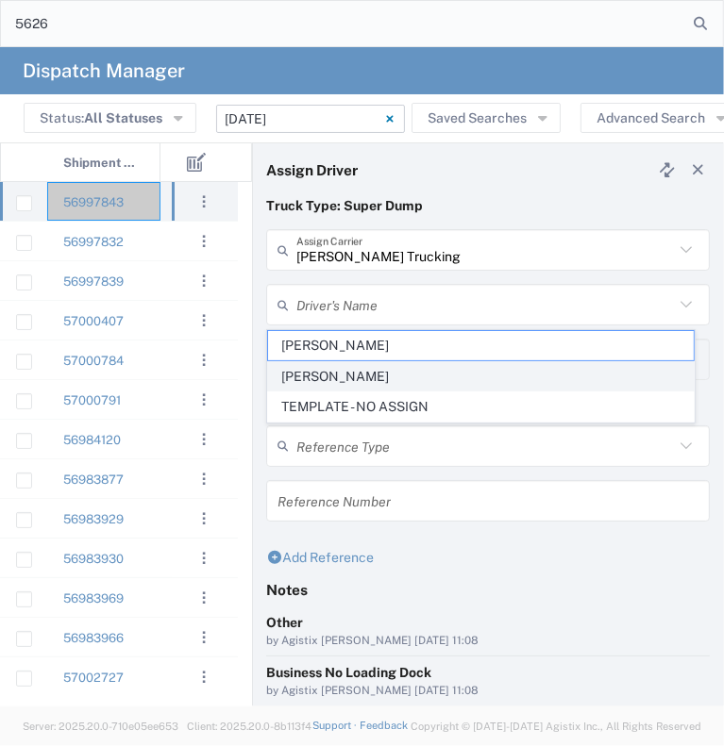
click at [318, 387] on span "[PERSON_NAME]" at bounding box center [481, 376] width 426 height 29
type input "[PERSON_NAME]"
type input "[PHONE_NUMBER]"
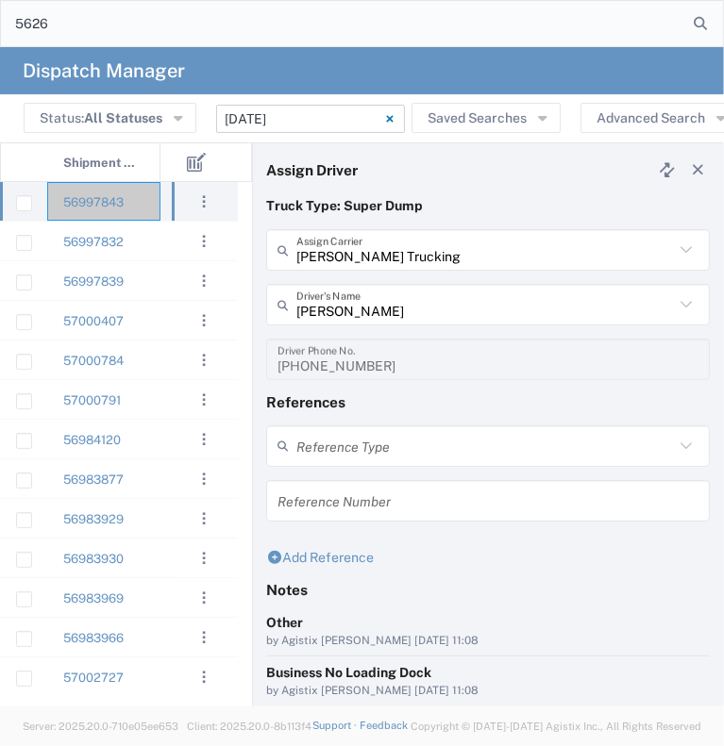
scroll to position [146, 0]
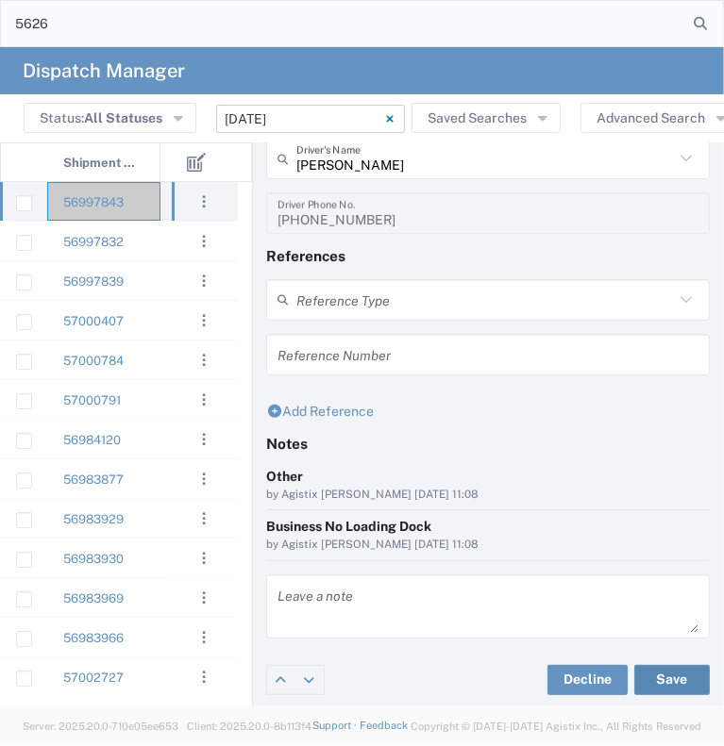
click at [658, 683] on button "Save" at bounding box center [671, 680] width 75 height 30
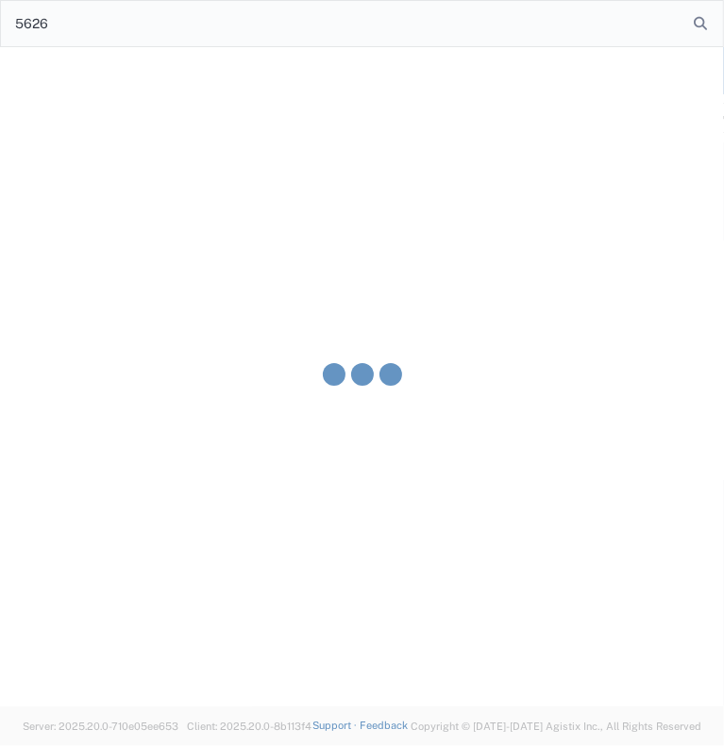
type input "[PERSON_NAME]"
type input "[PERSON_NAME] Trucking"
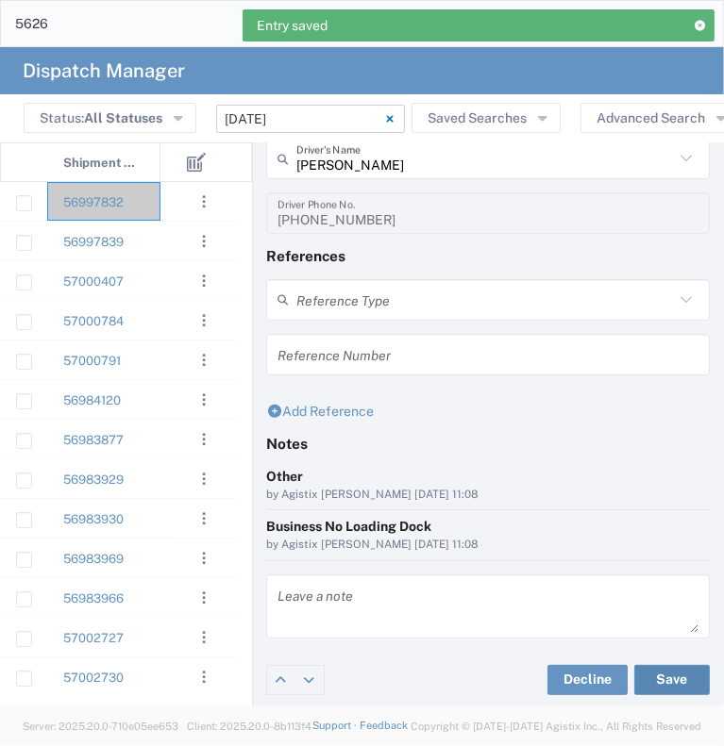
scroll to position [0, 0]
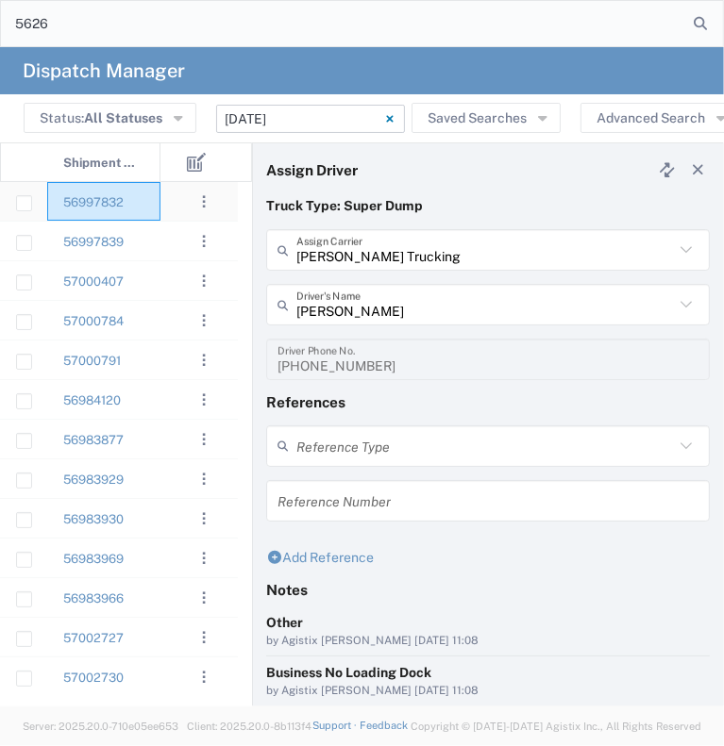
click at [151, 194] on div "56997832" at bounding box center [103, 201] width 113 height 39
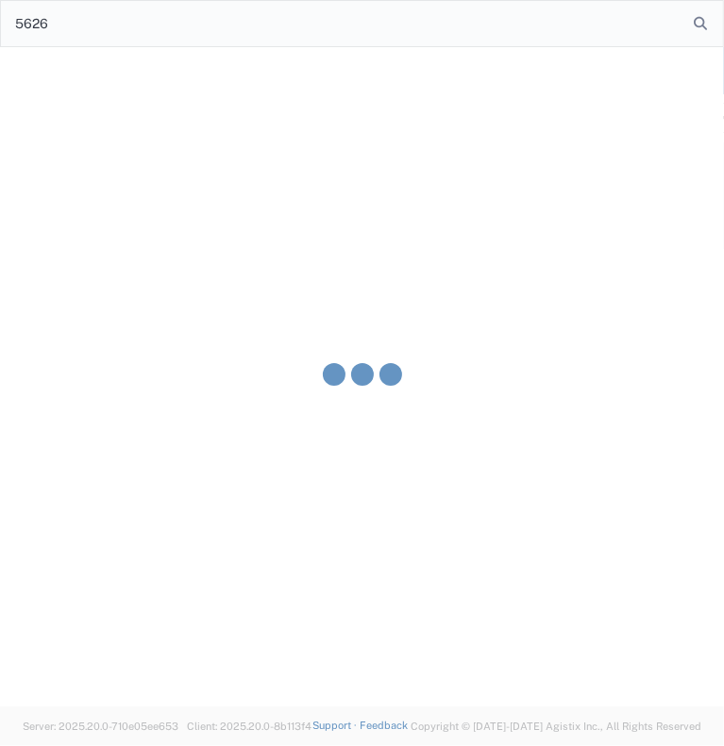
type input "[PERSON_NAME] & Sons Trucking, Inc"
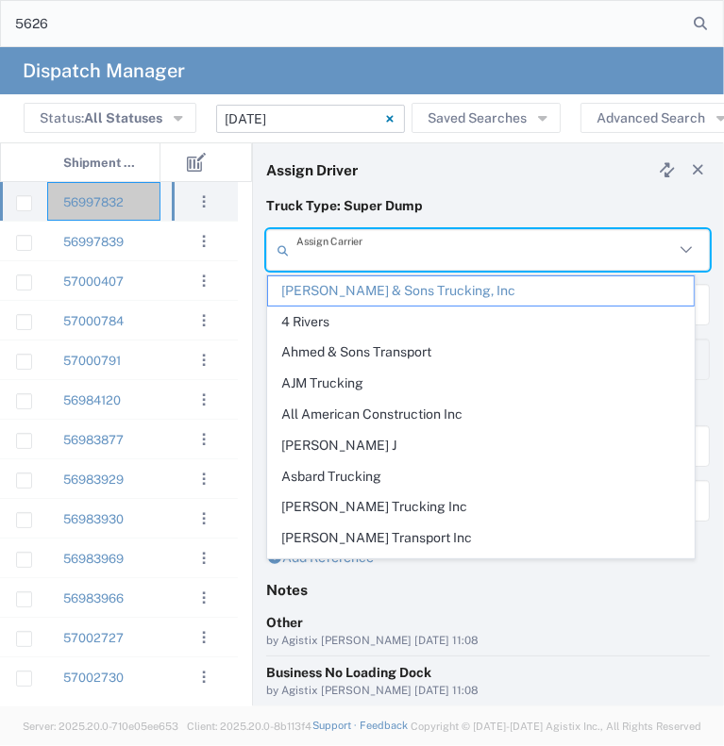
click at [355, 250] on input "text" at bounding box center [484, 250] width 377 height 33
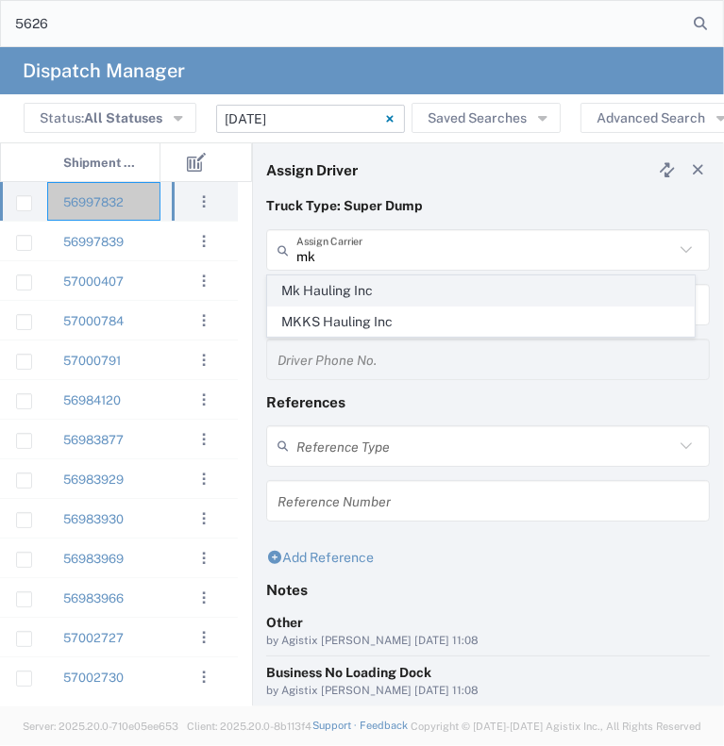
click at [336, 289] on span "Mk Hauling Inc" at bounding box center [481, 291] width 426 height 29
type input "Mk Hauling Inc"
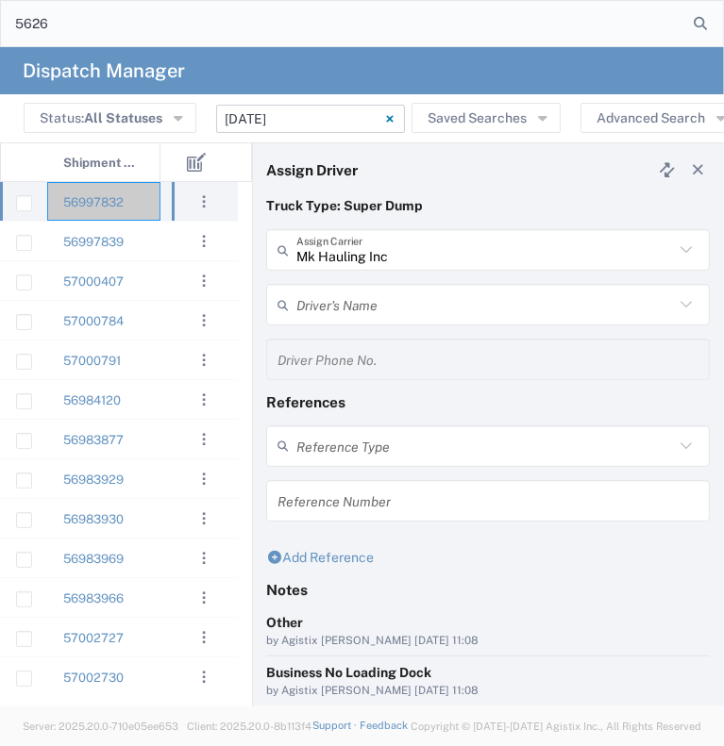
click at [332, 315] on input "text" at bounding box center [484, 305] width 377 height 33
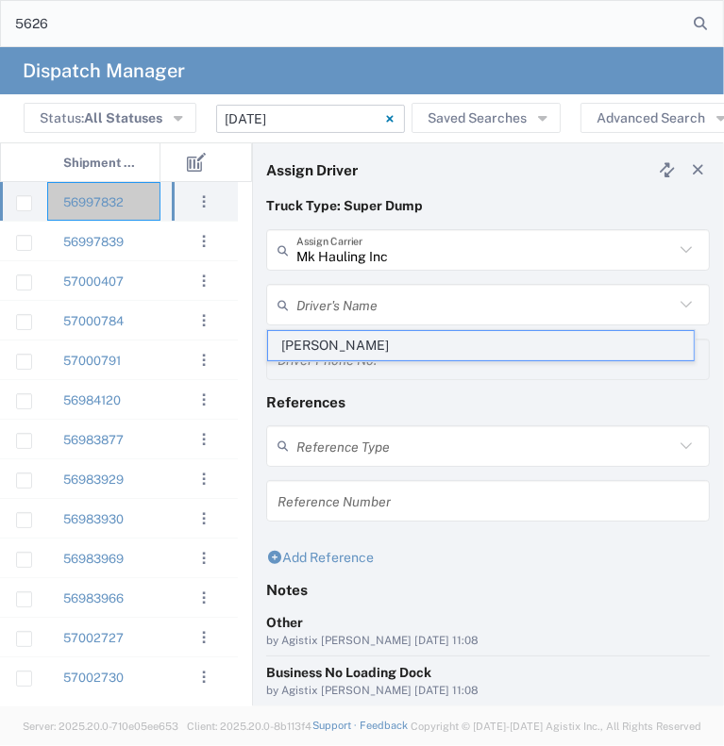
click at [327, 344] on span "[PERSON_NAME]" at bounding box center [481, 345] width 426 height 29
type input "[PERSON_NAME]"
type input "9164688614"
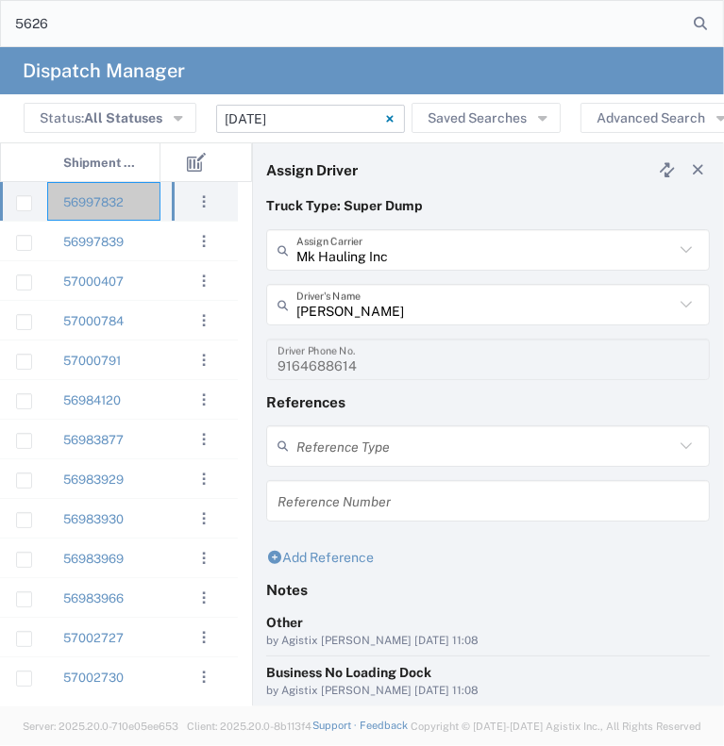
scroll to position [146, 0]
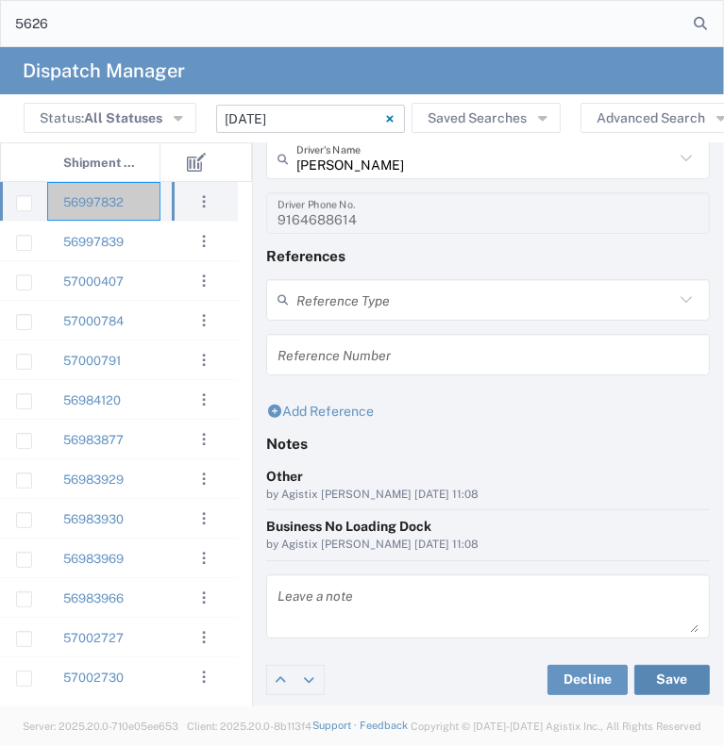
click at [648, 671] on button "Save" at bounding box center [671, 680] width 75 height 30
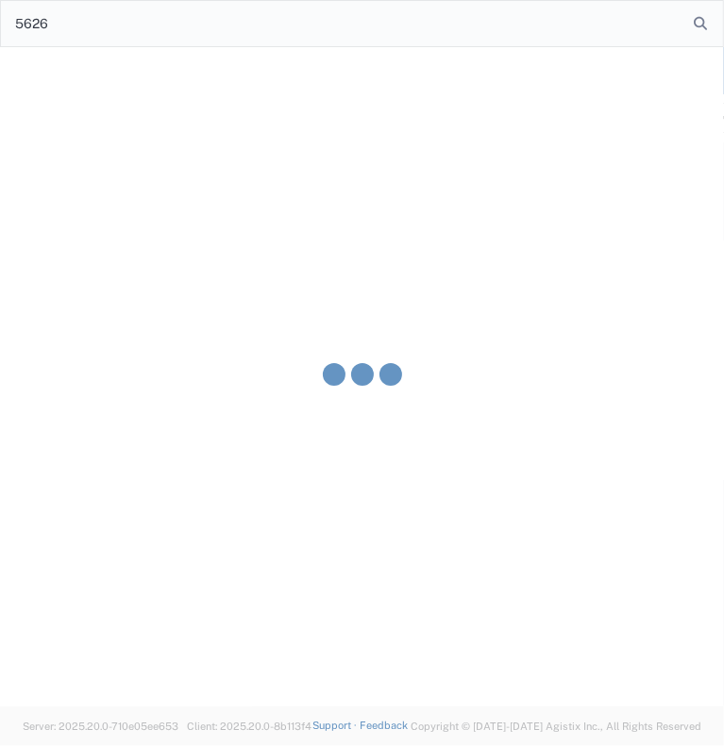
type input "[PERSON_NAME]"
type input "Mk Hauling Inc"
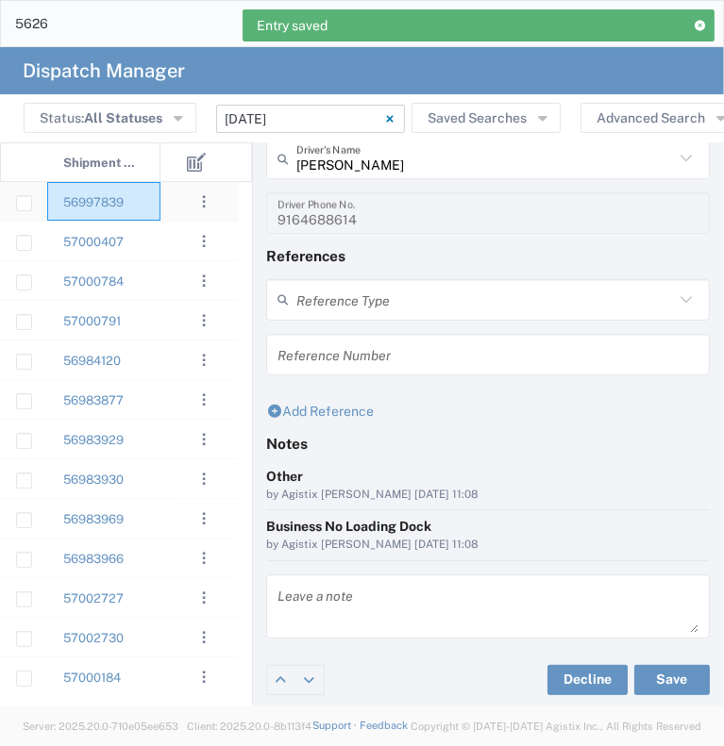
click at [144, 206] on div "56997839" at bounding box center [103, 201] width 113 height 39
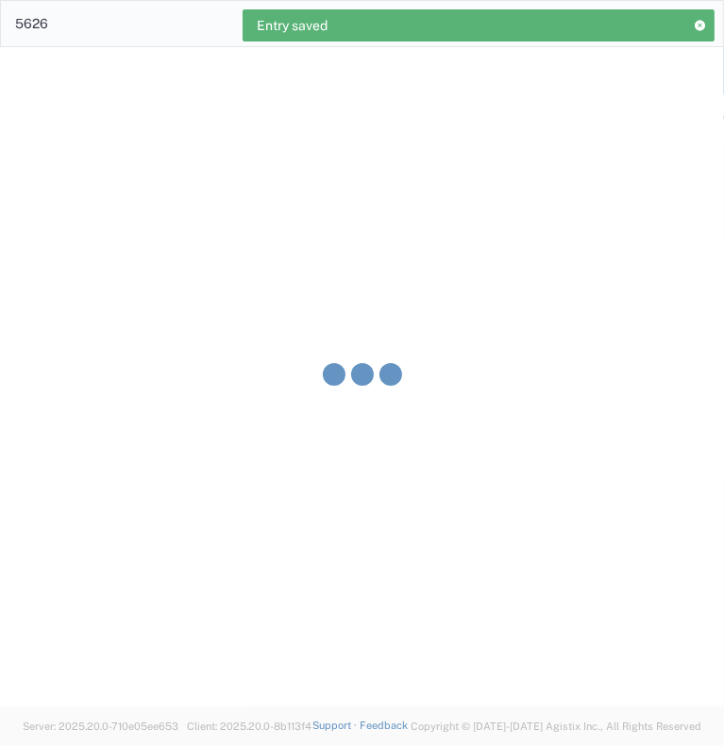
type input "[PERSON_NAME] & Sons Trucking, Inc"
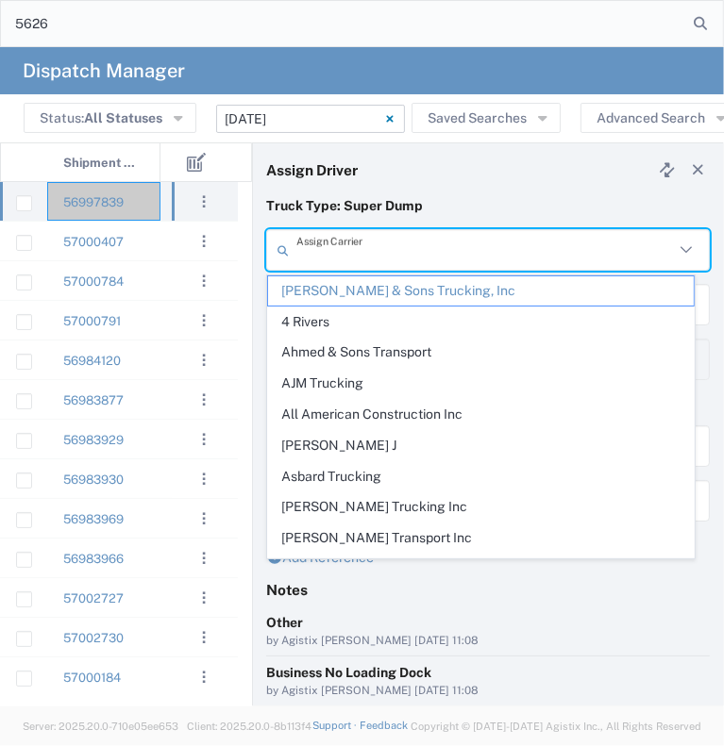
click at [356, 253] on input "text" at bounding box center [484, 250] width 377 height 33
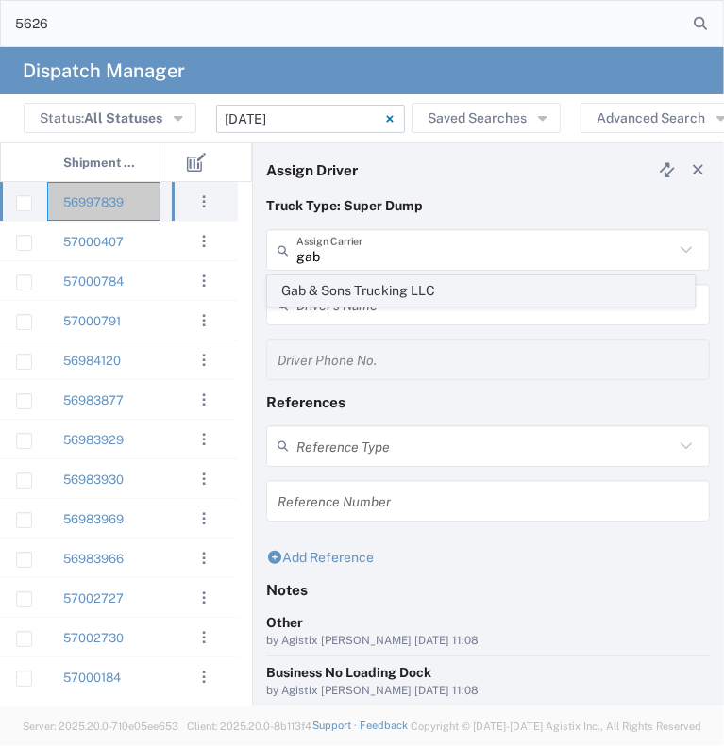
click at [338, 287] on span "Gab & Sons Trucking LLC" at bounding box center [481, 291] width 426 height 29
type input "Gab & Sons Trucking LLC"
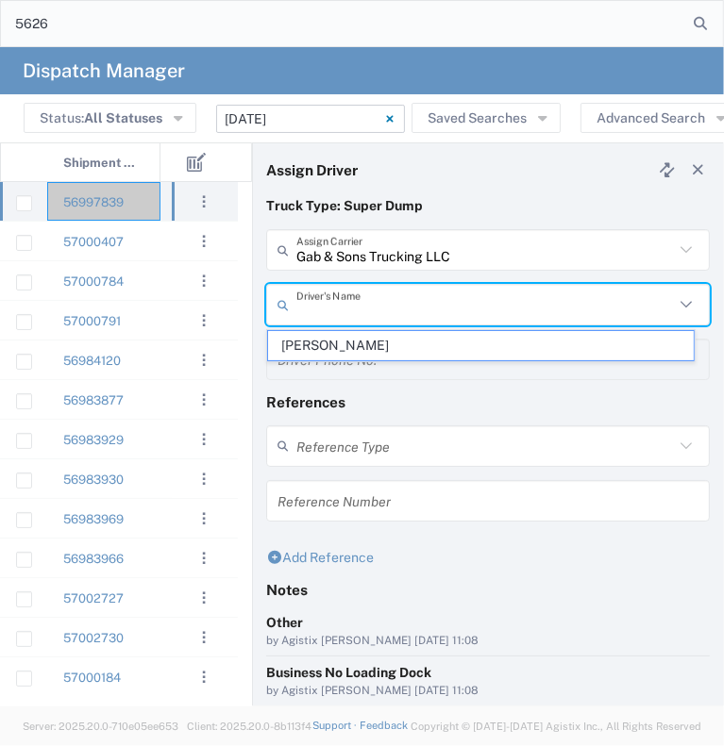
click at [329, 307] on input "text" at bounding box center [484, 305] width 377 height 33
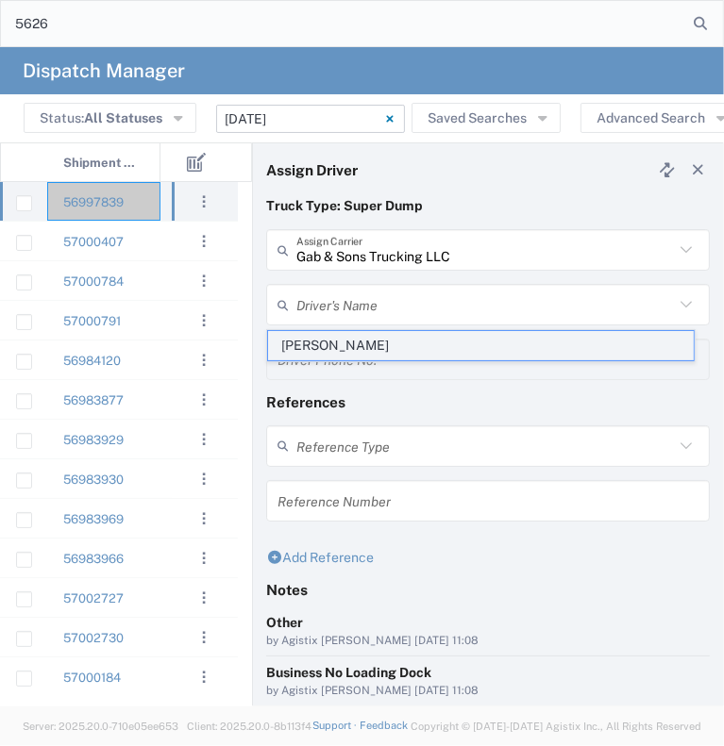
click at [324, 337] on span "[PERSON_NAME]" at bounding box center [481, 345] width 426 height 29
type input "[PERSON_NAME]"
type input "[PHONE_NUMBER]"
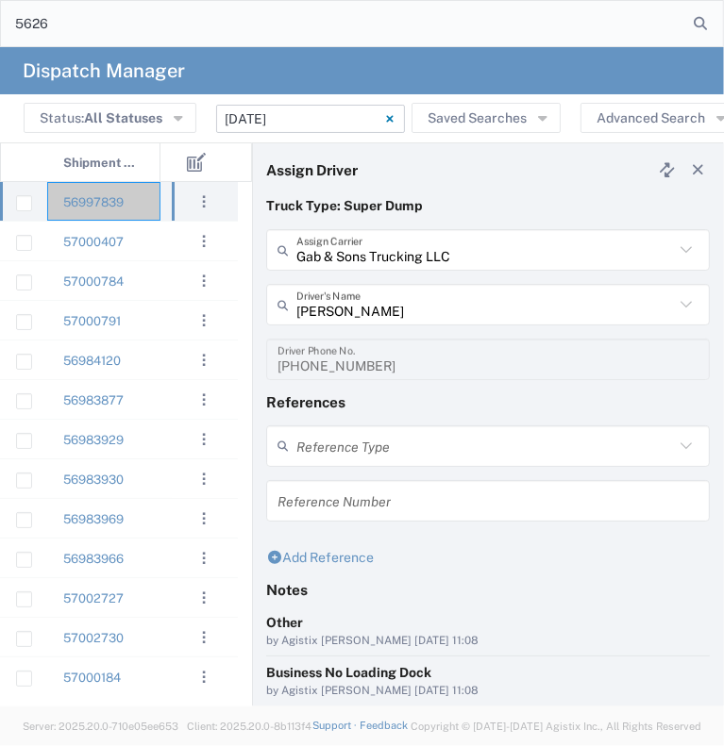
scroll to position [146, 0]
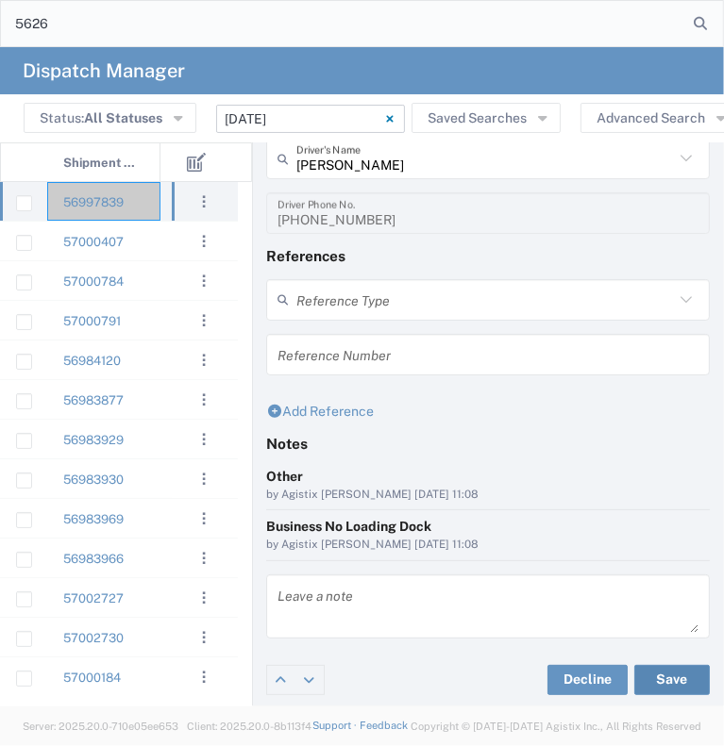
click at [653, 682] on button "Save" at bounding box center [671, 680] width 75 height 30
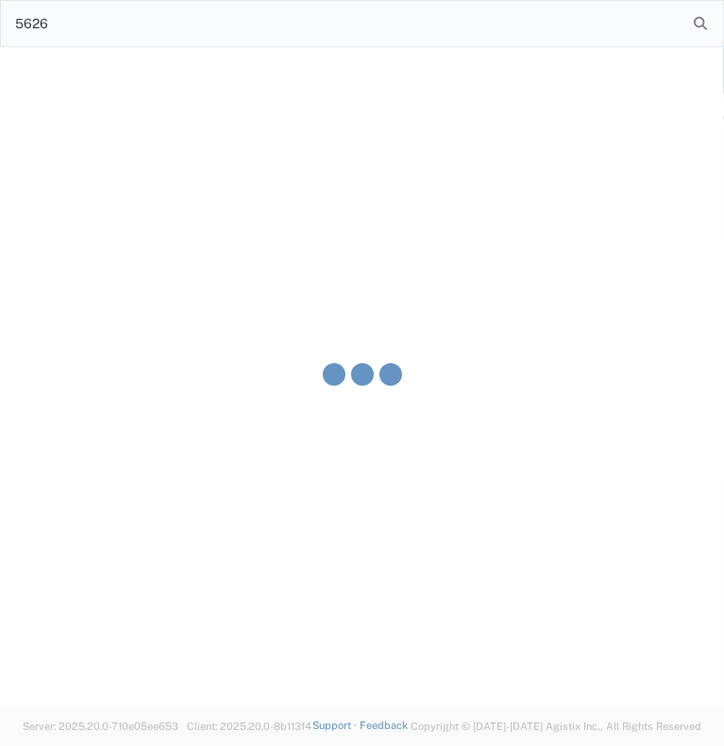
type input "[PERSON_NAME]"
type input "Gab & Sons Trucking LLC"
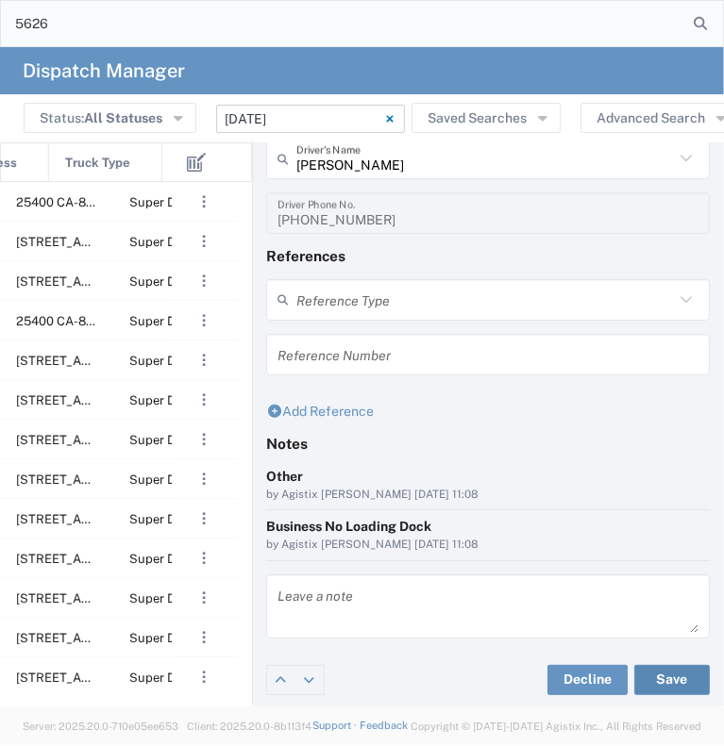
scroll to position [0, 719]
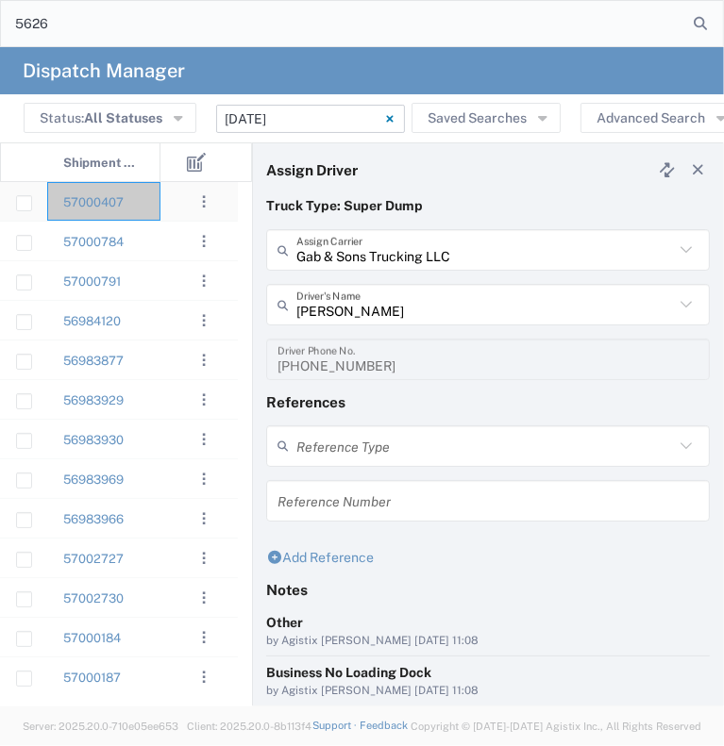
click at [154, 210] on div "57000407" at bounding box center [103, 201] width 113 height 39
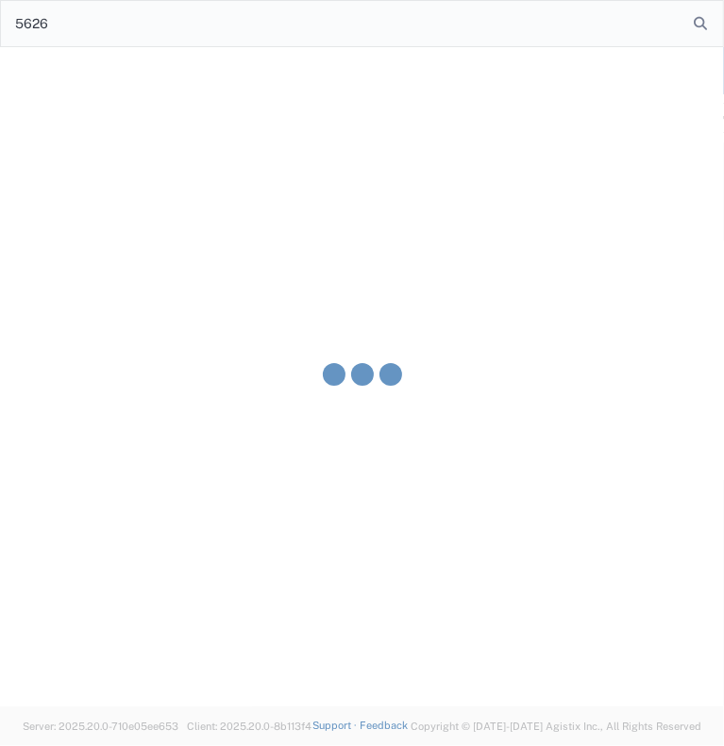
type input "[PERSON_NAME] & Sons Trucking, Inc"
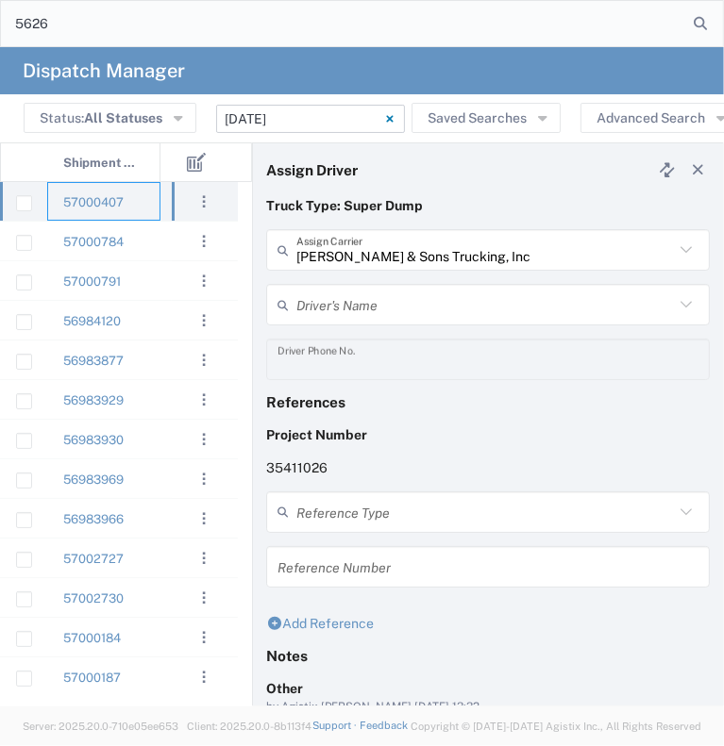
click at [322, 307] on input "text" at bounding box center [484, 305] width 377 height 33
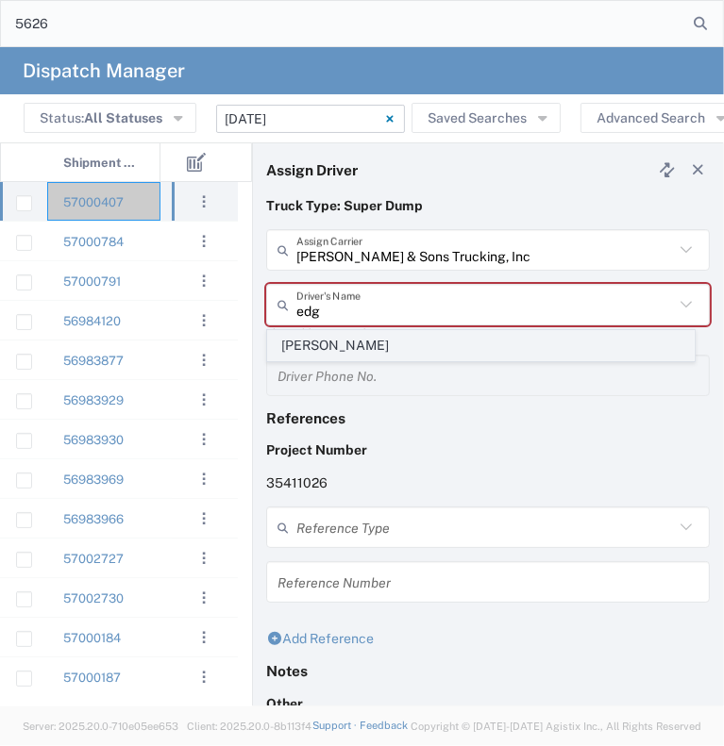
click at [315, 350] on span "[PERSON_NAME]" at bounding box center [481, 345] width 426 height 29
type input "[PERSON_NAME]"
type input "[PHONE_NUMBER]"
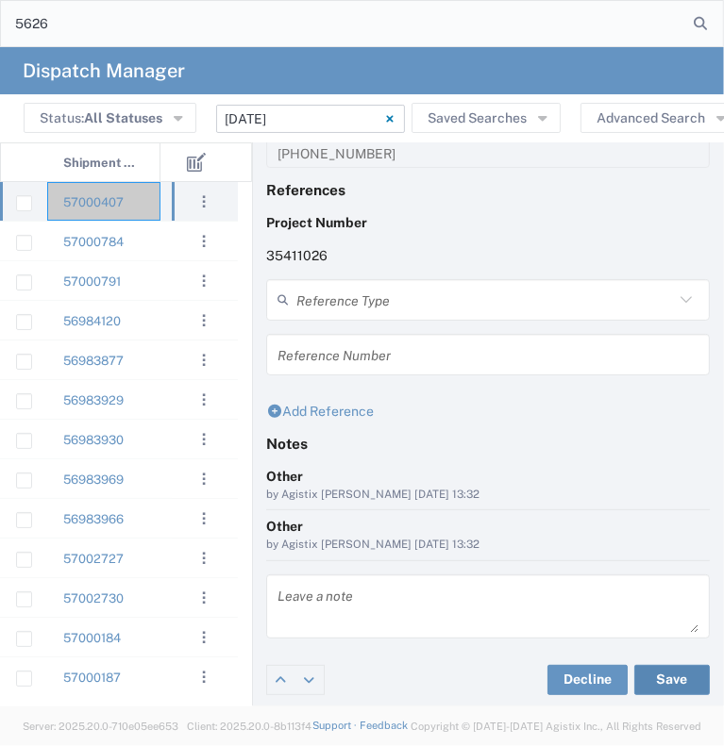
click at [648, 677] on button "Save" at bounding box center [671, 680] width 75 height 30
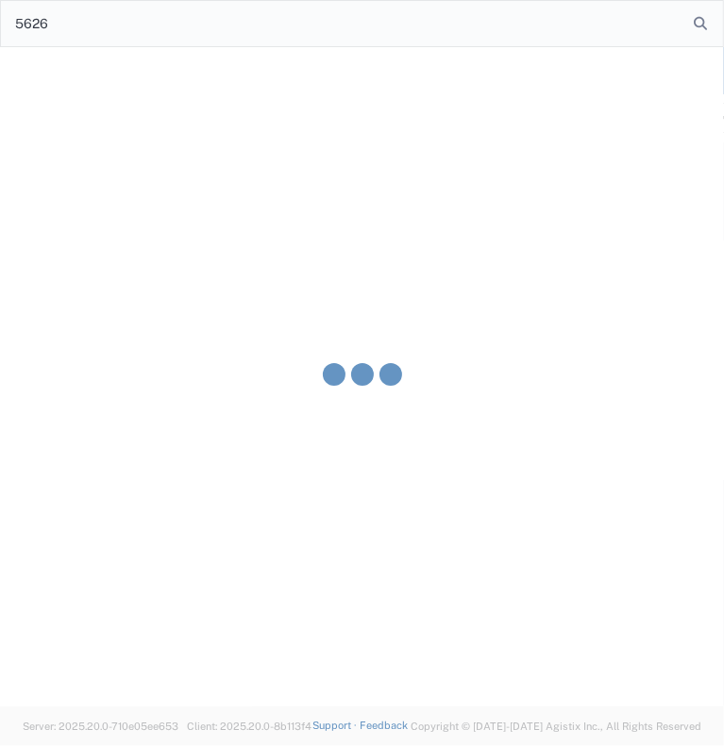
type input "[PERSON_NAME]"
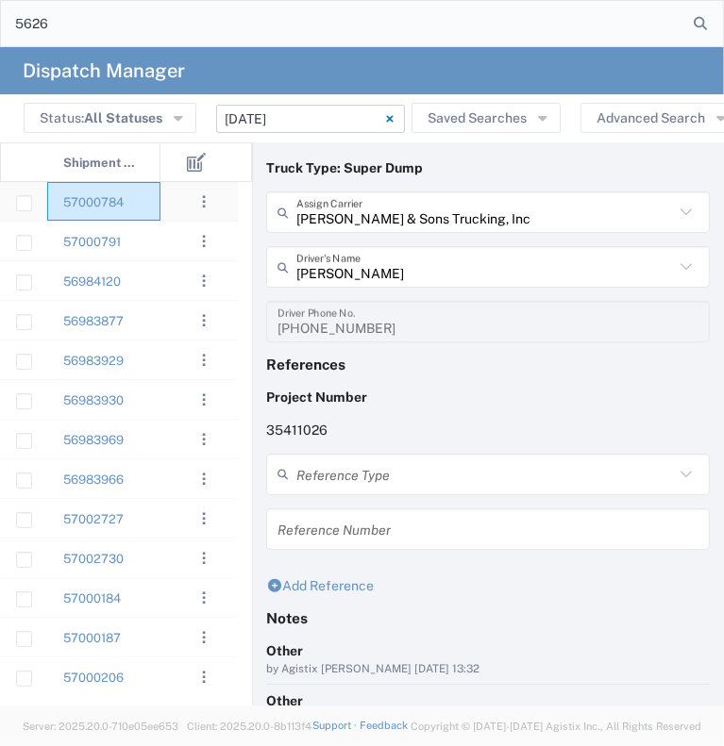
click at [143, 208] on div "57000784" at bounding box center [103, 201] width 113 height 39
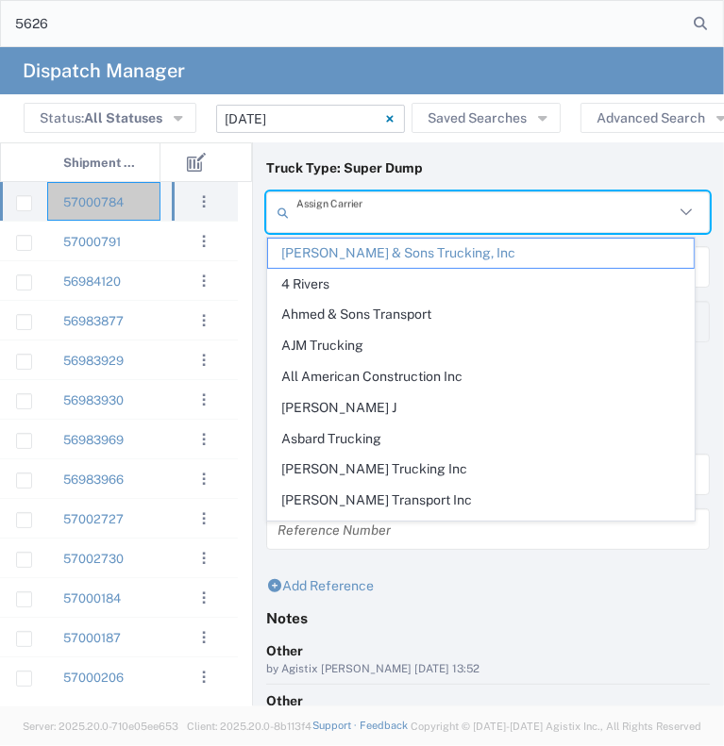
click at [386, 218] on input "text" at bounding box center [484, 212] width 377 height 33
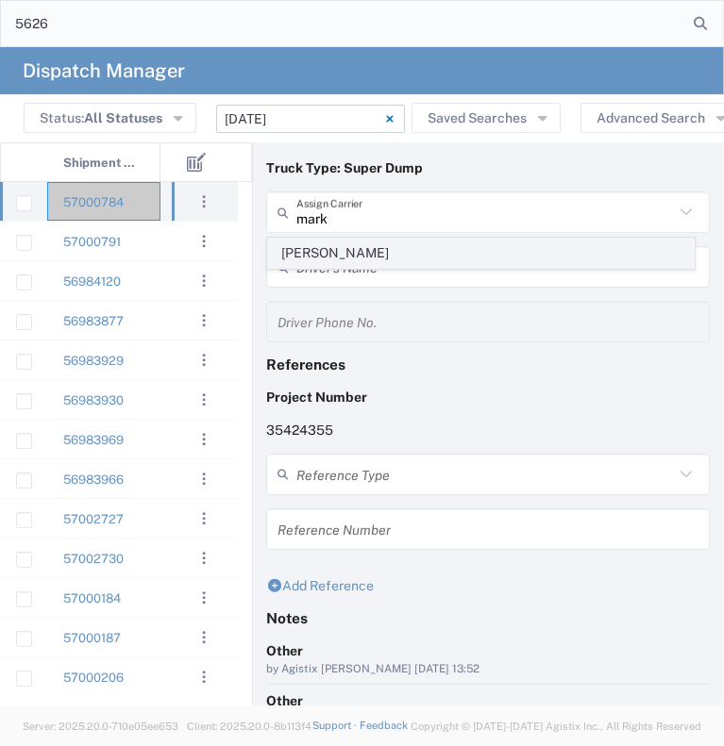
click at [385, 256] on span "[PERSON_NAME]" at bounding box center [481, 253] width 426 height 29
type input "[PERSON_NAME]"
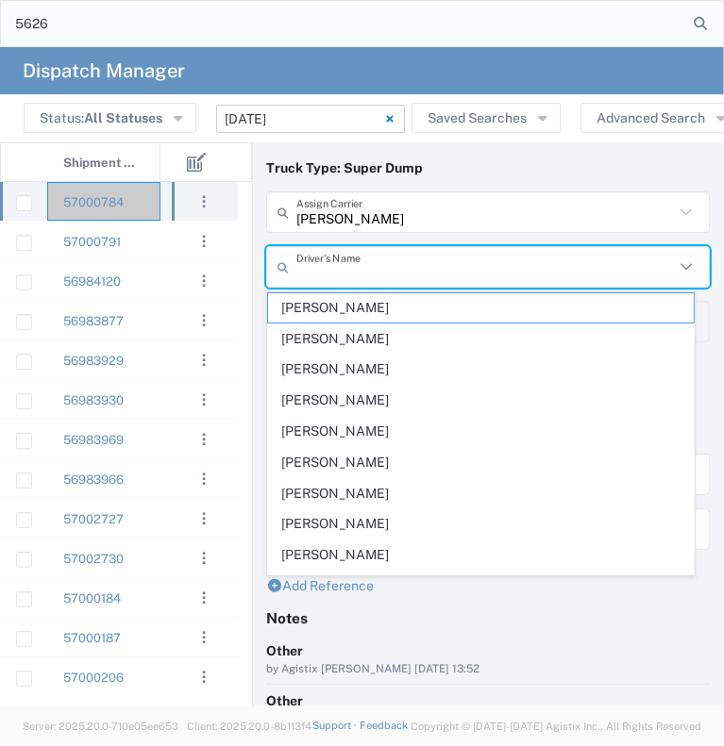
click at [376, 263] on input "text" at bounding box center [484, 267] width 377 height 33
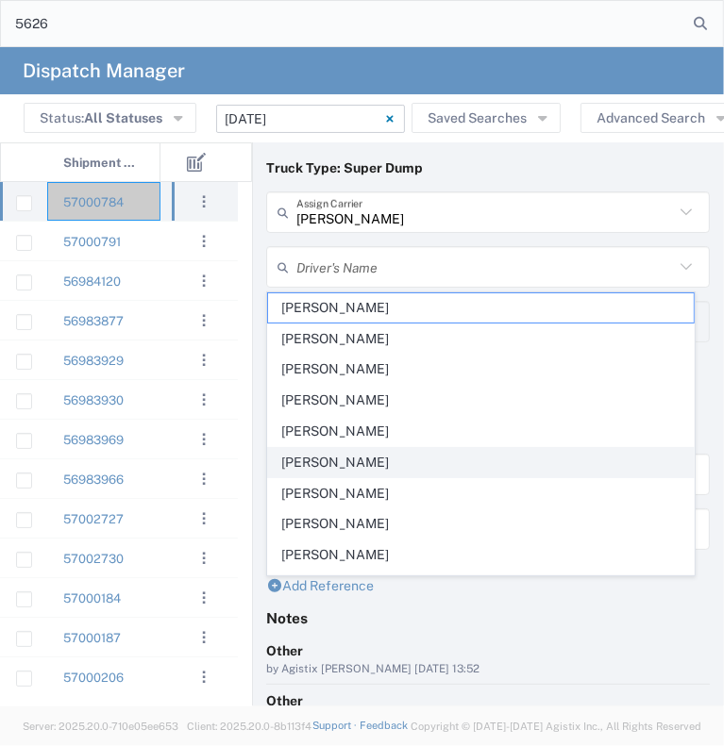
click at [369, 458] on span "[PERSON_NAME]" at bounding box center [481, 462] width 426 height 29
type input "[PERSON_NAME]"
type input "[PHONE_NUMBER]"
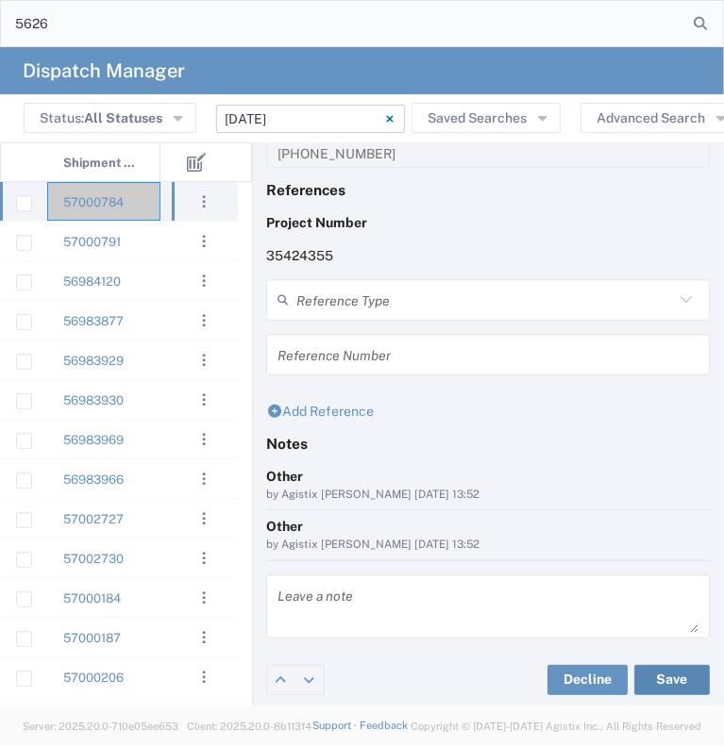
click at [670, 678] on button "Save" at bounding box center [671, 680] width 75 height 30
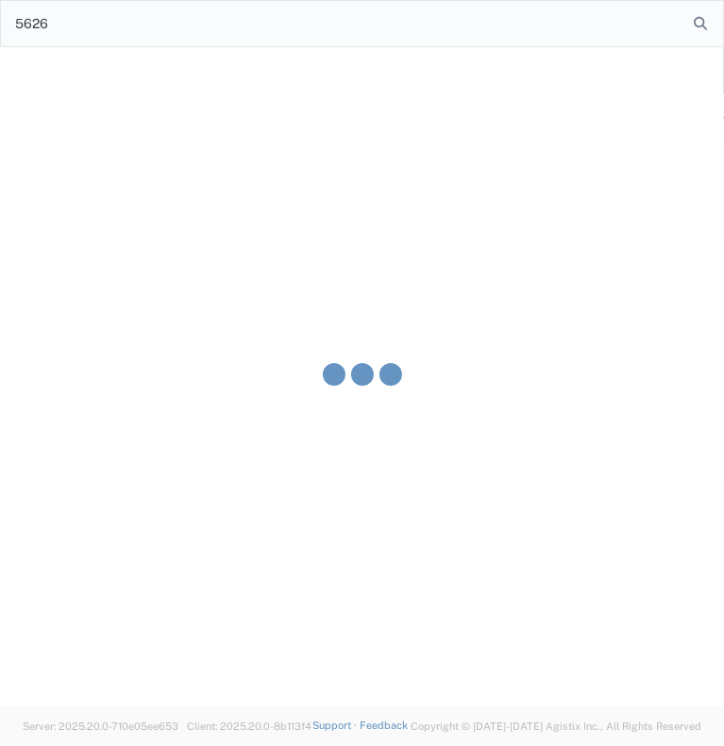
type input "[PERSON_NAME]"
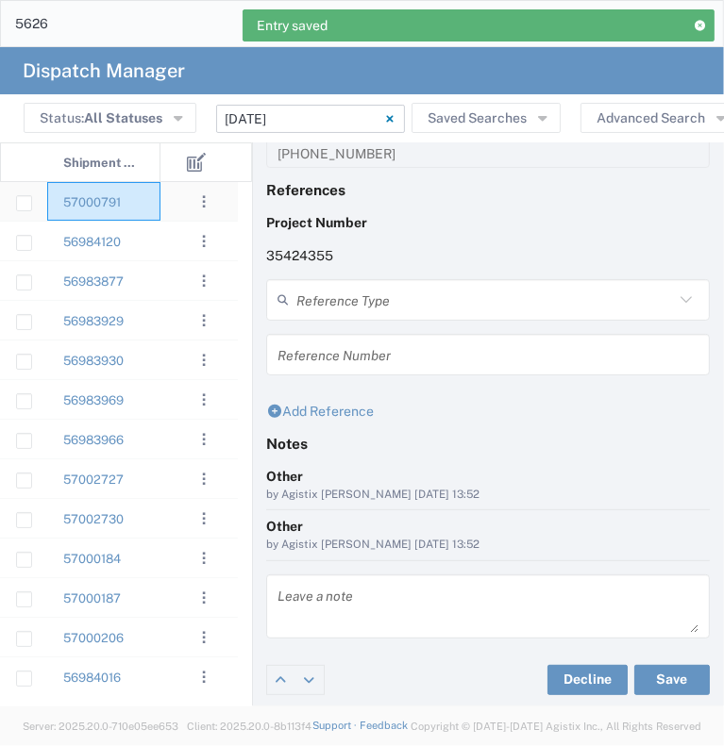
click at [136, 199] on div "57000791" at bounding box center [103, 201] width 113 height 39
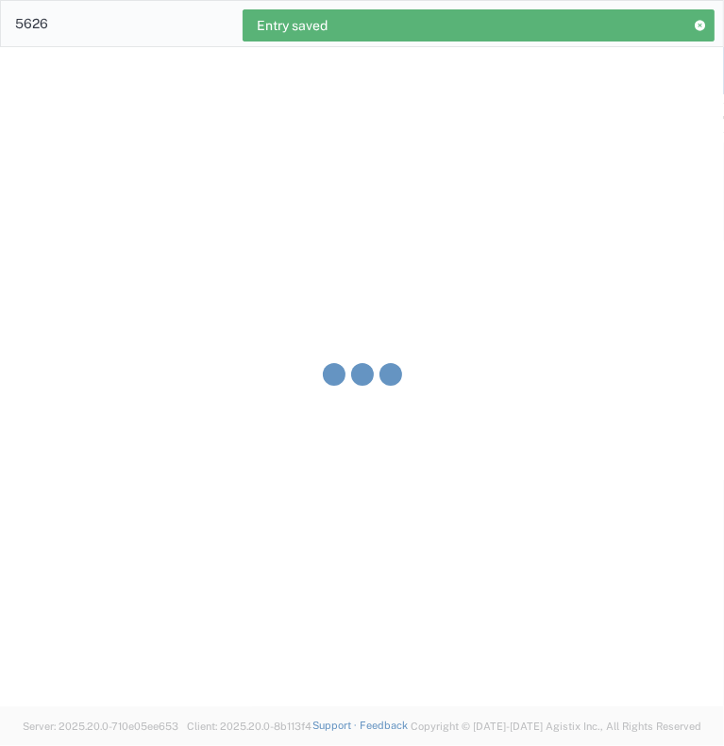
type input "[PERSON_NAME] & Sons Trucking, Inc"
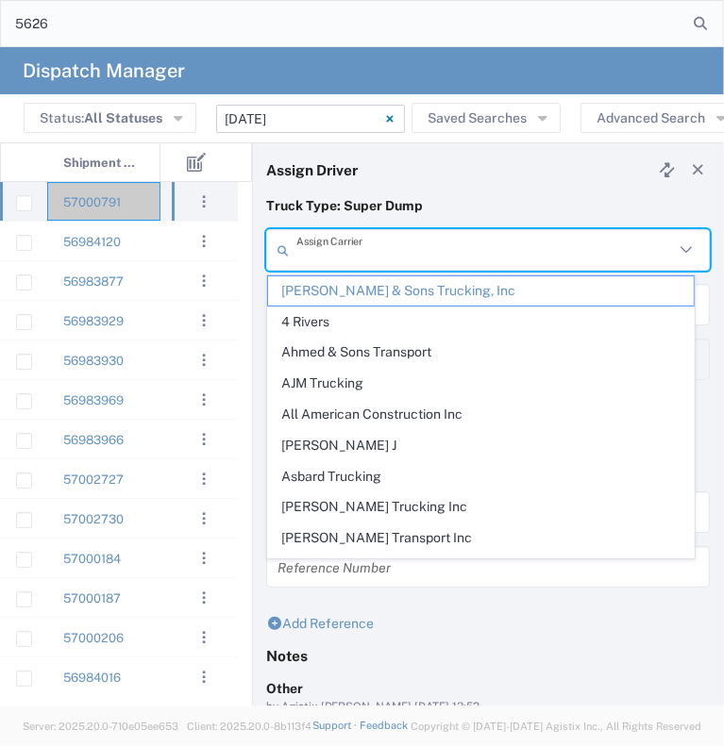
click at [358, 249] on input "text" at bounding box center [484, 250] width 377 height 33
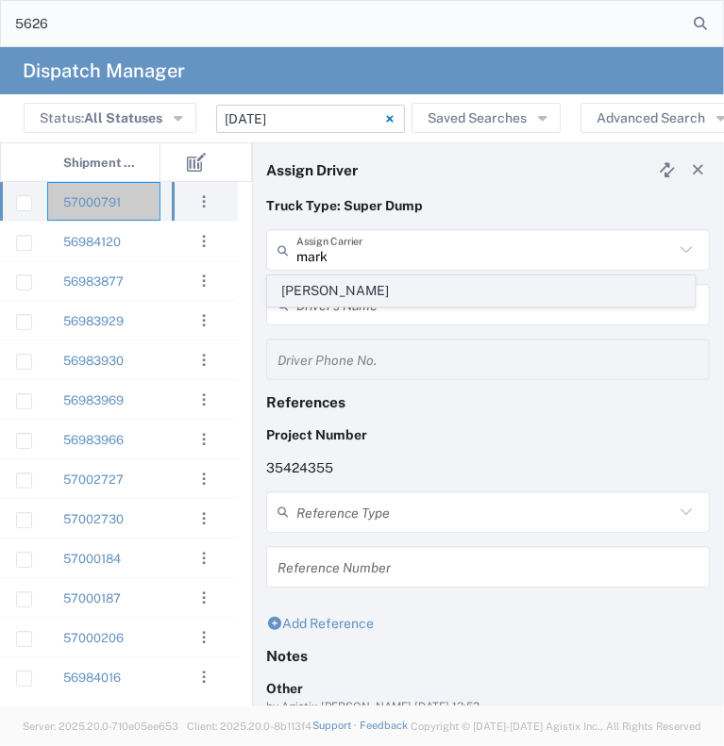
click at [337, 290] on span "[PERSON_NAME]" at bounding box center [481, 291] width 426 height 29
type input "[PERSON_NAME]"
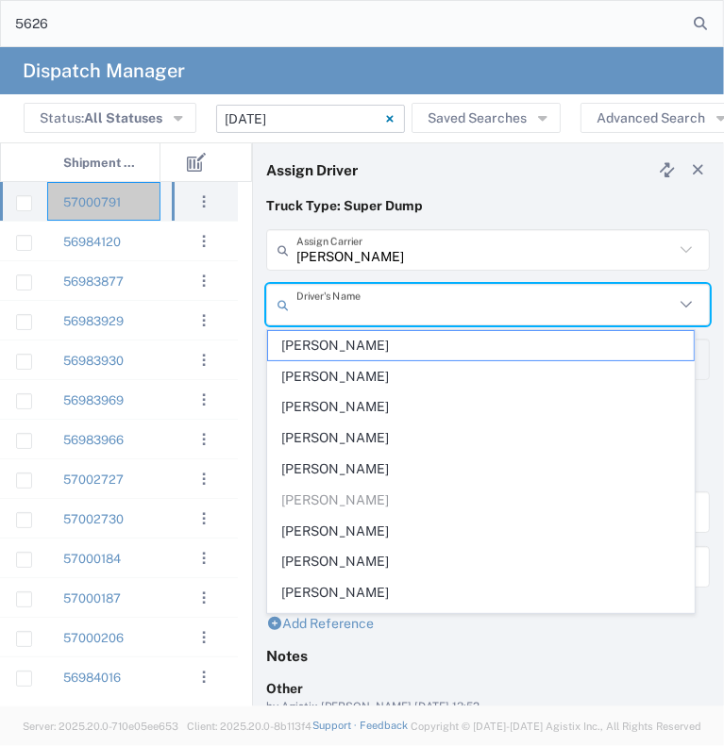
click at [336, 293] on input "text" at bounding box center [484, 305] width 377 height 33
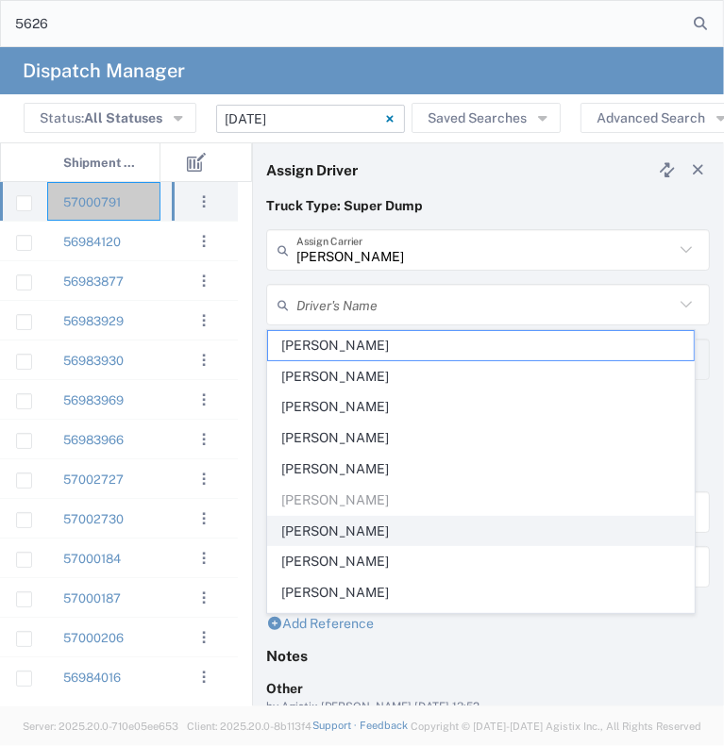
click at [313, 531] on span "[PERSON_NAME]" at bounding box center [481, 531] width 426 height 29
type input "[PERSON_NAME]"
type input "9164175343"
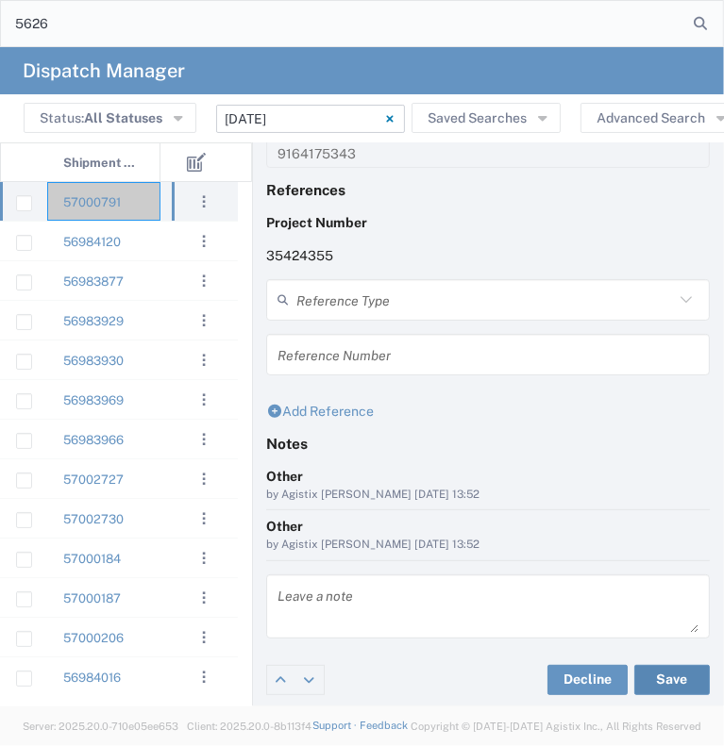
click at [651, 682] on button "Save" at bounding box center [671, 680] width 75 height 30
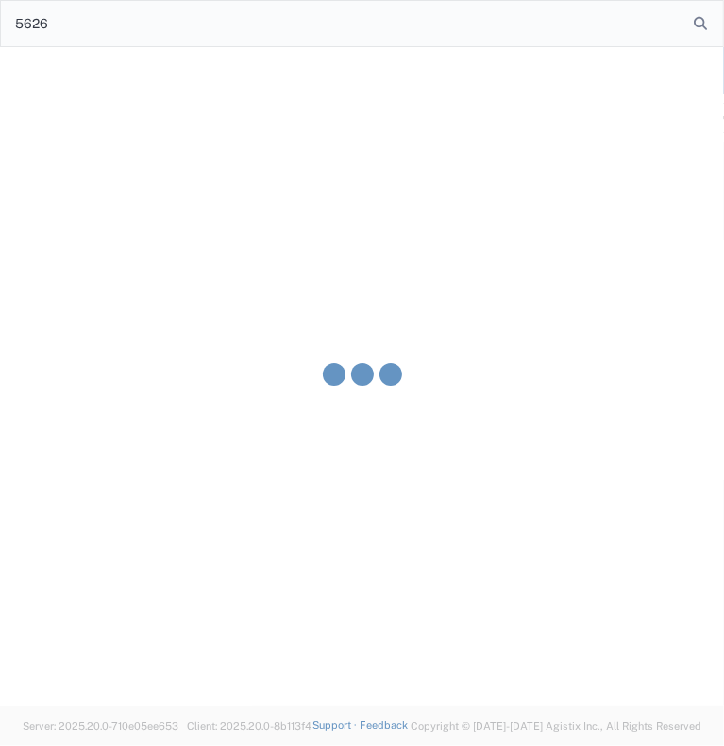
type input "[PERSON_NAME]"
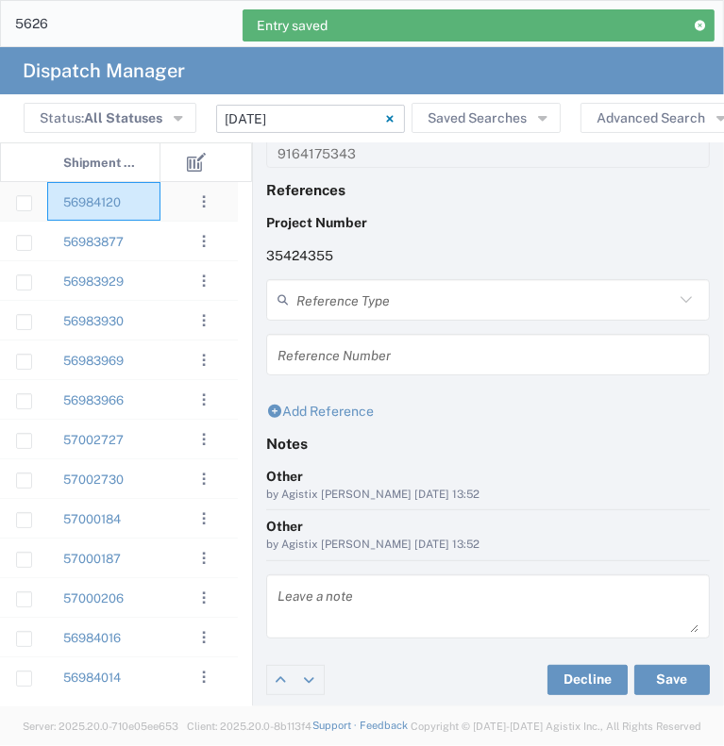
click at [154, 195] on div "56984120" at bounding box center [103, 201] width 113 height 39
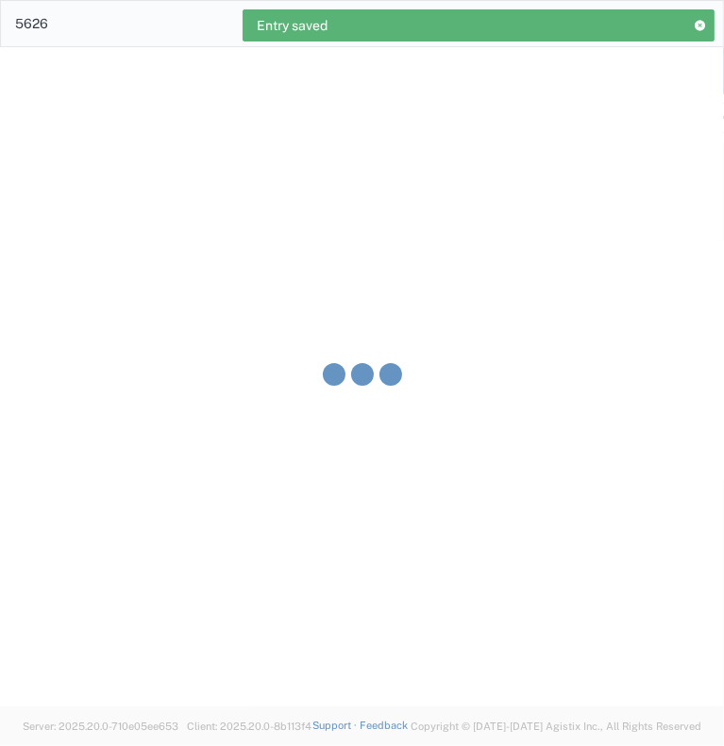
type input "[PERSON_NAME] & Sons Trucking, Inc"
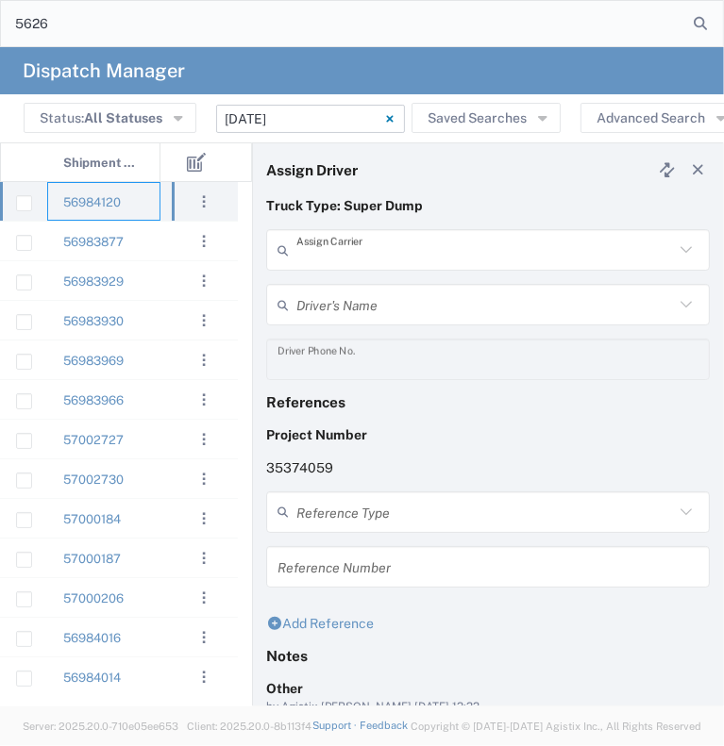
click at [375, 260] on input "text" at bounding box center [484, 250] width 377 height 33
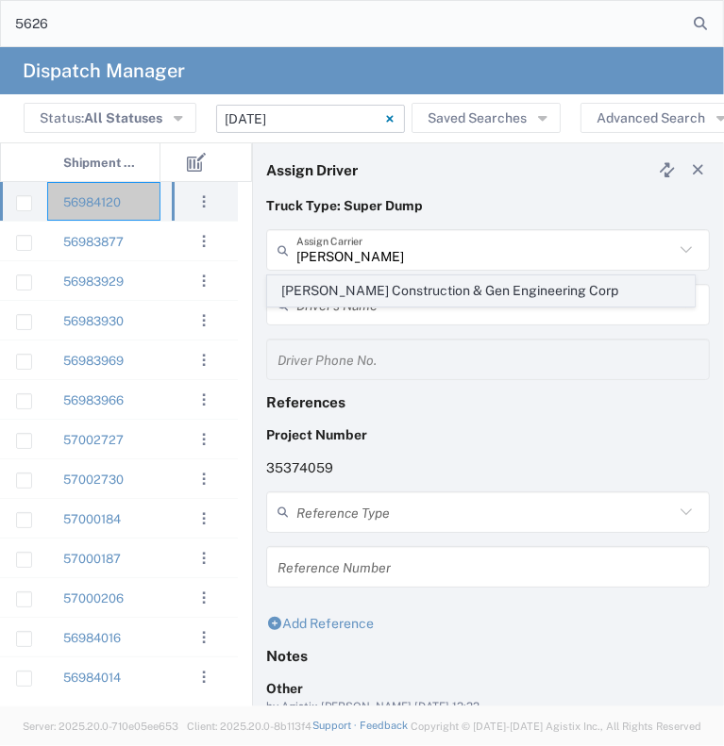
click at [363, 294] on span "[PERSON_NAME] Construction & Gen Engineering Corp" at bounding box center [481, 291] width 426 height 29
type input "[PERSON_NAME] Construction & Gen Engineering Corp"
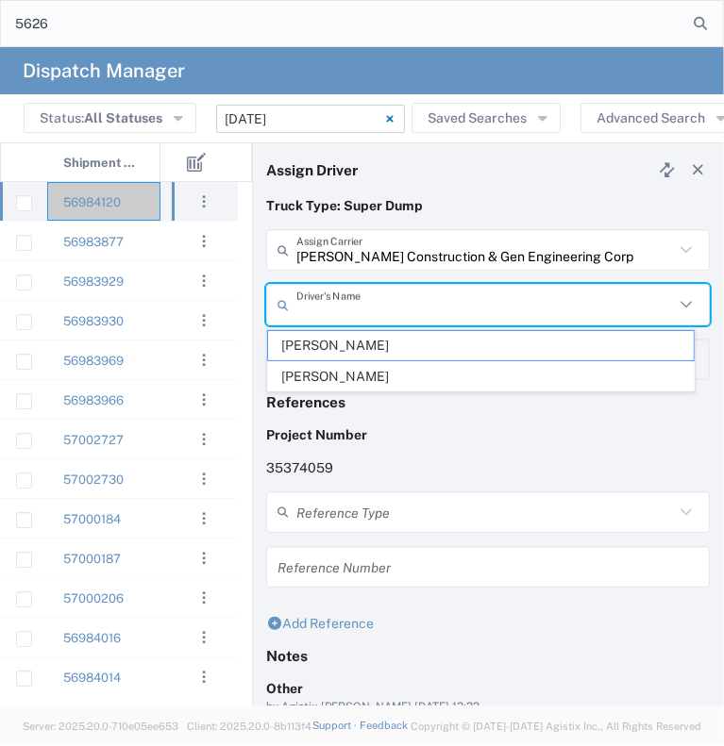
click at [362, 309] on input "text" at bounding box center [484, 305] width 377 height 33
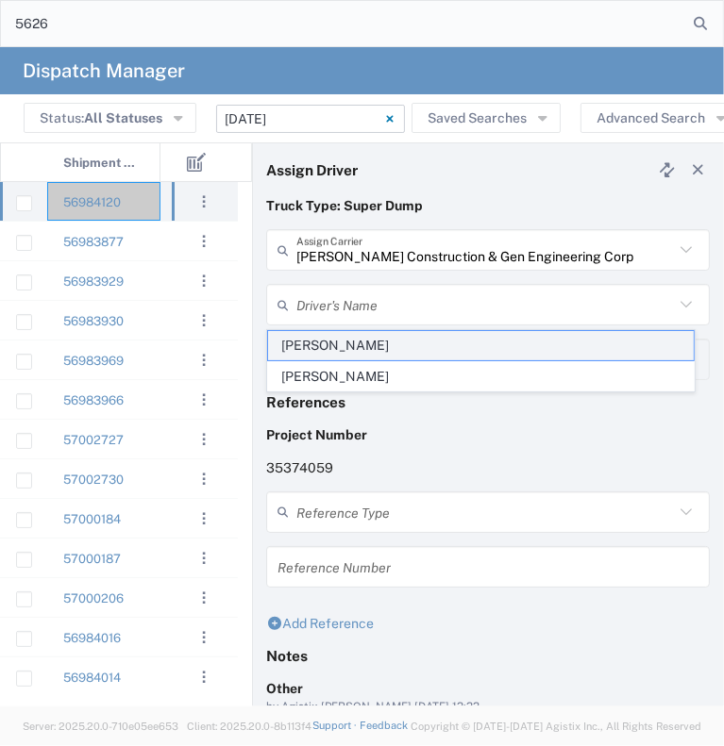
click at [355, 343] on span "[PERSON_NAME]" at bounding box center [481, 345] width 426 height 29
type input "[PERSON_NAME]"
type input "[PHONE_NUMBER]"
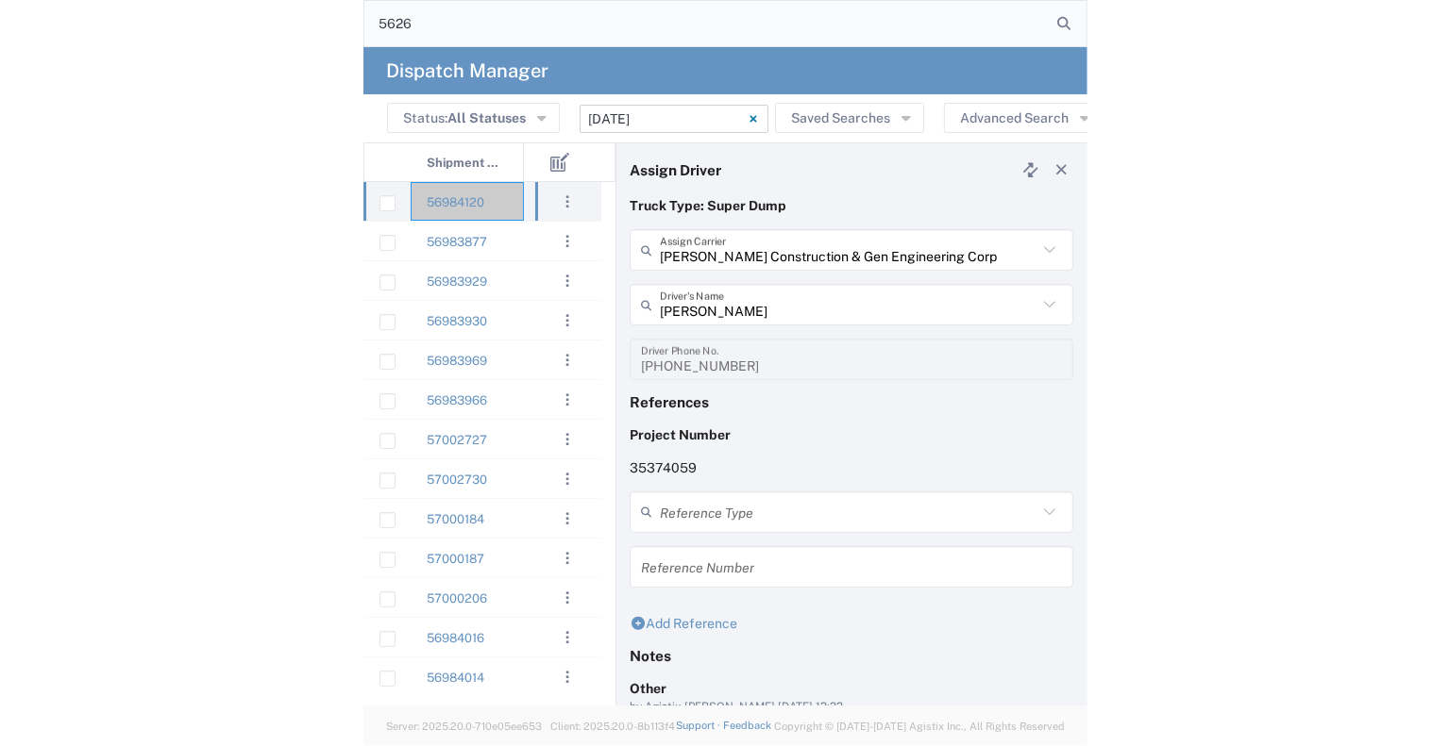
scroll to position [212, 0]
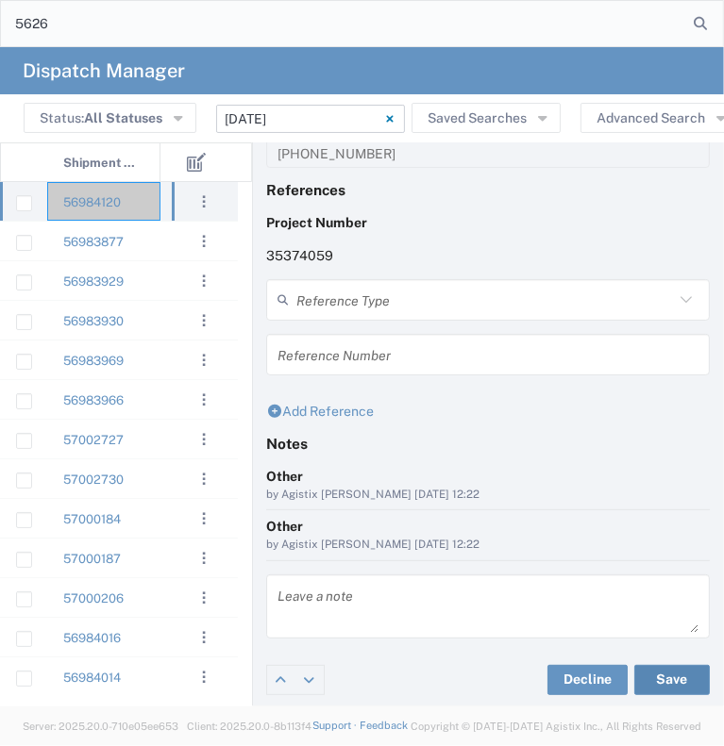
click at [652, 675] on button "Save" at bounding box center [671, 680] width 75 height 30
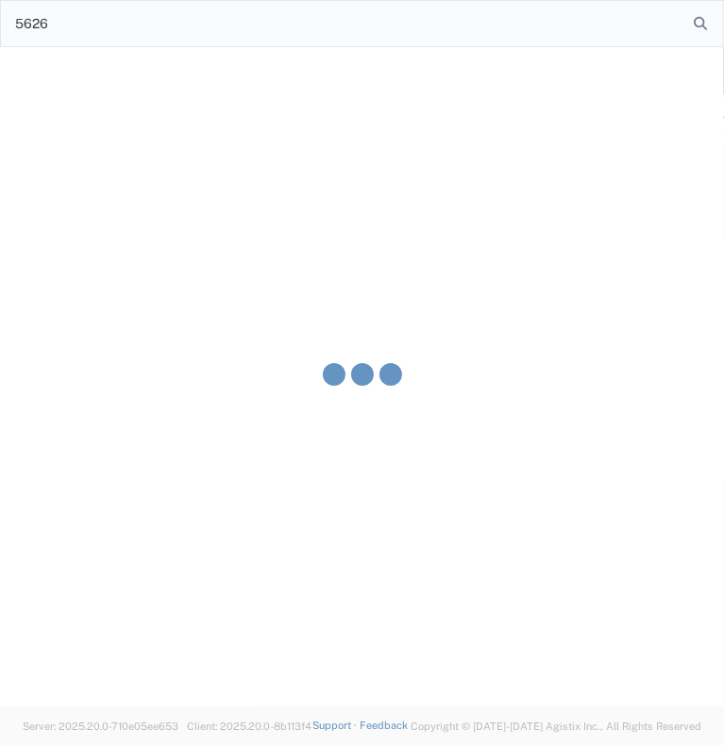
type input "[PERSON_NAME]"
type input "[PERSON_NAME] Construction & Gen Engineering Corp"
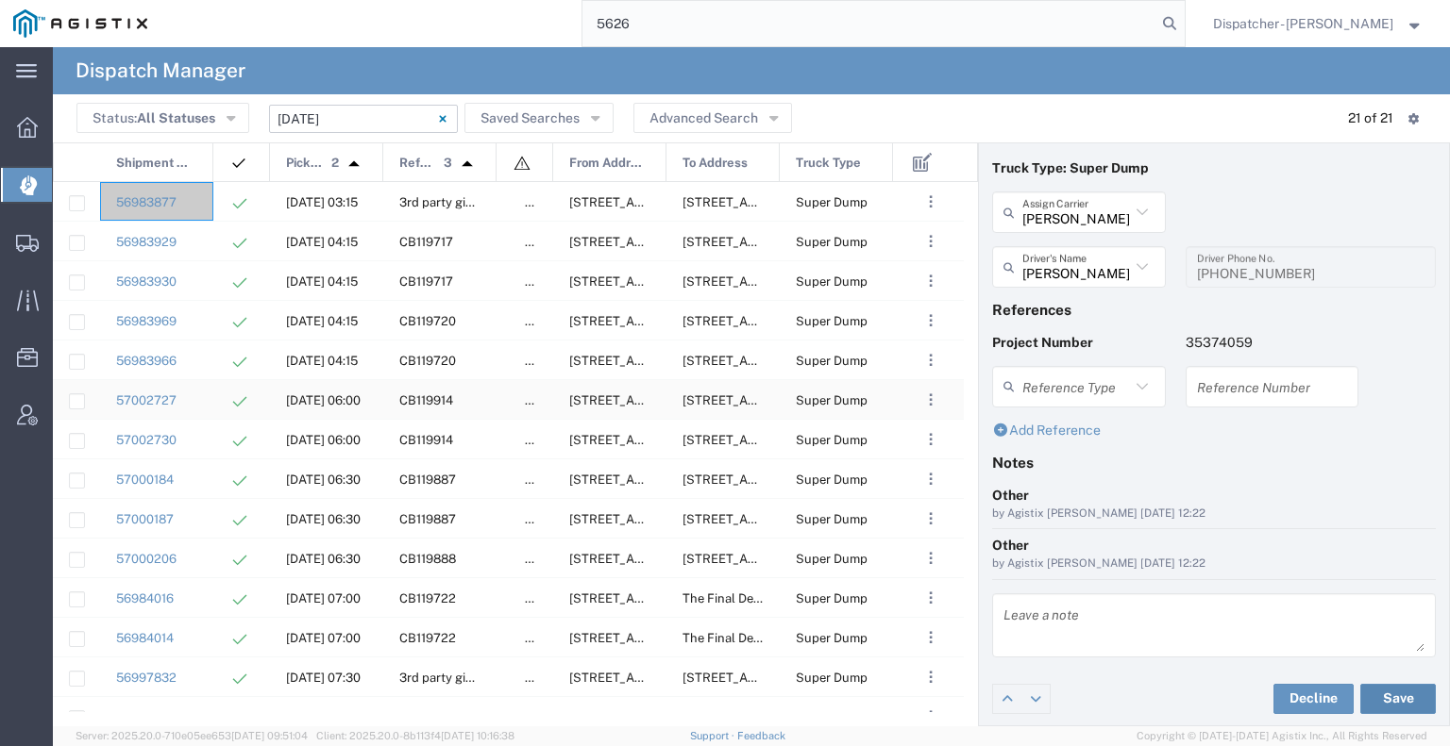
scroll to position [0, 0]
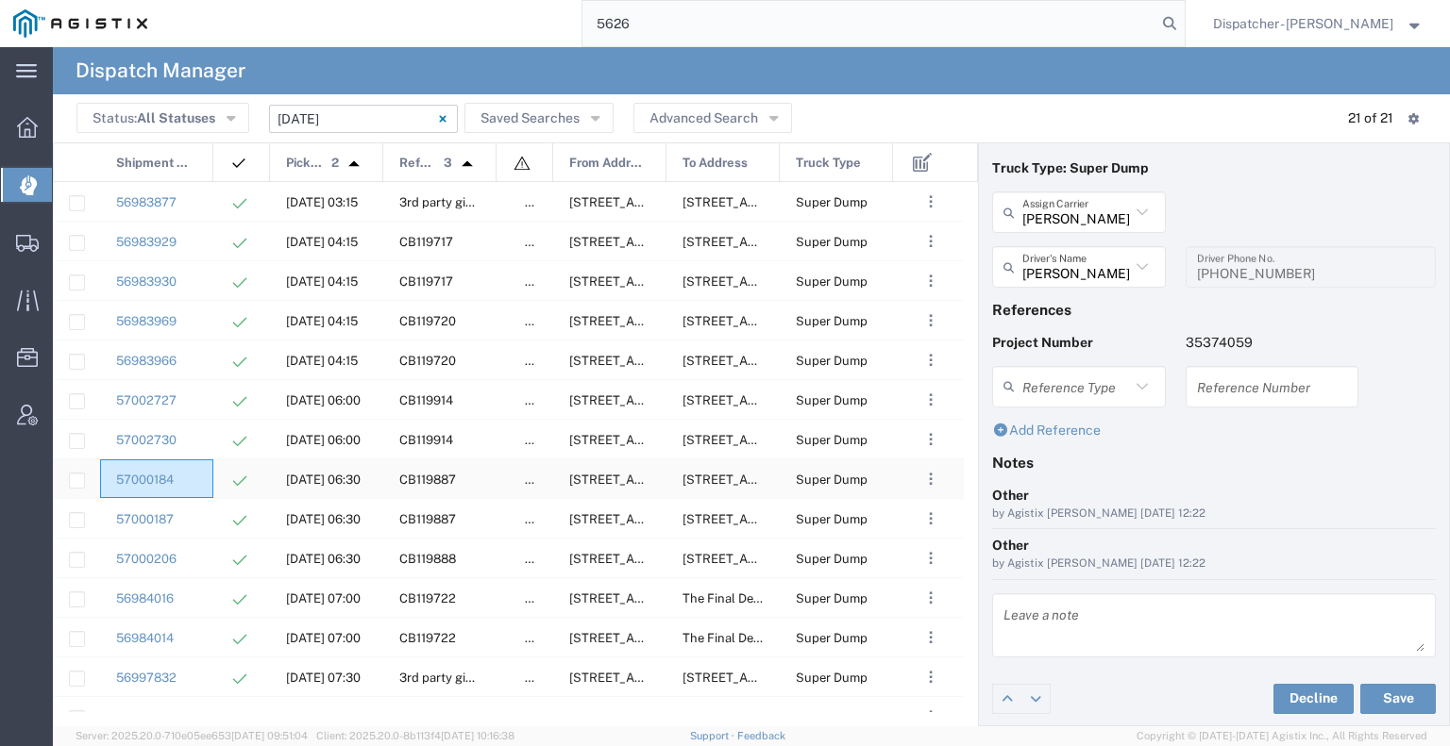
click at [200, 486] on div "57000184" at bounding box center [156, 479] width 113 height 39
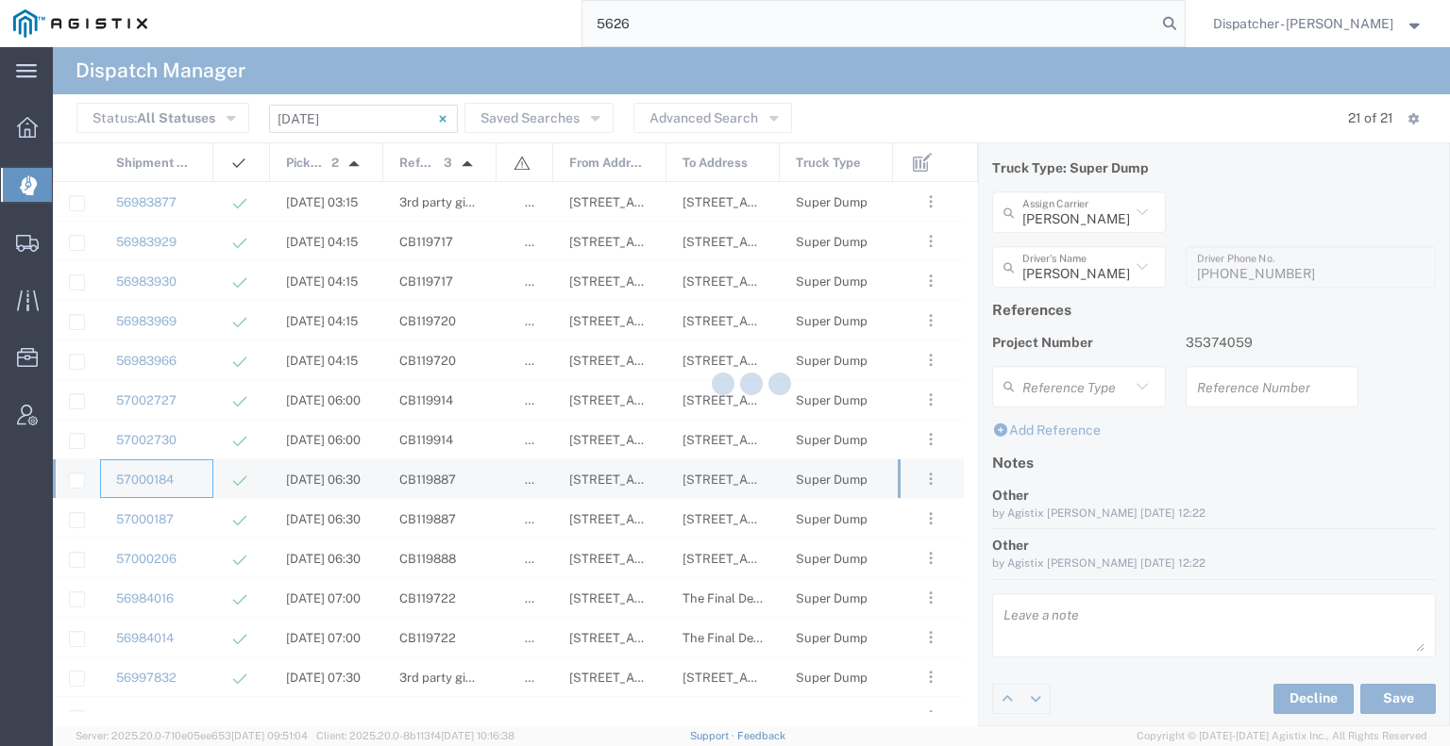
type input "[PERSON_NAME] & Sons Trucking, Inc"
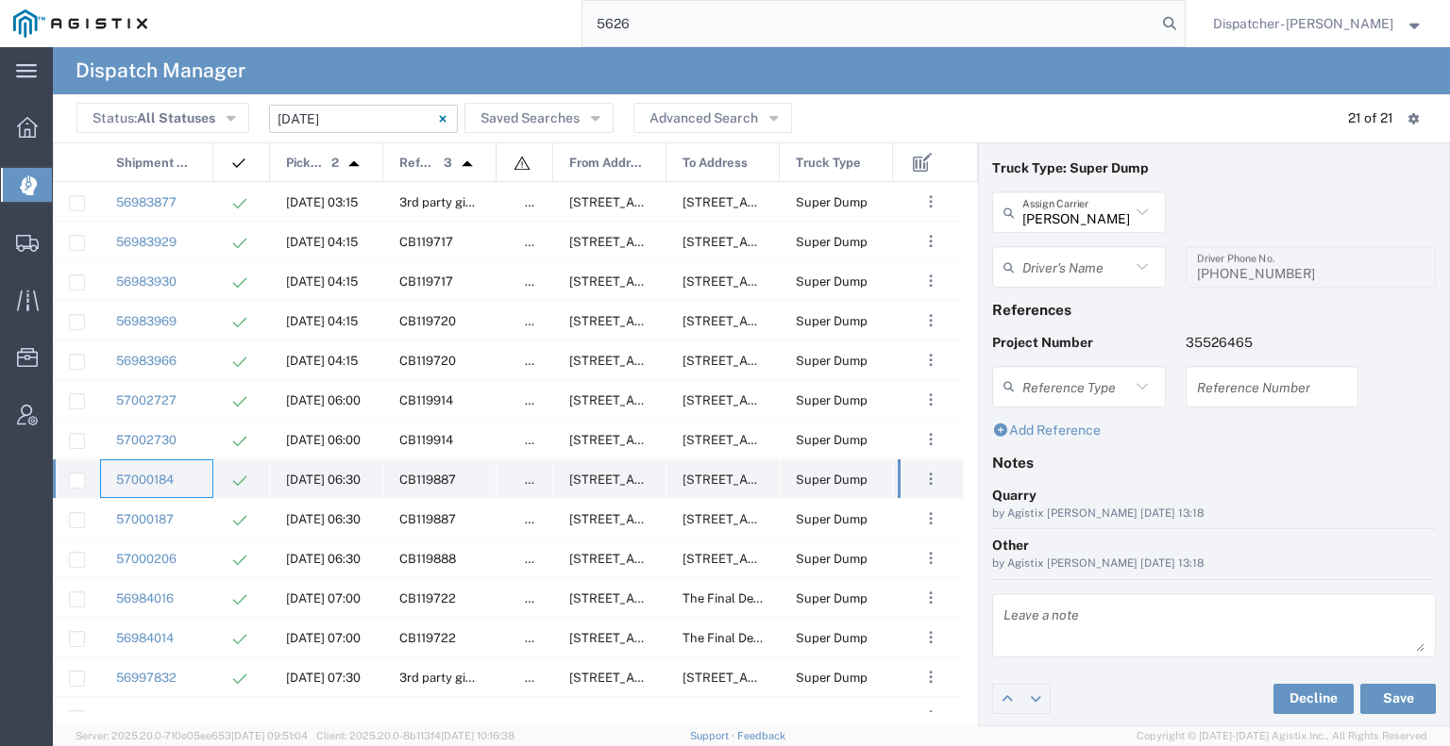
type input "[PERSON_NAME]"
type input "[PHONE_NUMBER]"
click at [336, 124] on input "[DATE] - [DATE]" at bounding box center [363, 119] width 189 height 28
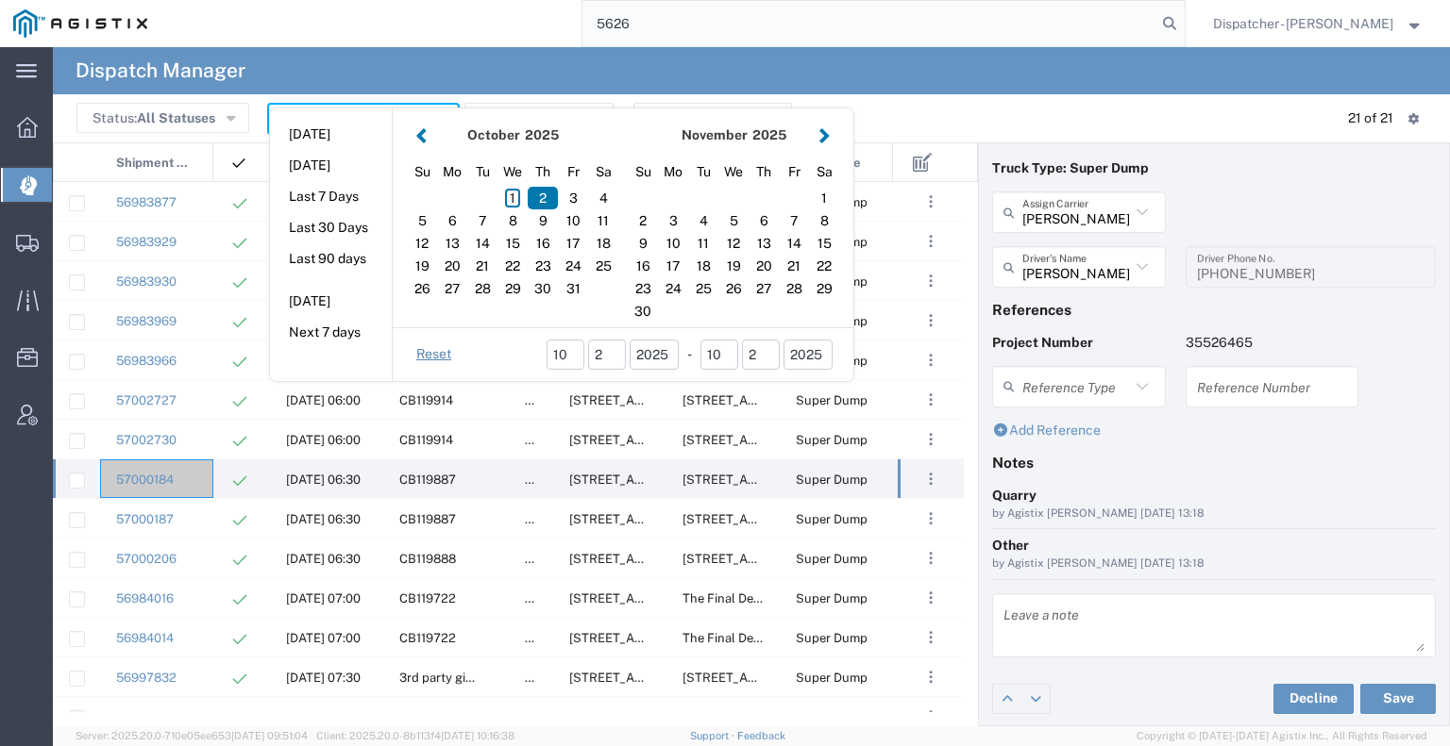
click at [336, 124] on button "[DATE]" at bounding box center [331, 134] width 122 height 29
type input "[DATE]"
type input "[DATE] - [DATE]"
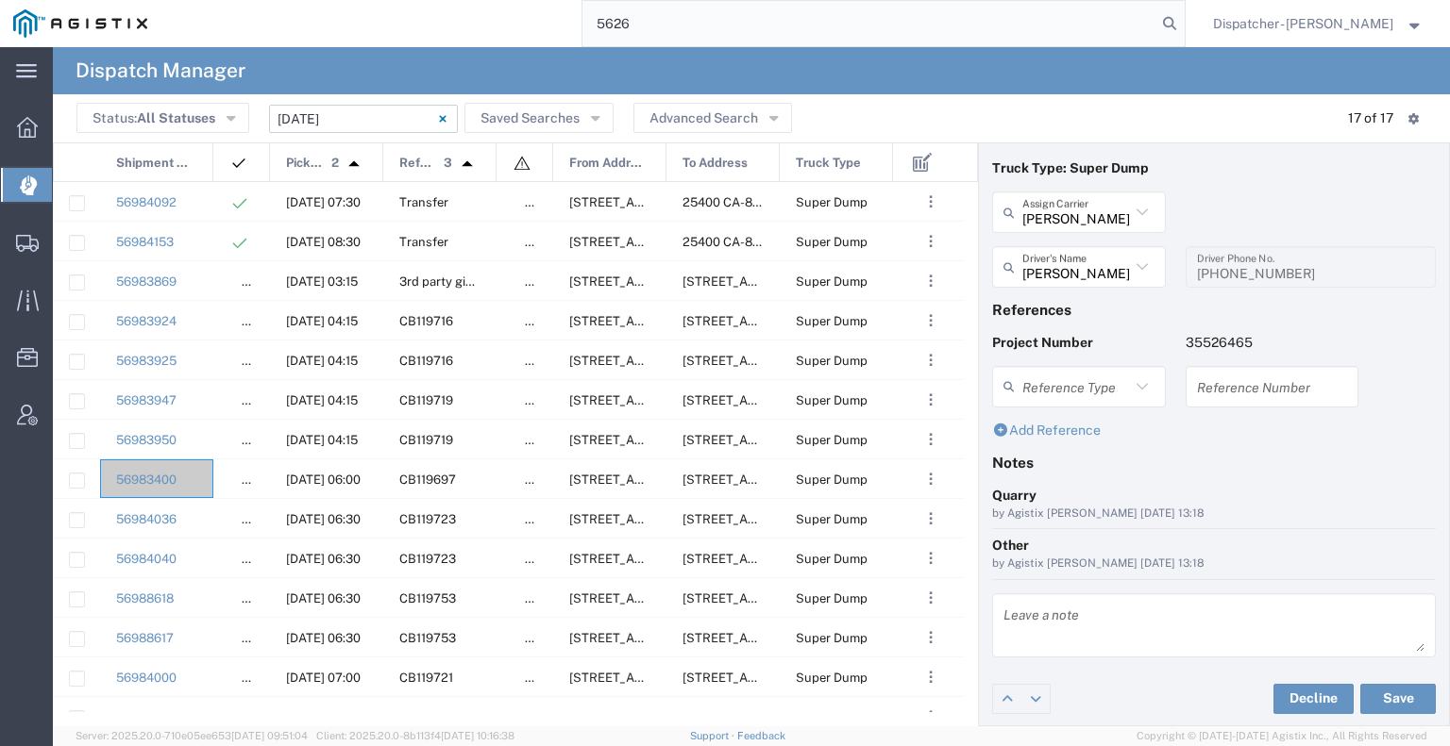
click at [325, 119] on input "[DATE] - [DATE]" at bounding box center [363, 119] width 189 height 28
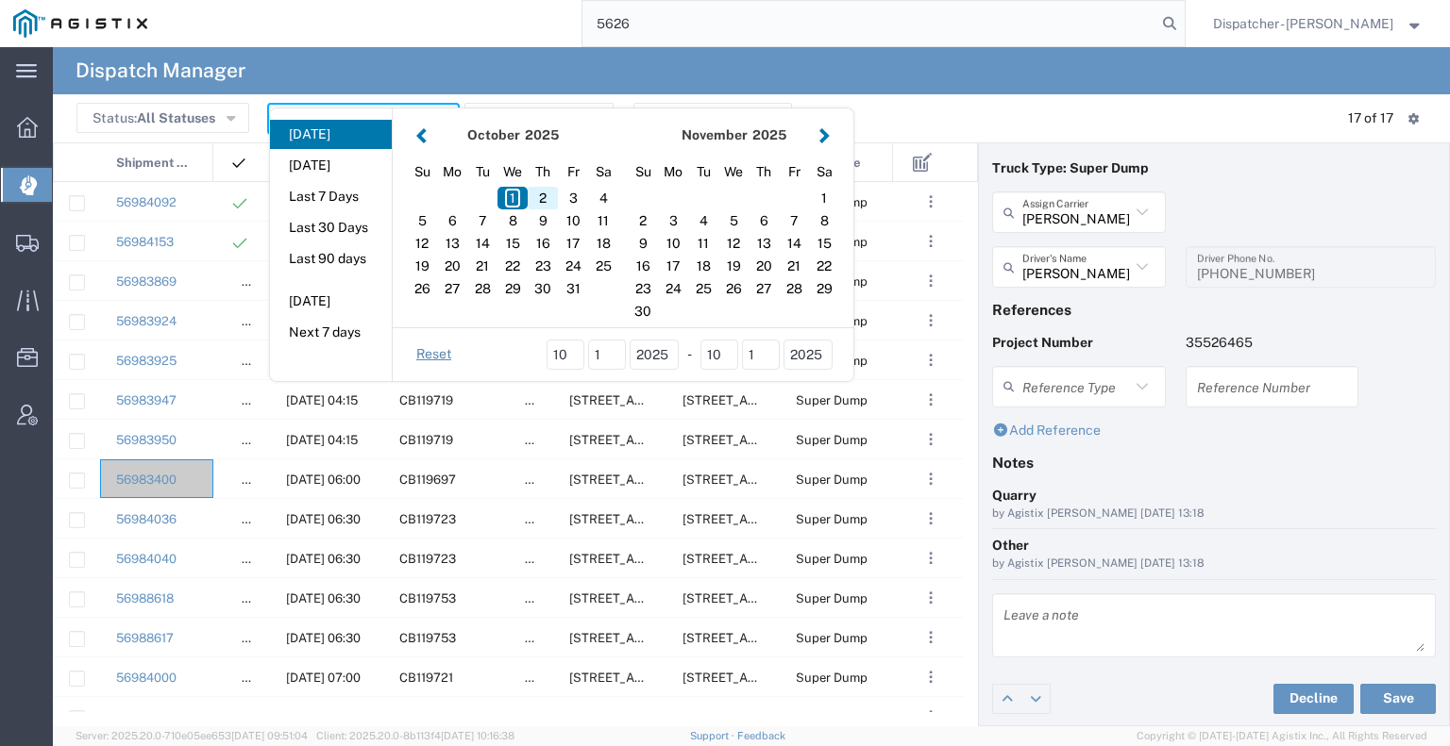
click at [550, 195] on div "2" at bounding box center [543, 198] width 30 height 23
type input "[DATE]"
type input "[DATE] - [DATE]"
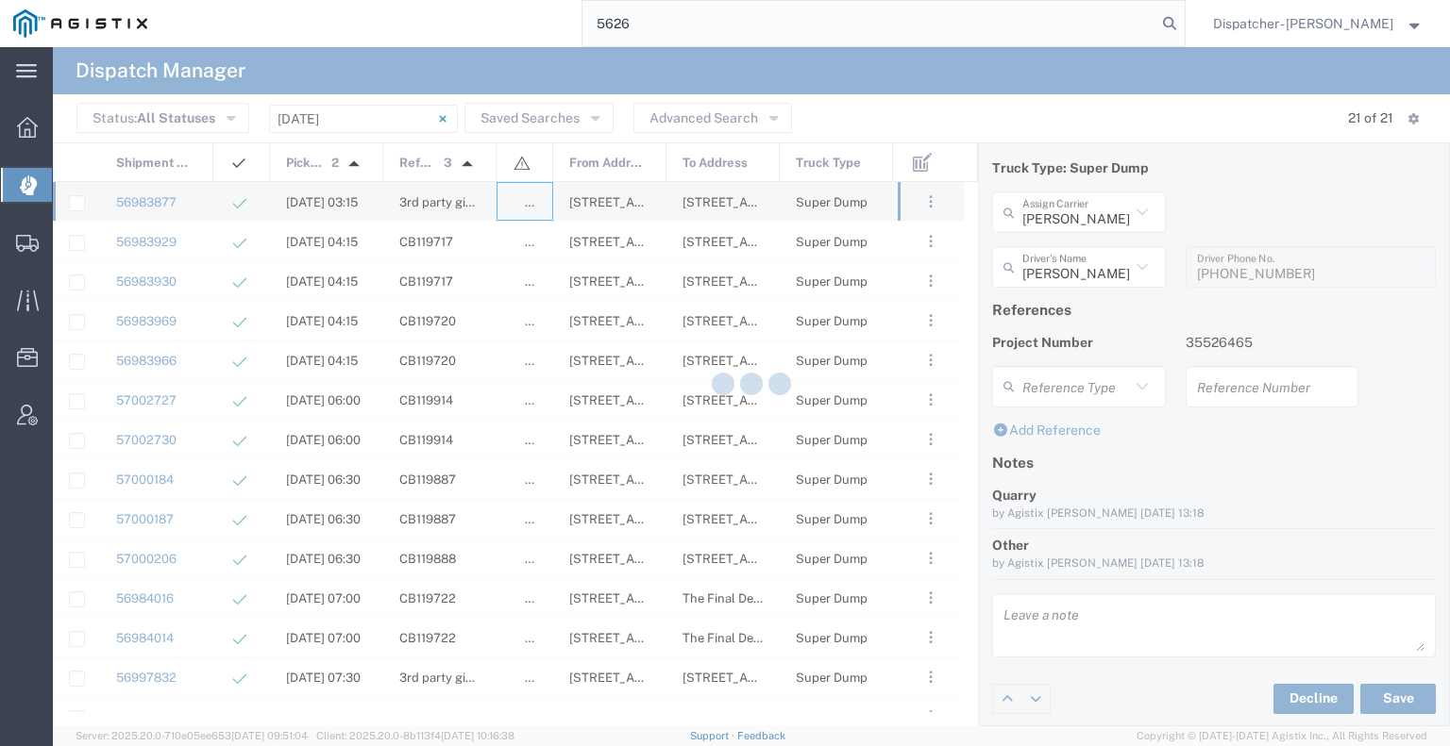
type input "E.P.A. Trucking"
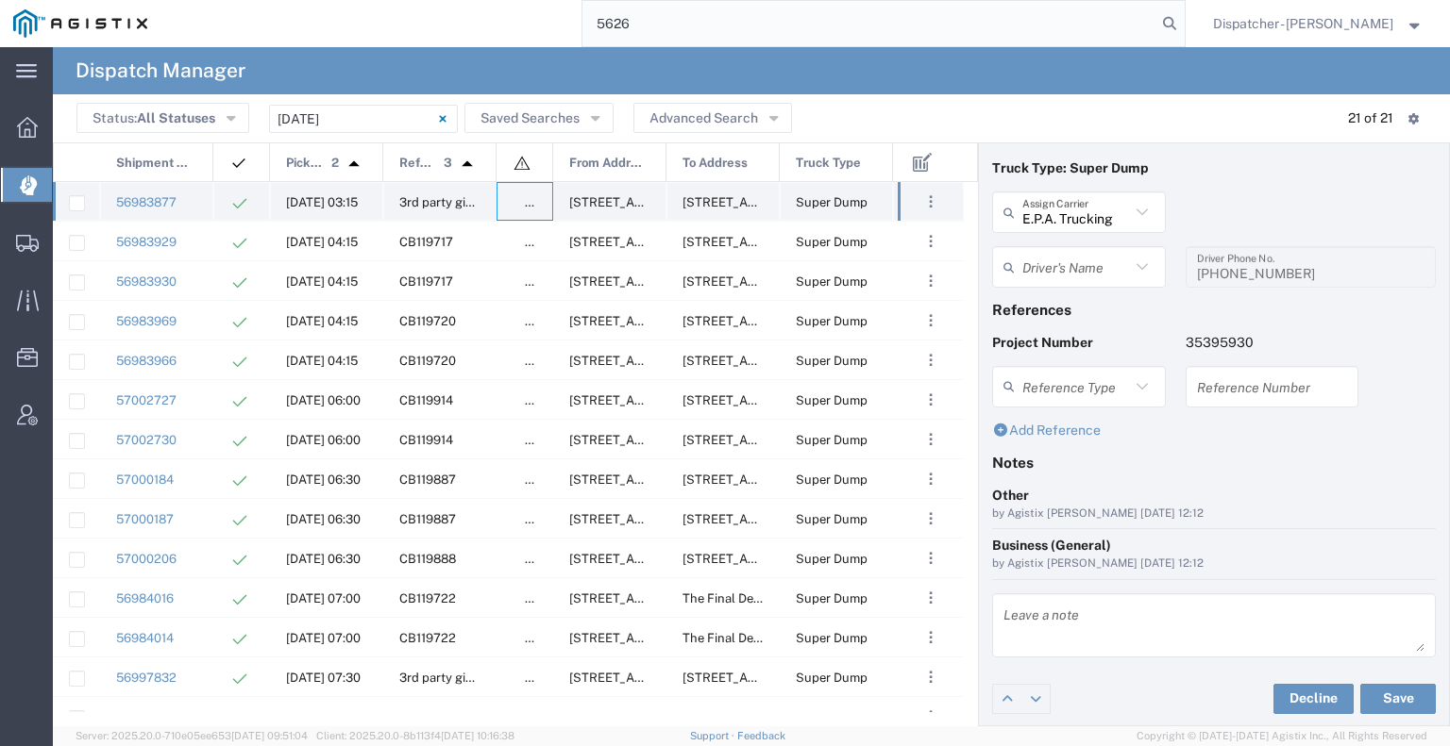
type input "[PERSON_NAME]"
type input "6505371145"
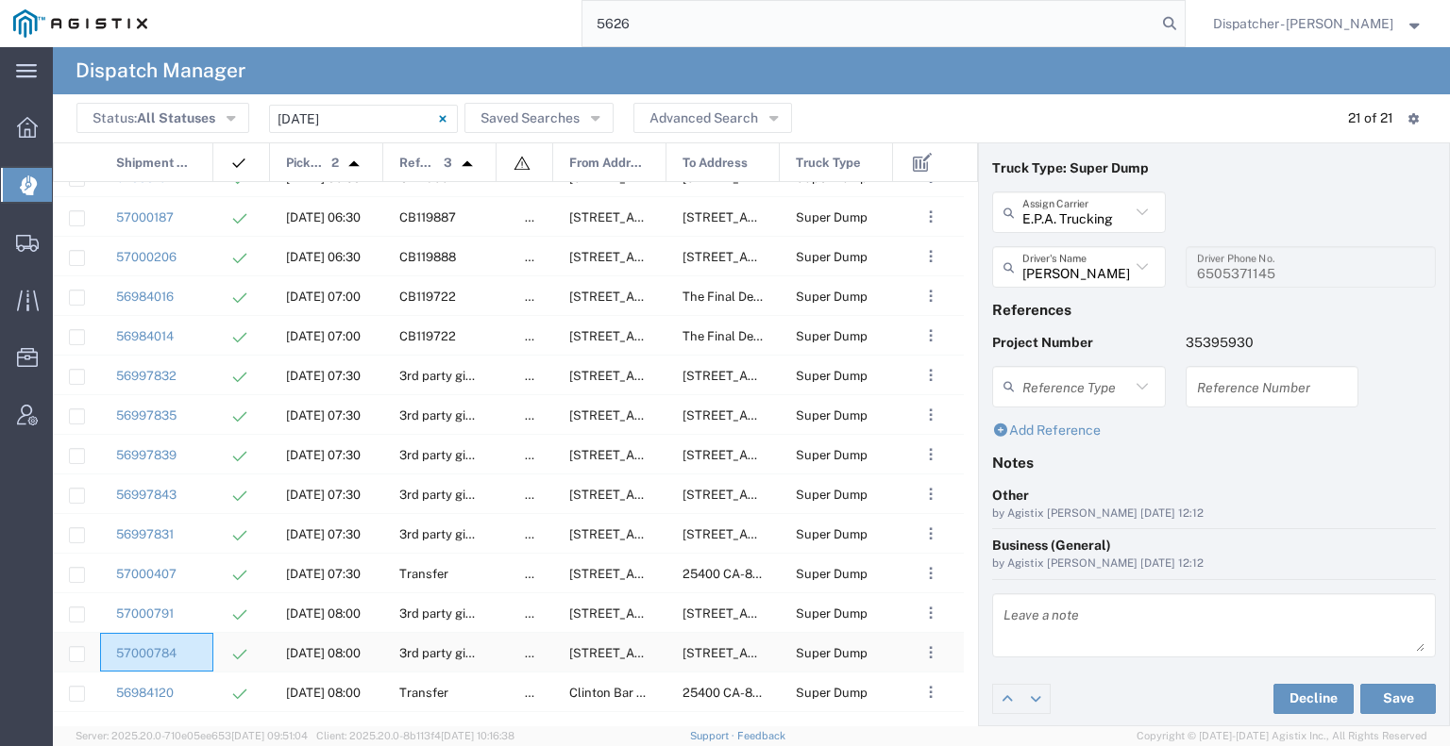
click at [187, 652] on div "57000784" at bounding box center [156, 652] width 113 height 39
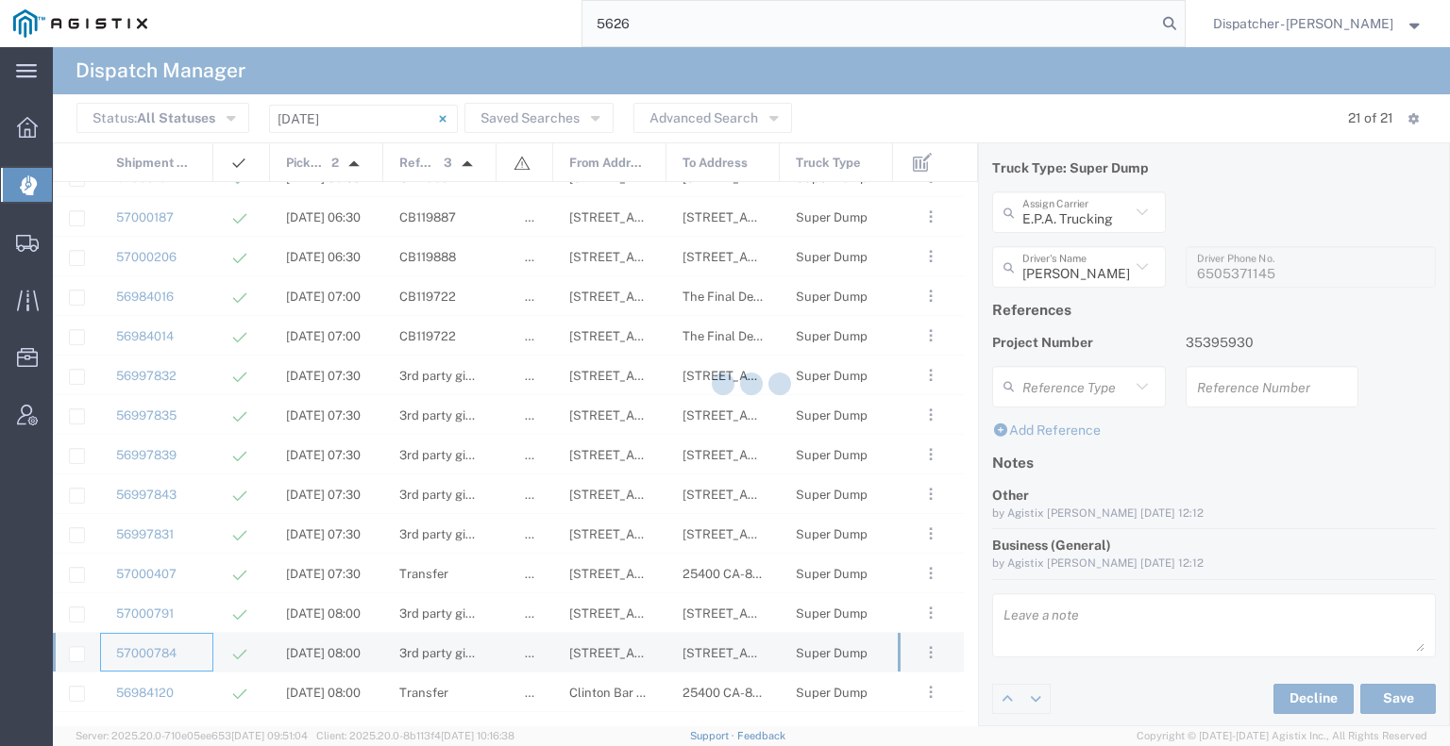
type input "[PERSON_NAME]"
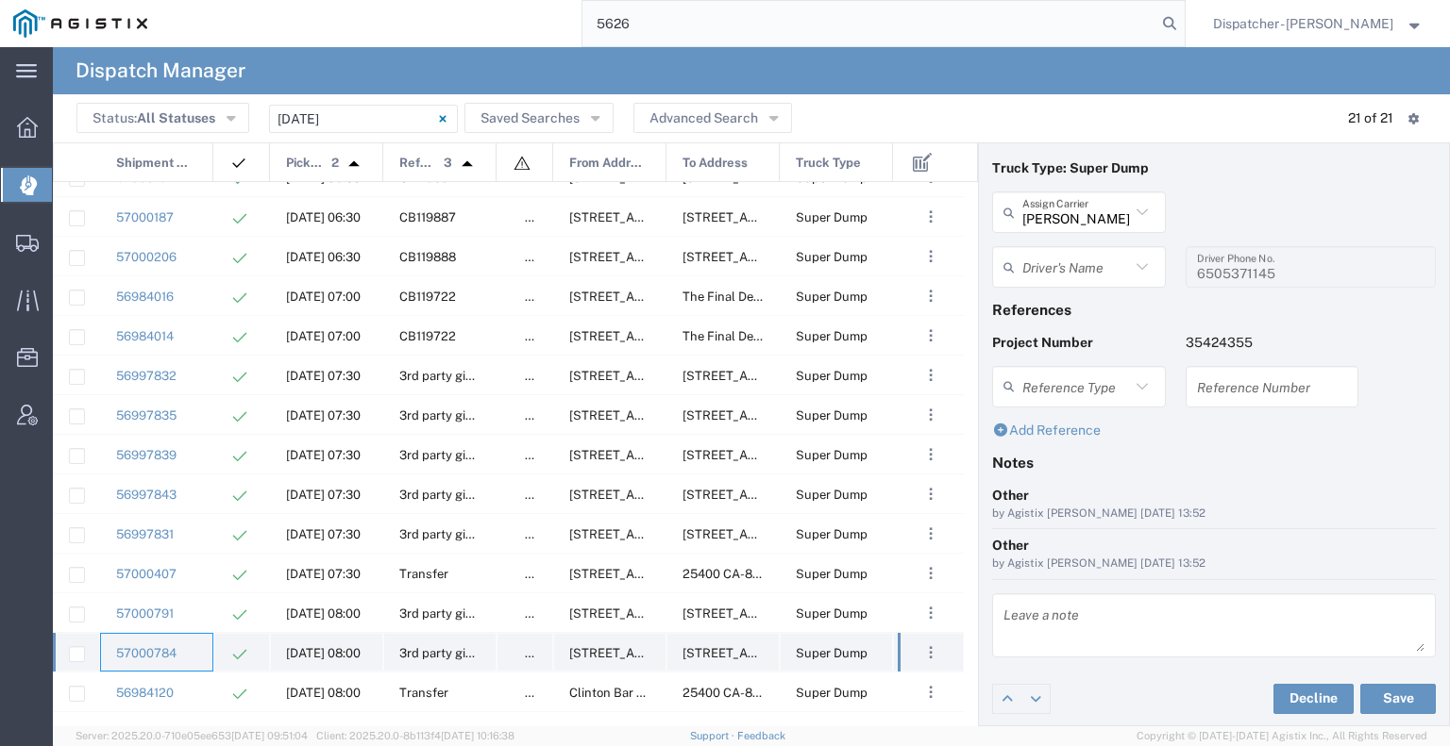
type input "[PERSON_NAME]"
type input "[PHONE_NUMBER]"
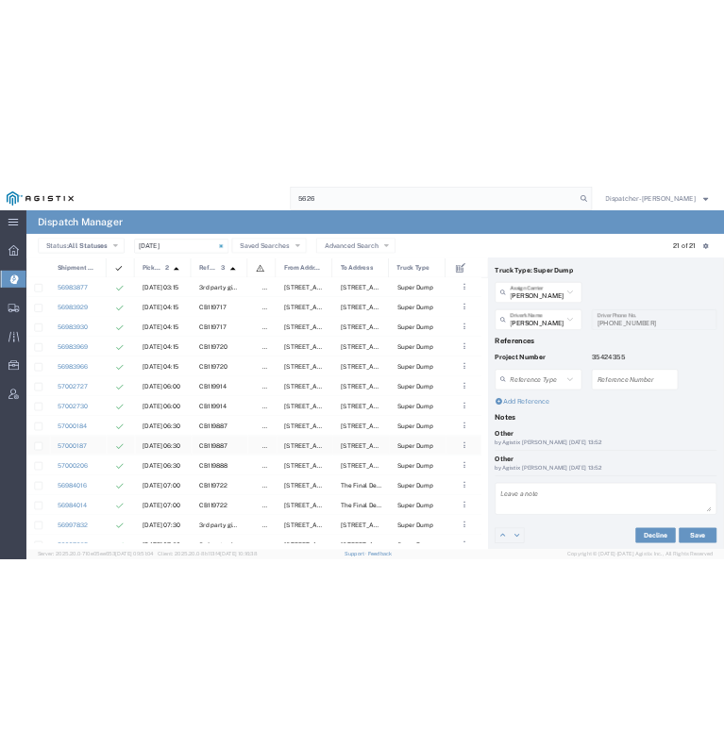
scroll to position [302, 0]
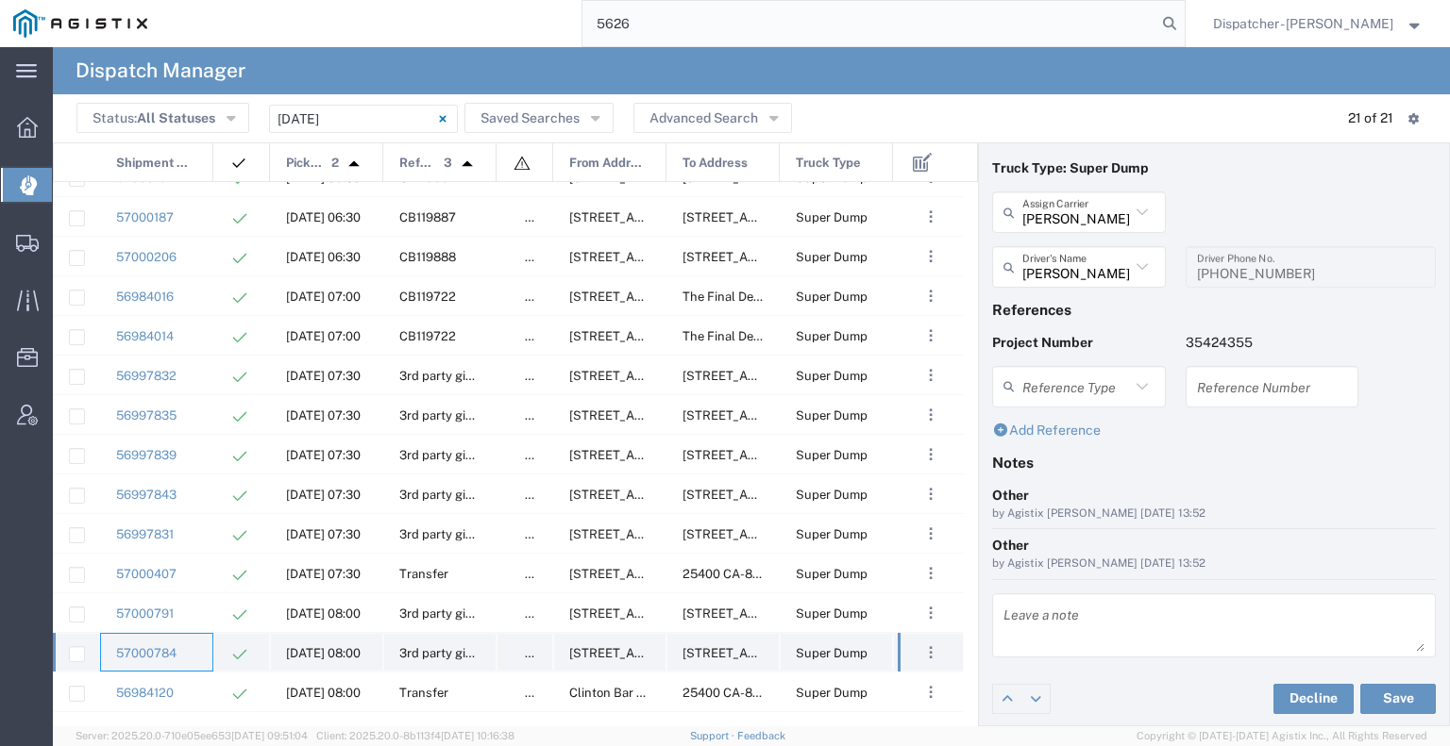
click at [188, 657] on div "57000784" at bounding box center [156, 652] width 113 height 39
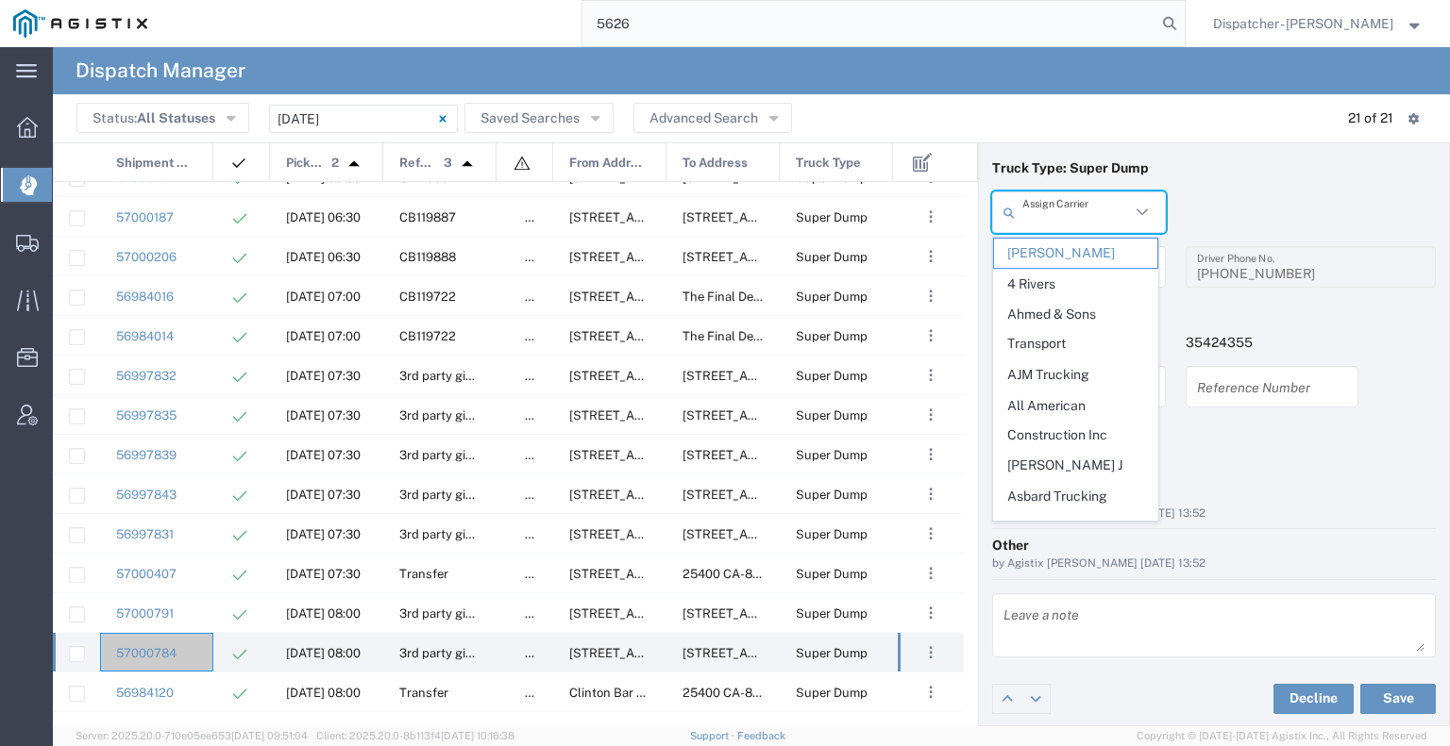
click at [1082, 210] on input "text" at bounding box center [1076, 212] width 108 height 33
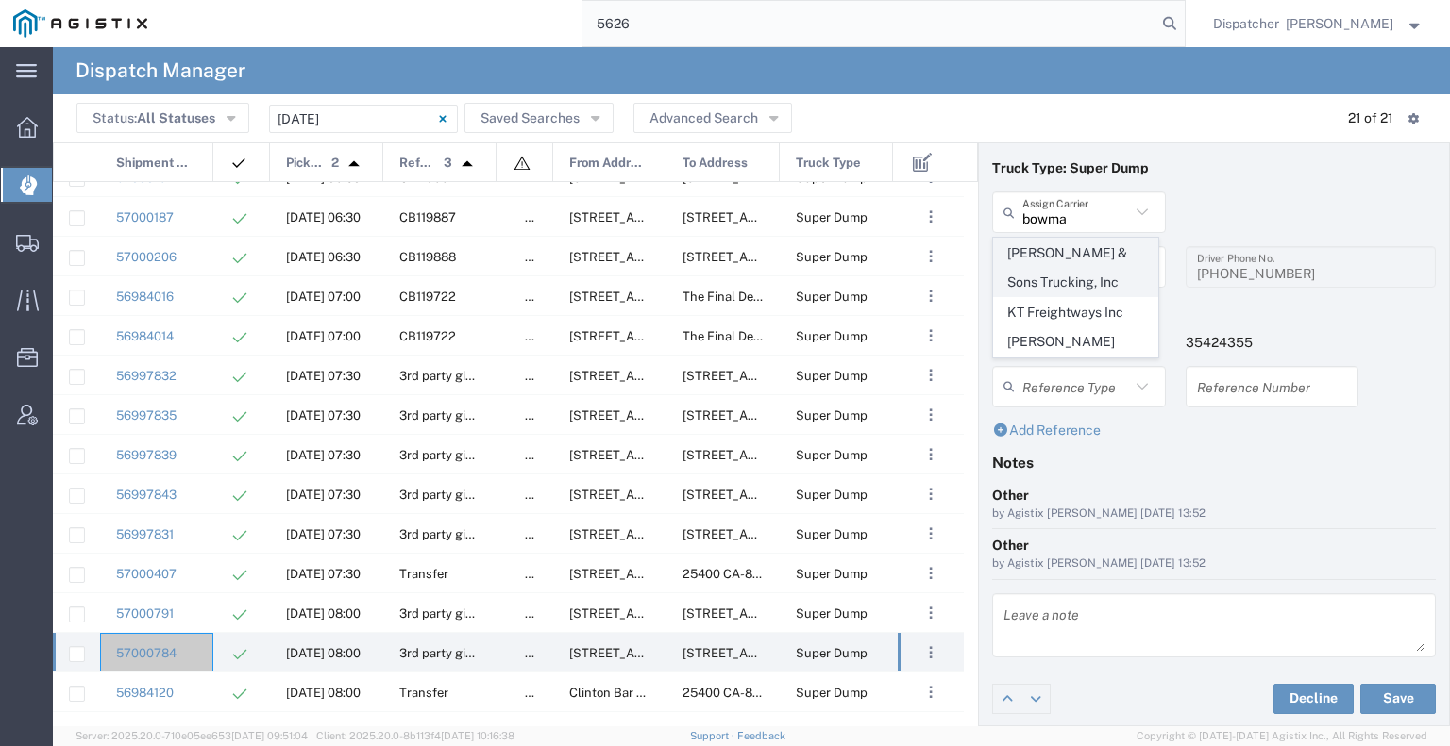
click at [1049, 278] on span "[PERSON_NAME] & Sons Trucking, Inc" at bounding box center [1075, 268] width 163 height 59
type input "[PERSON_NAME] & Sons Trucking, Inc"
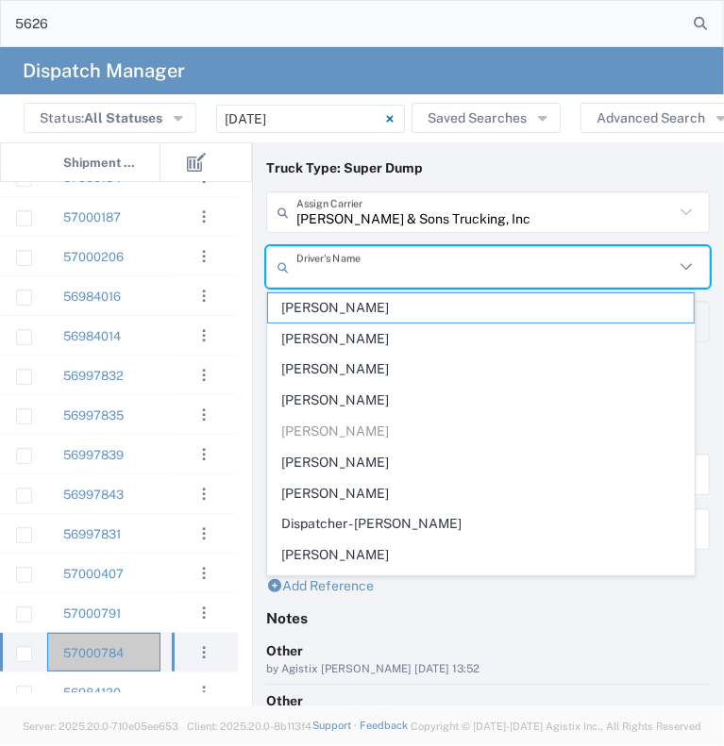
click at [393, 275] on input "text" at bounding box center [484, 267] width 377 height 33
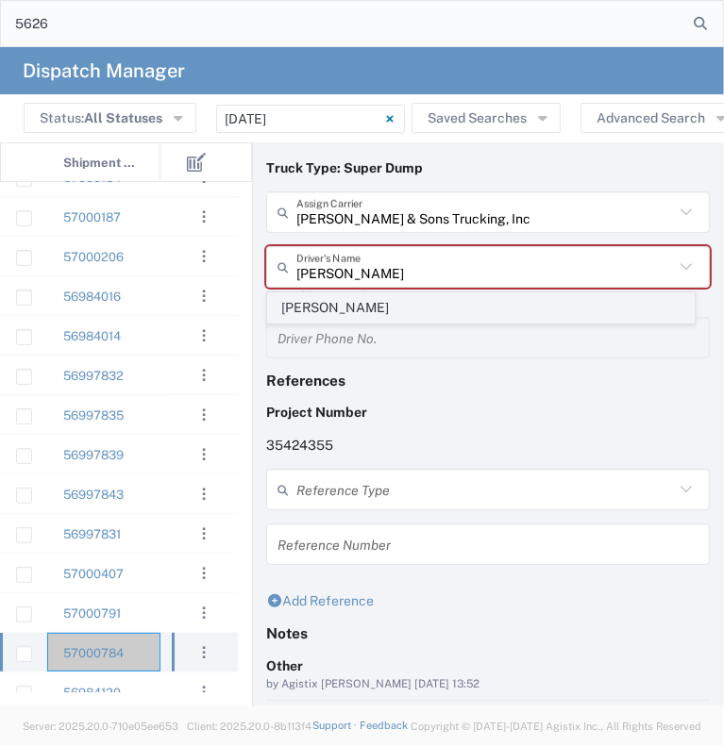
click at [376, 308] on span "[PERSON_NAME]" at bounding box center [481, 307] width 426 height 29
type input "[PERSON_NAME]"
type input "[PHONE_NUMBER]"
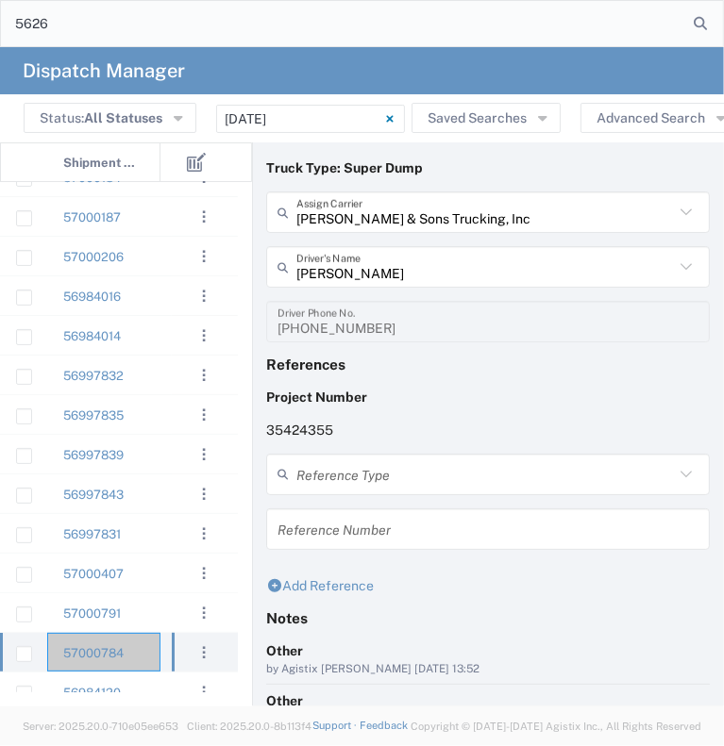
scroll to position [212, 0]
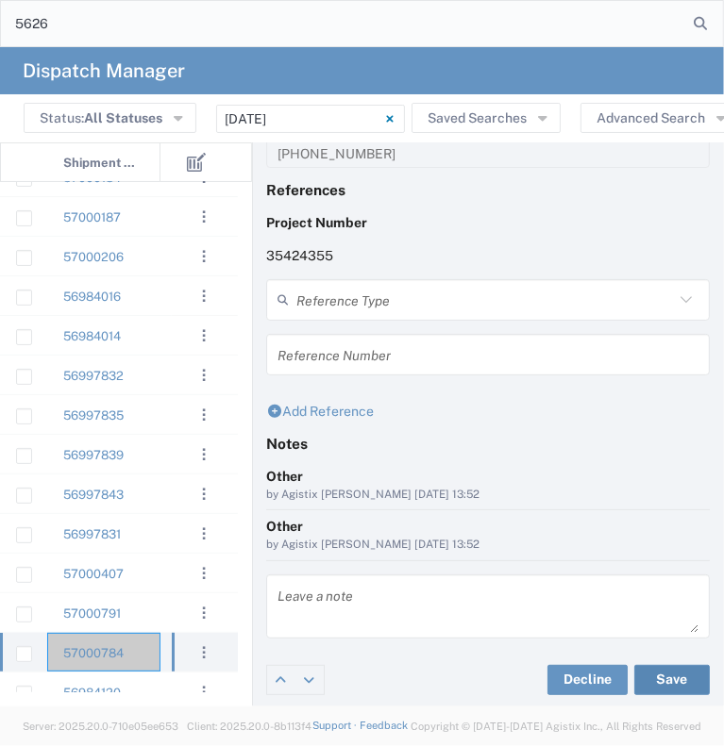
click at [658, 679] on button "Save" at bounding box center [671, 680] width 75 height 30
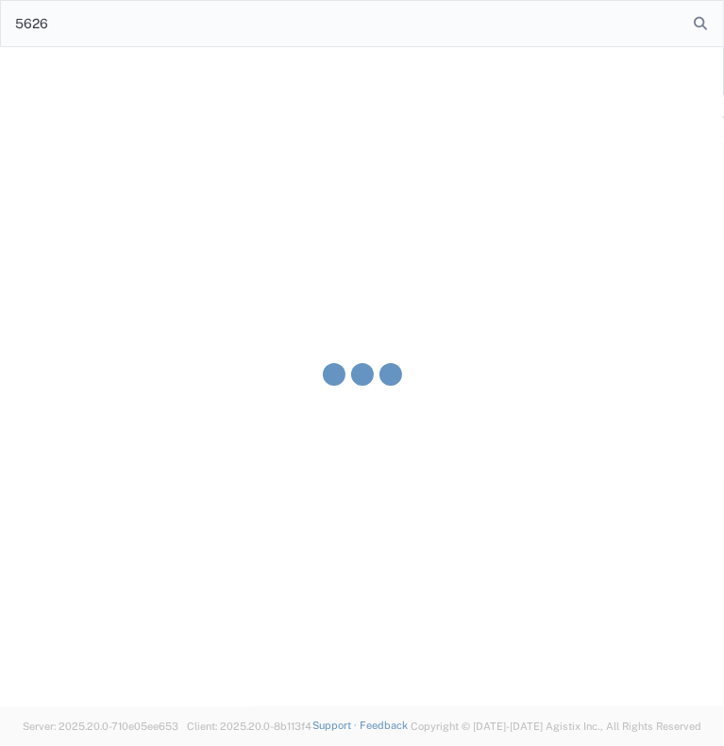
type input "[PERSON_NAME]"
type input "[PERSON_NAME] & Sons Trucking, Inc"
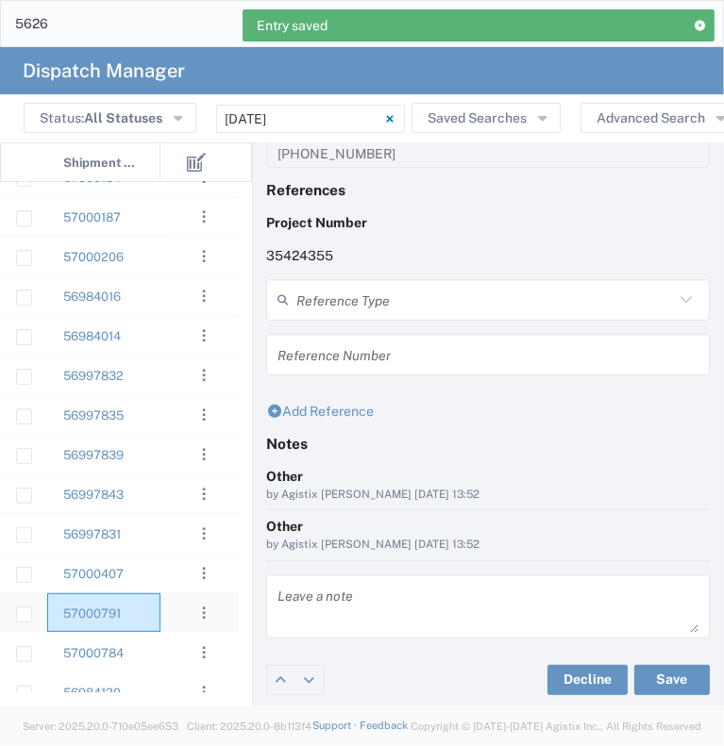
click at [158, 603] on div "57000791" at bounding box center [103, 613] width 113 height 39
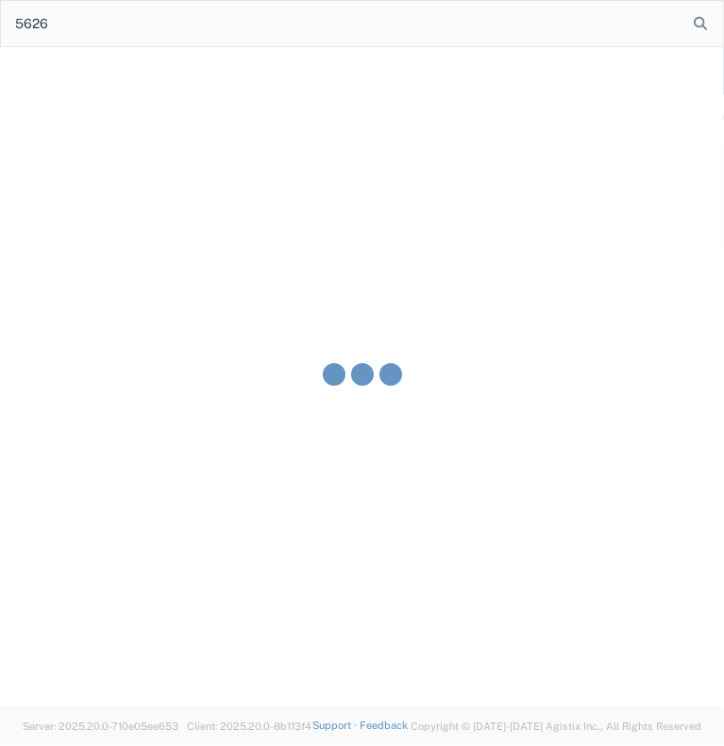
type input "[PERSON_NAME]"
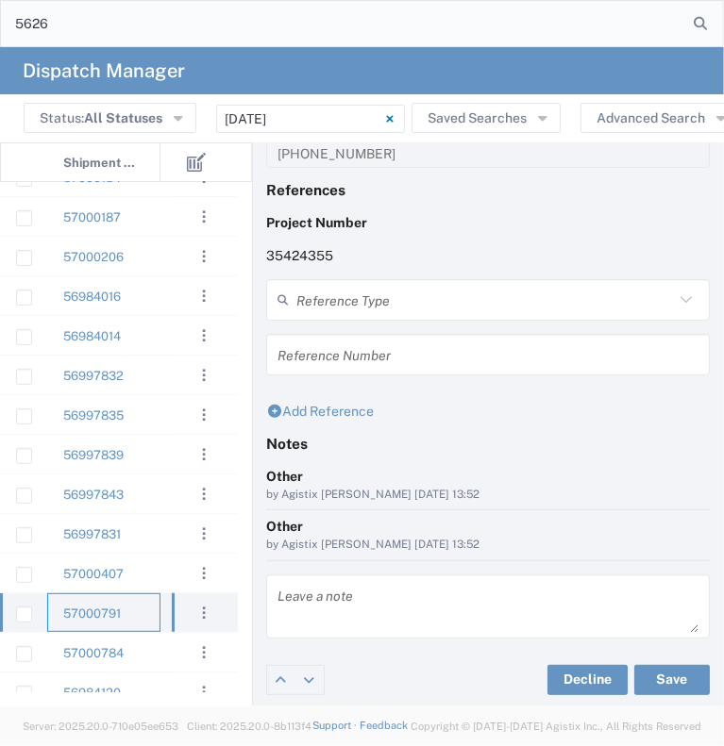
type input "[PERSON_NAME]"
type input "9164175343"
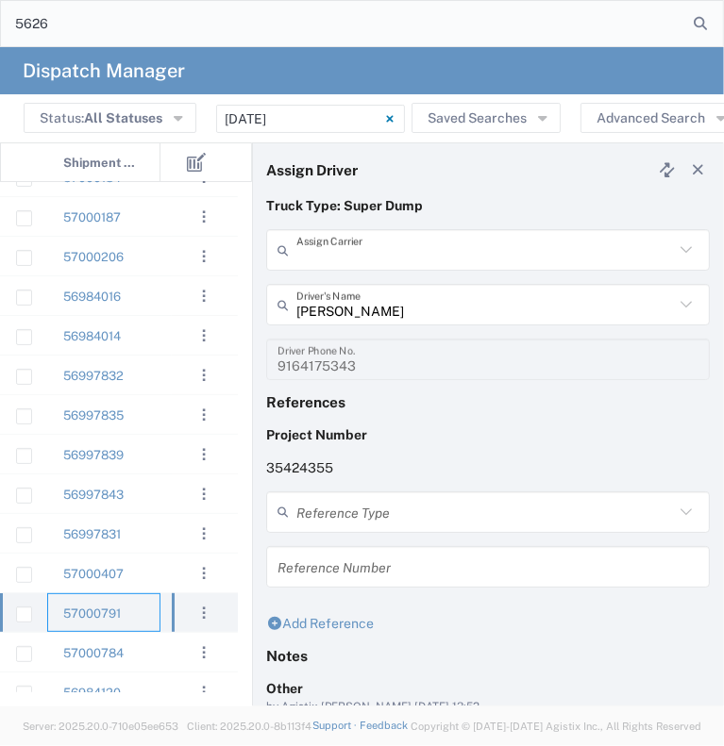
click at [366, 254] on input "text" at bounding box center [484, 250] width 377 height 33
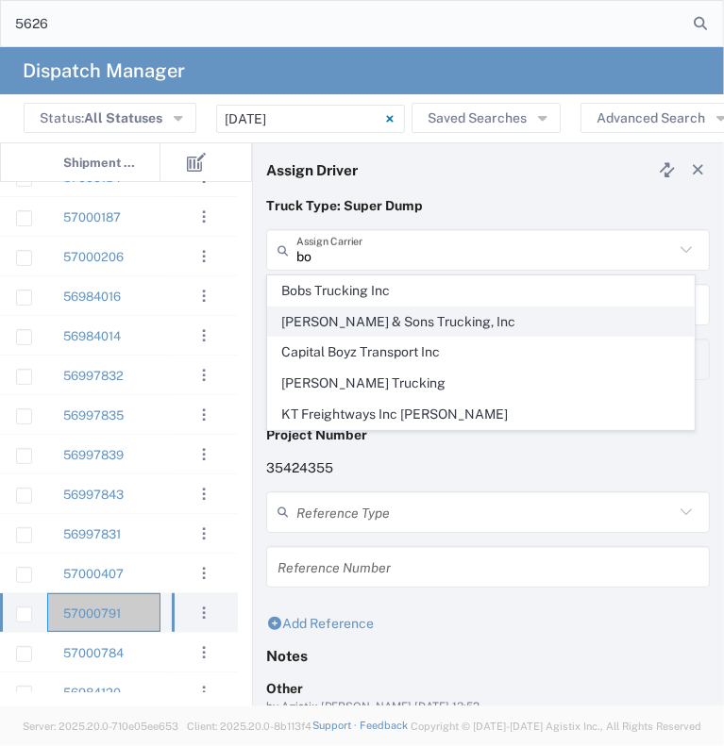
click at [345, 331] on span "[PERSON_NAME] & Sons Trucking, Inc" at bounding box center [481, 322] width 426 height 29
type input "[PERSON_NAME] & Sons Trucking, Inc"
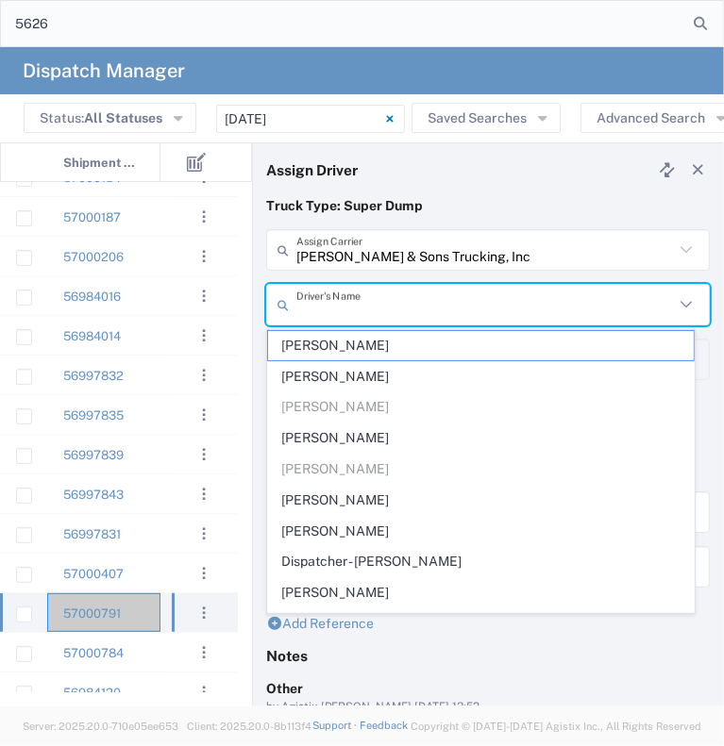
click at [354, 313] on input "text" at bounding box center [484, 305] width 377 height 33
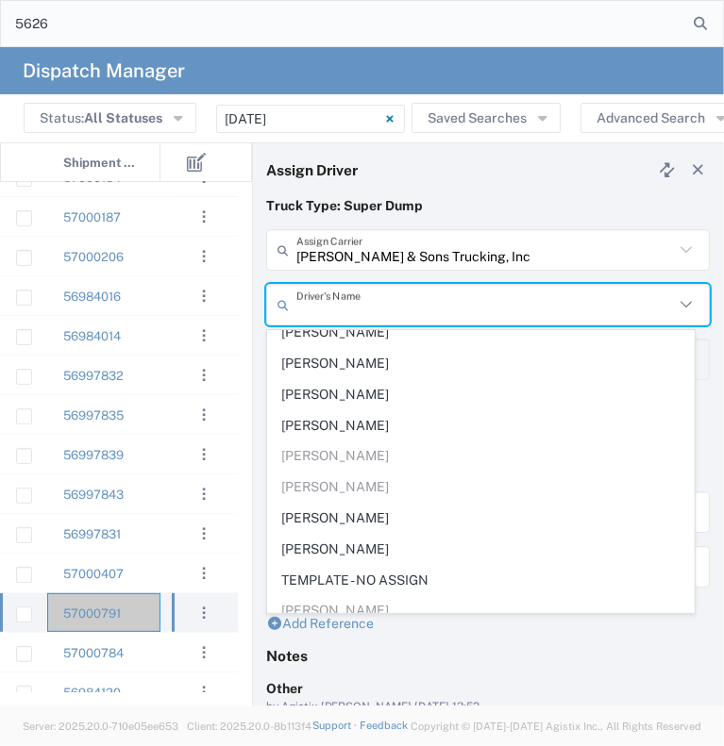
scroll to position [417, 0]
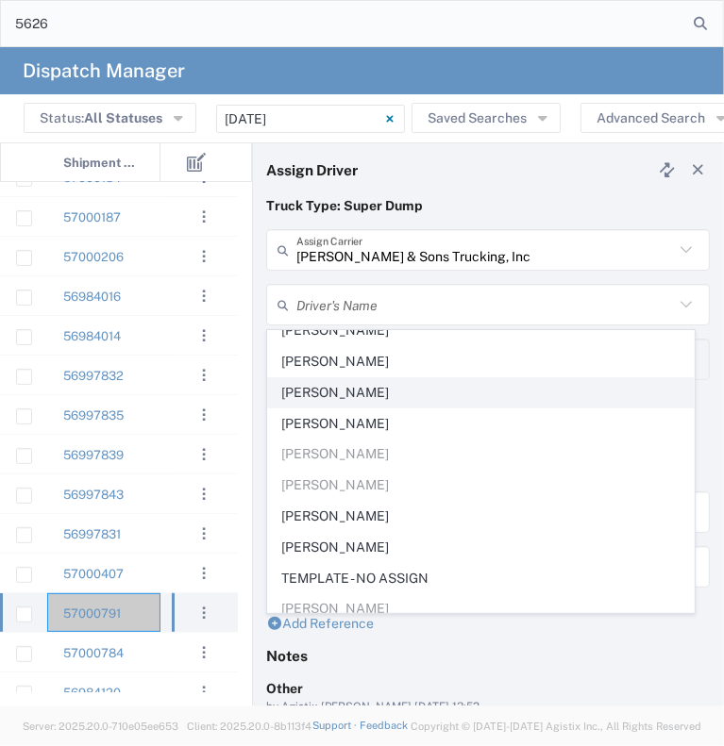
click at [358, 381] on span "[PERSON_NAME]" at bounding box center [481, 392] width 426 height 29
type input "[PERSON_NAME]"
type input "9253660399"
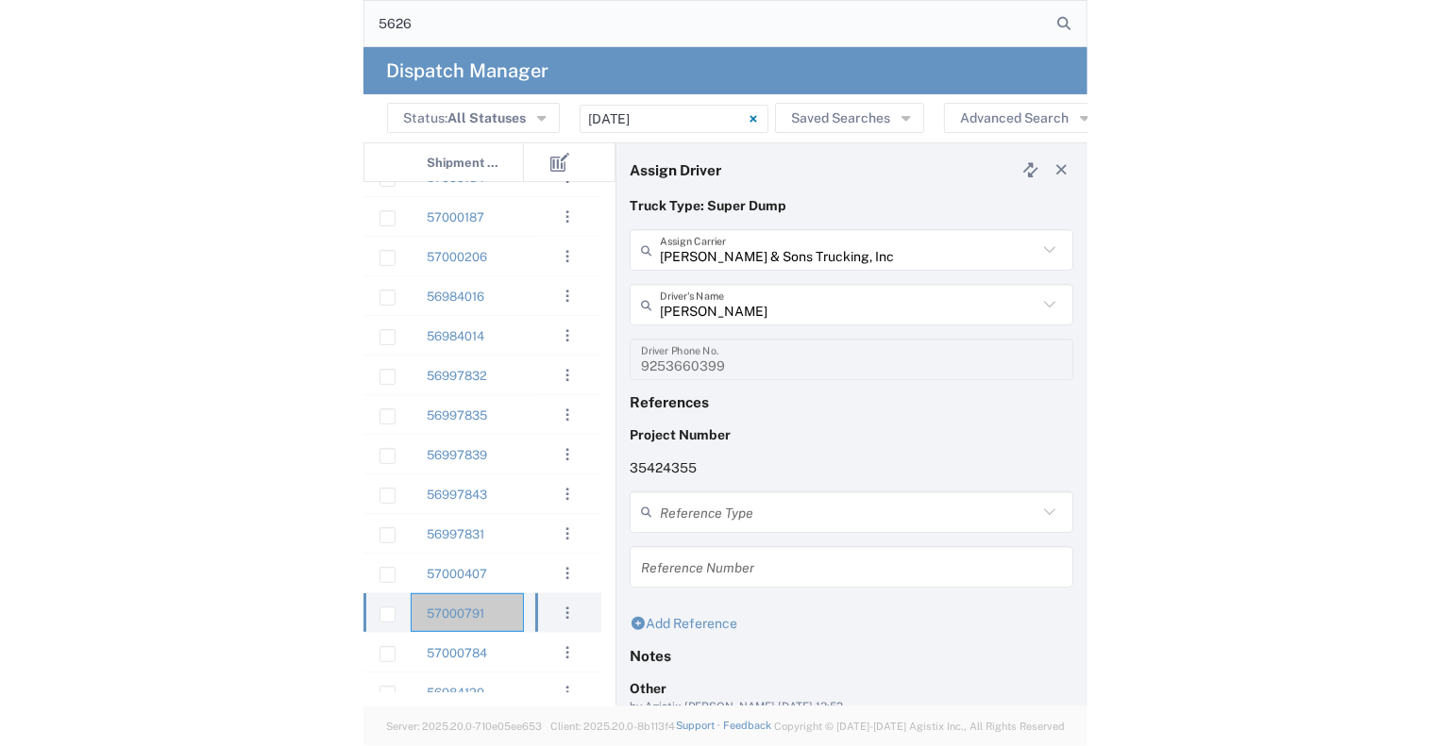
scroll to position [212, 0]
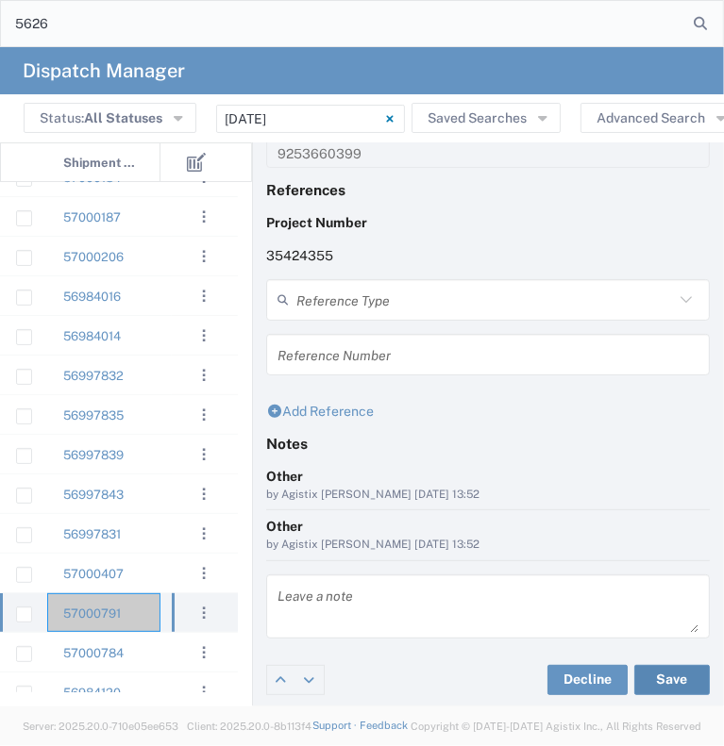
click at [679, 674] on button "Save" at bounding box center [671, 680] width 75 height 30
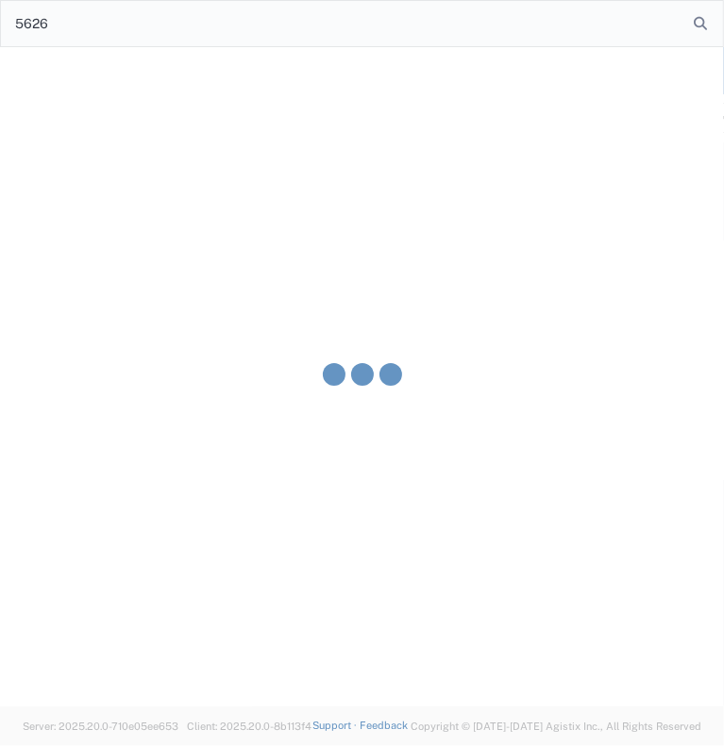
type input "[PERSON_NAME]"
type input "[PERSON_NAME] & Sons Trucking, Inc"
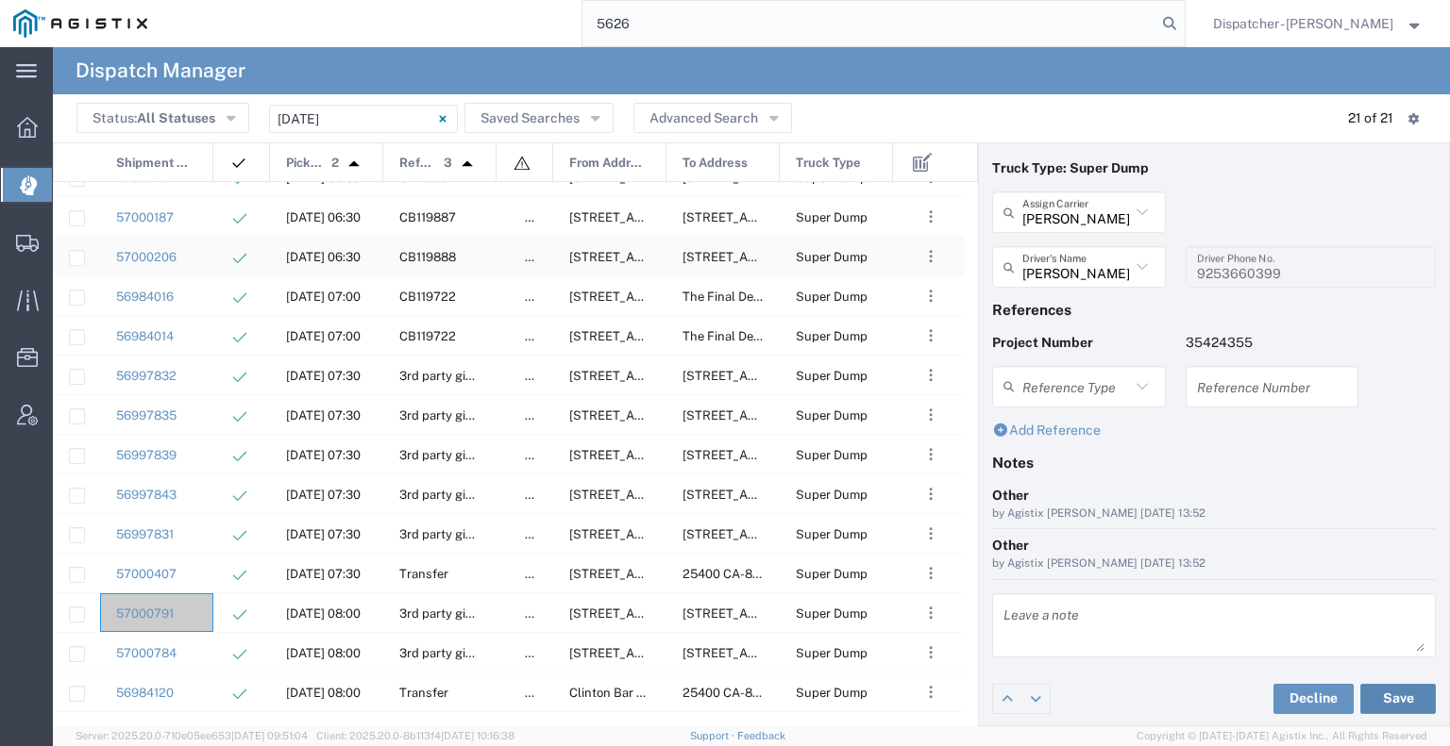
scroll to position [302, 0]
click at [190, 608] on div "57000791" at bounding box center [156, 613] width 113 height 39
click at [1379, 705] on button "Save" at bounding box center [1397, 699] width 75 height 30
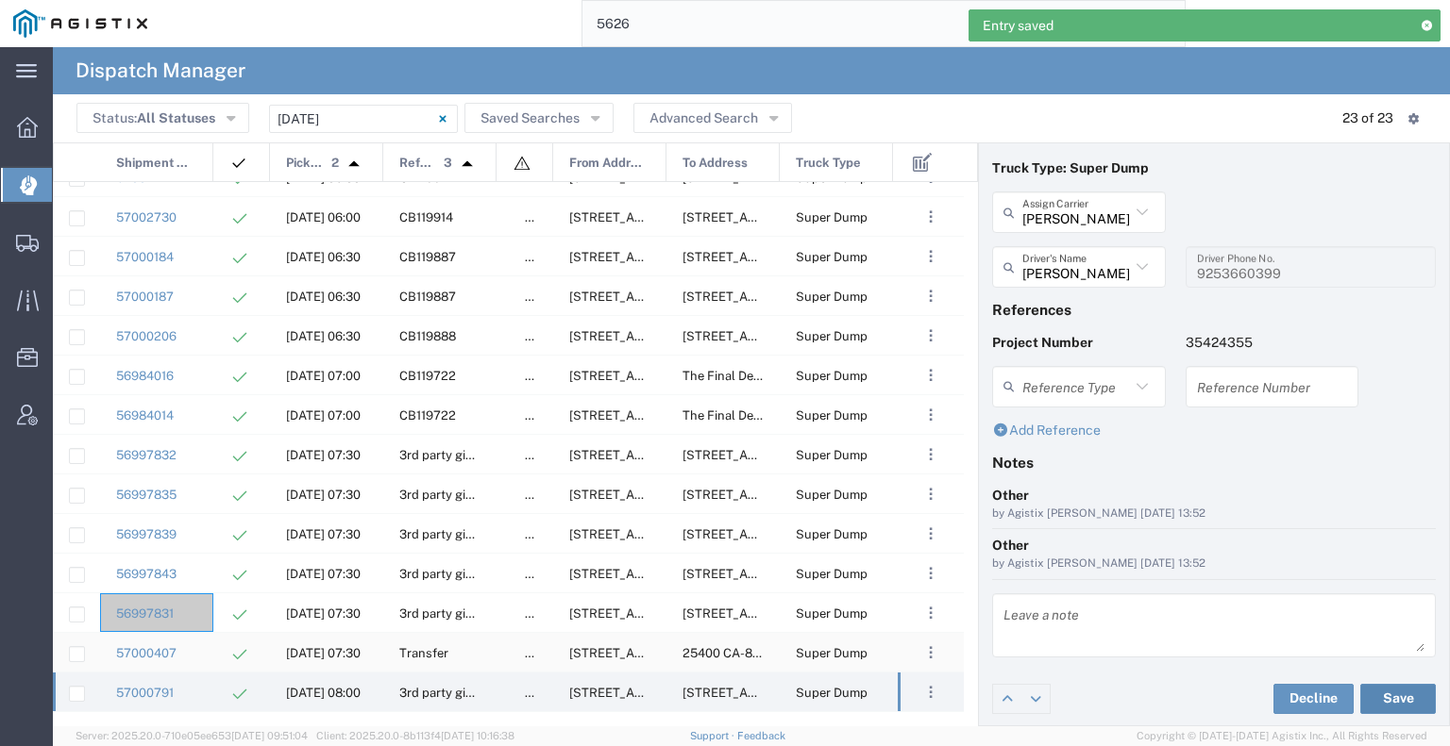
scroll to position [381, 0]
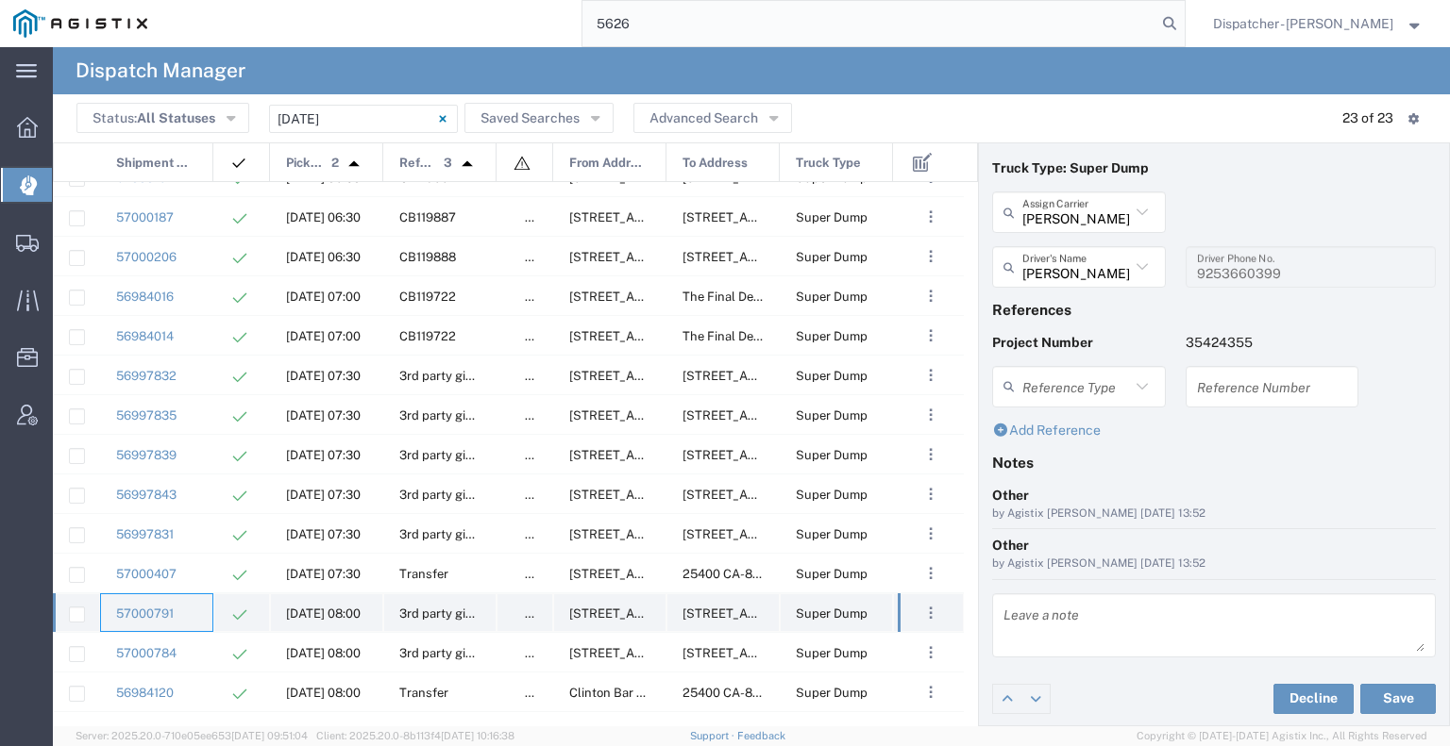
click at [191, 617] on div "57000791" at bounding box center [156, 613] width 113 height 39
click at [196, 648] on div "57000784" at bounding box center [156, 652] width 113 height 39
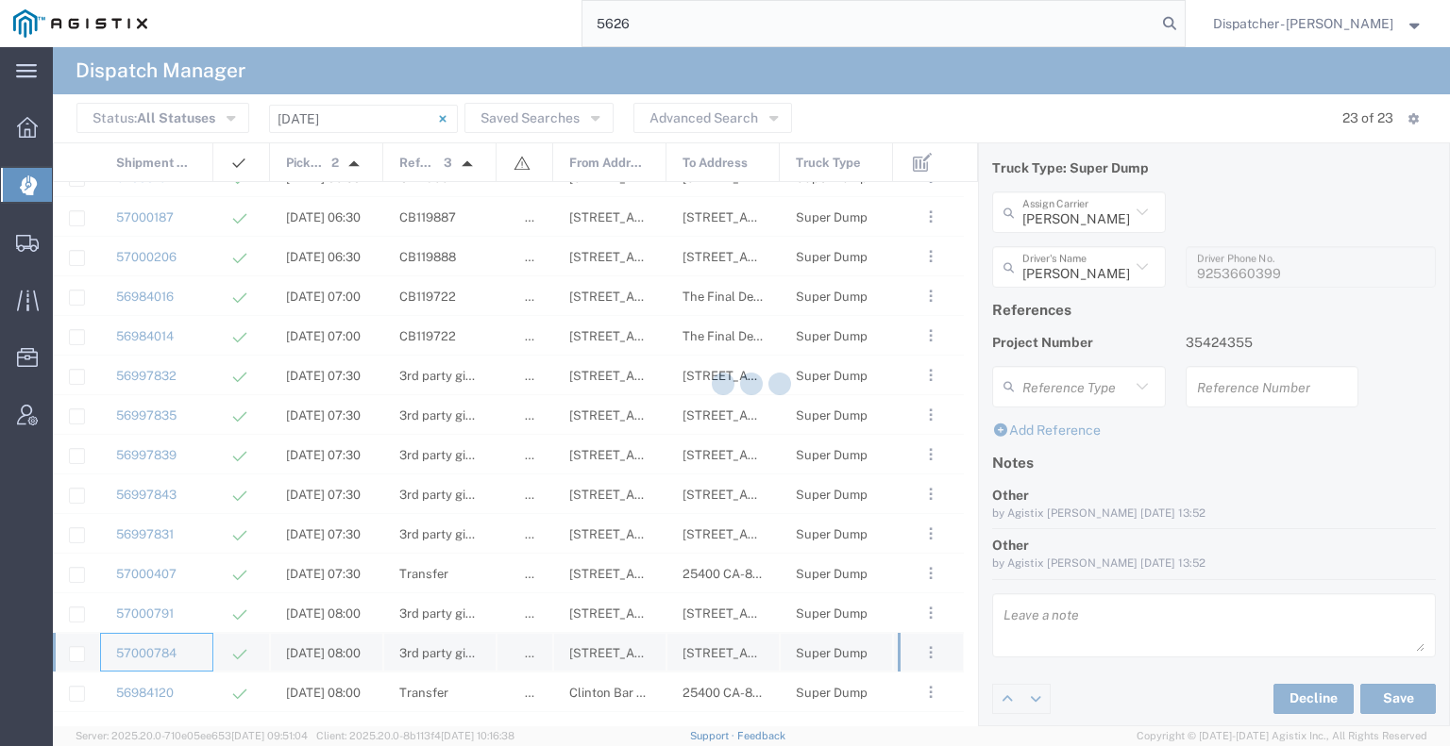
type input "[PERSON_NAME]"
type input "[PHONE_NUMBER]"
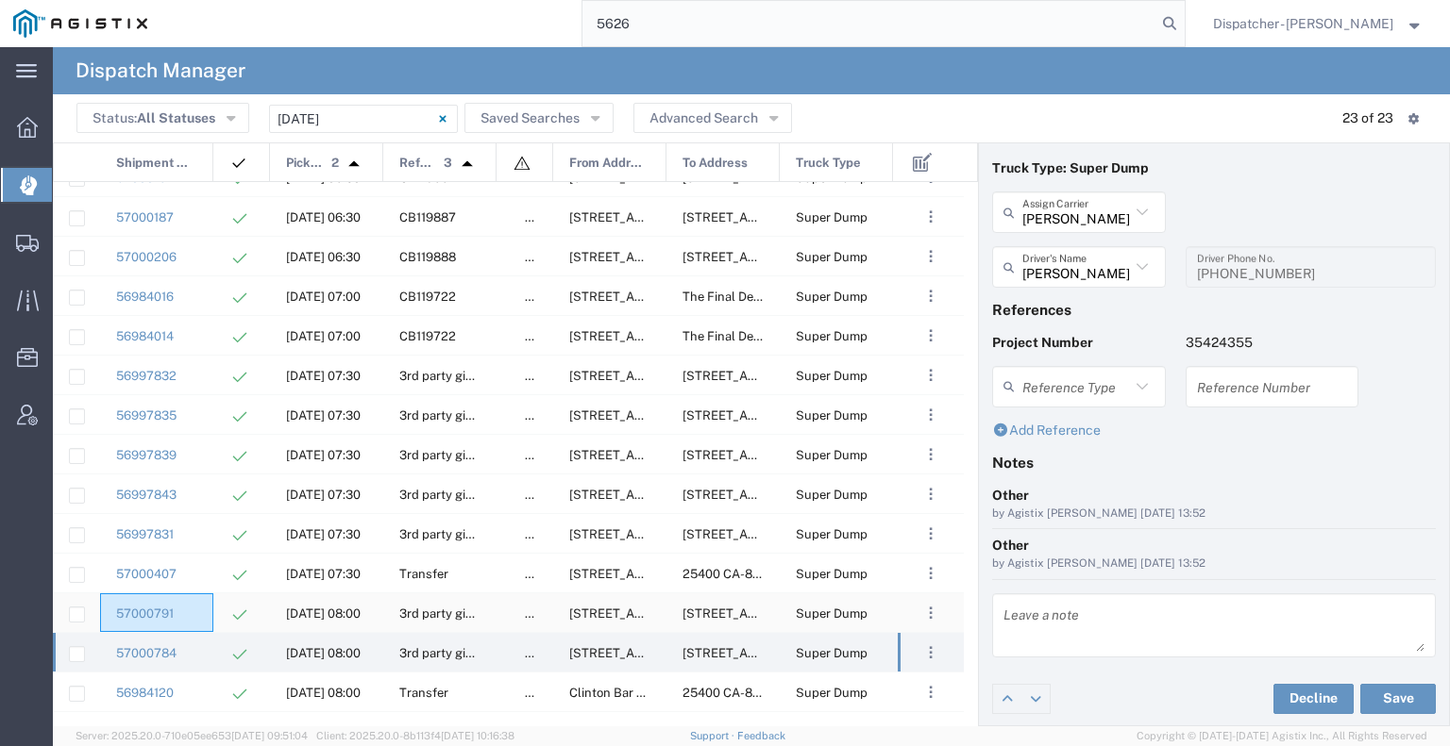
click at [196, 610] on div "57000791" at bounding box center [156, 613] width 113 height 39
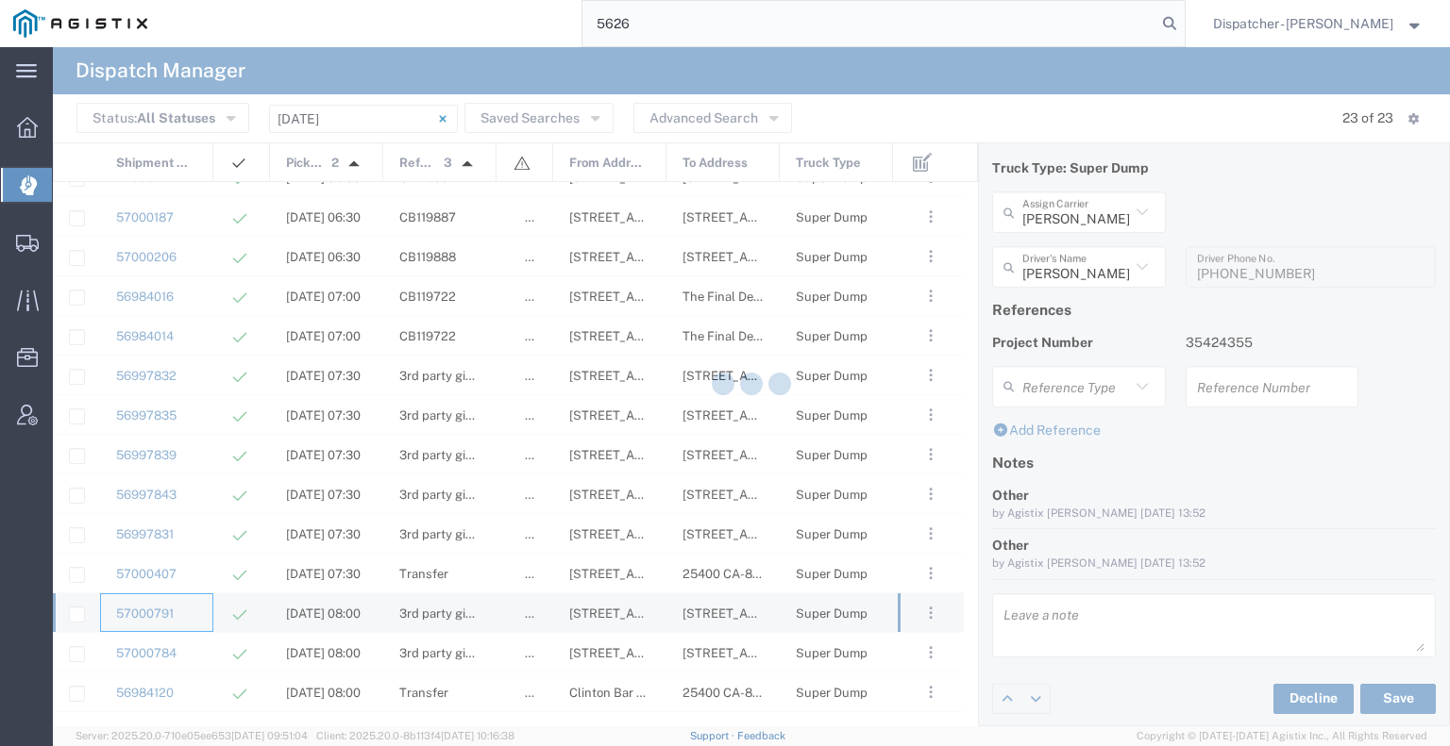
type input "[PERSON_NAME]"
type input "9253660399"
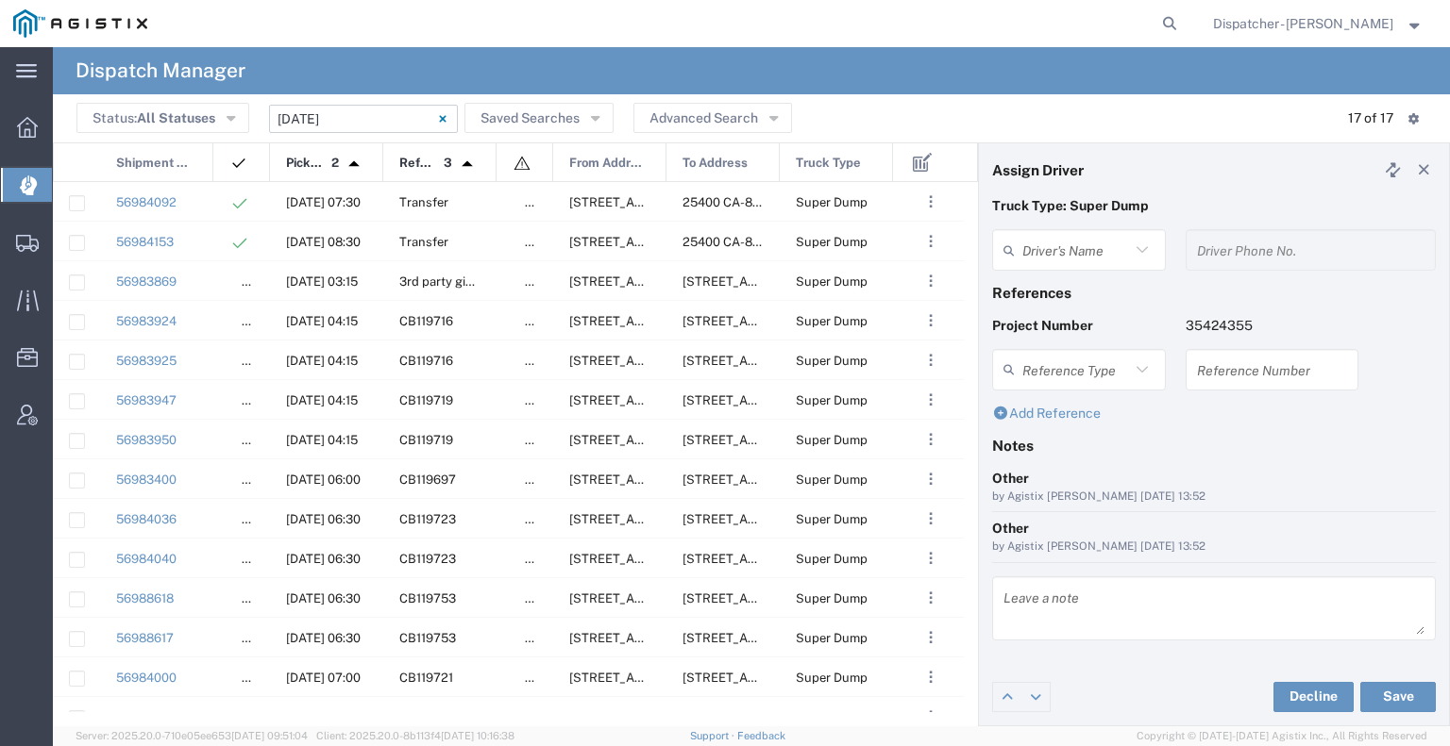
click at [355, 120] on input "[DATE] - [DATE]" at bounding box center [363, 119] width 189 height 28
type input "[PERSON_NAME]"
type input "9253660399"
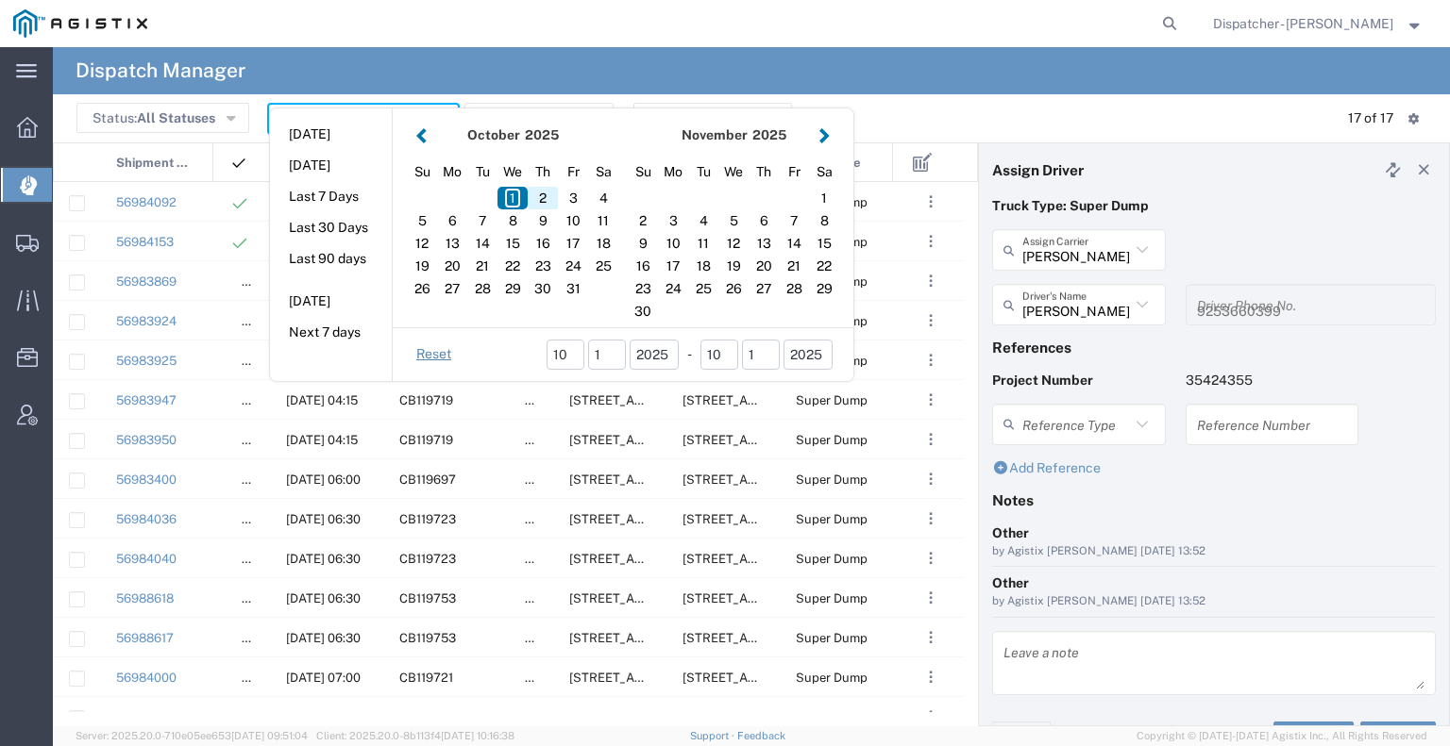
click at [540, 194] on div "2" at bounding box center [543, 198] width 30 height 23
type input "[DATE]"
type input "[DATE] - [DATE]"
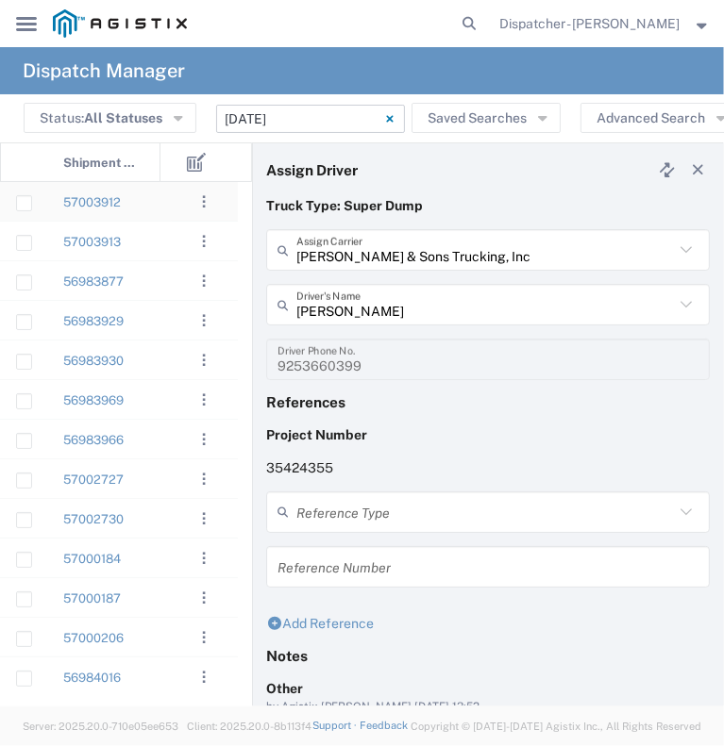
click at [138, 199] on div "57003912" at bounding box center [103, 201] width 113 height 39
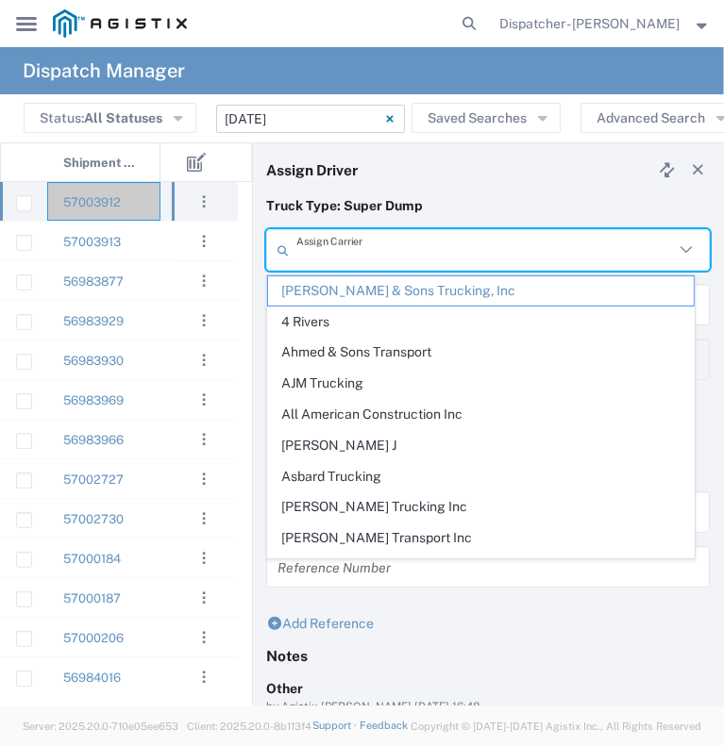
click at [355, 247] on input "text" at bounding box center [484, 250] width 377 height 33
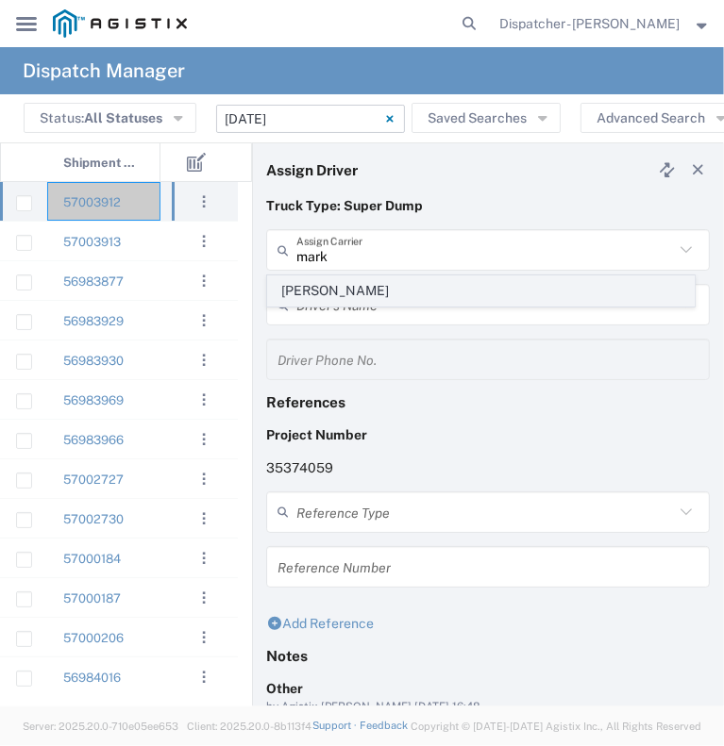
click at [353, 287] on span "[PERSON_NAME]" at bounding box center [481, 291] width 426 height 29
type input "[PERSON_NAME]"
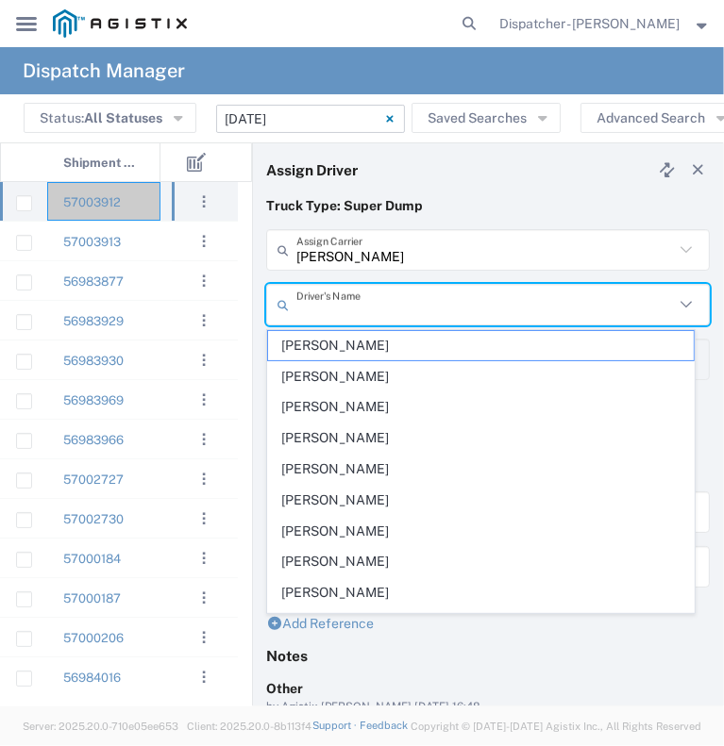
click at [348, 309] on input "text" at bounding box center [484, 305] width 377 height 33
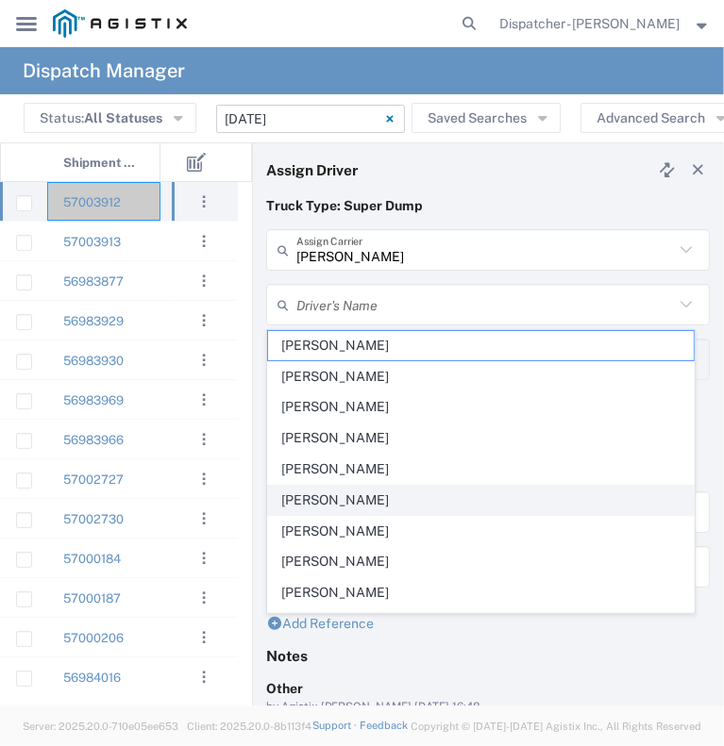
click at [359, 504] on span "[PERSON_NAME]" at bounding box center [481, 500] width 426 height 29
type input "[PERSON_NAME]"
type input "[PHONE_NUMBER]"
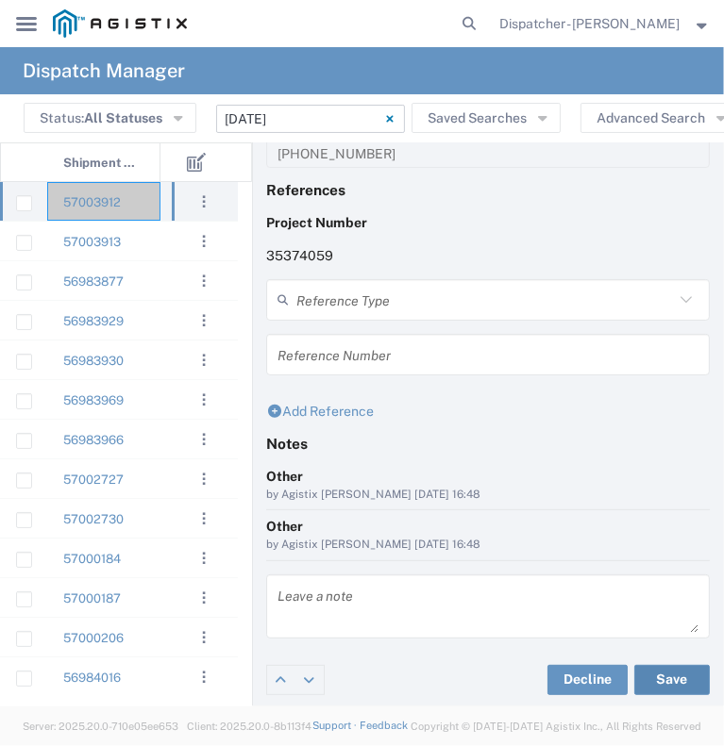
click at [649, 683] on button "Save" at bounding box center [671, 680] width 75 height 30
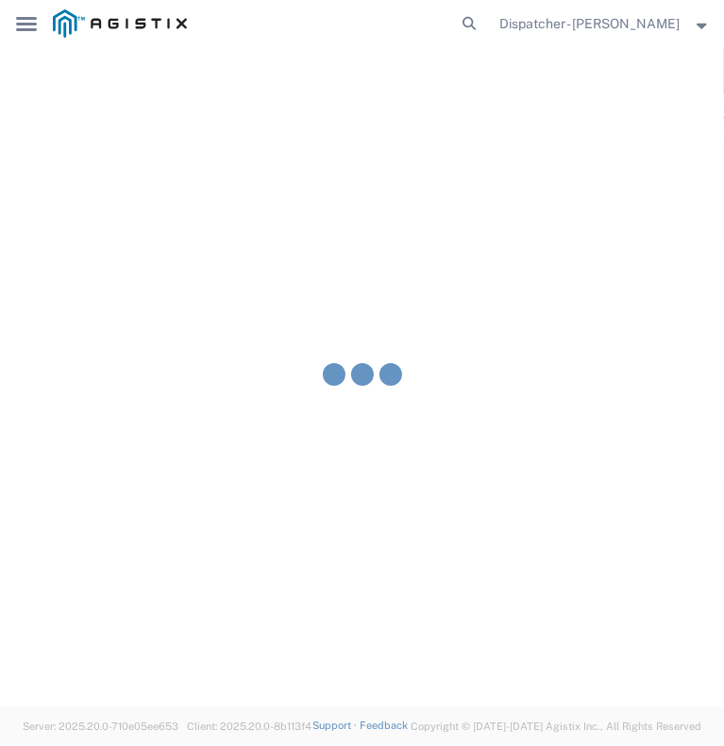
type input "[PERSON_NAME]"
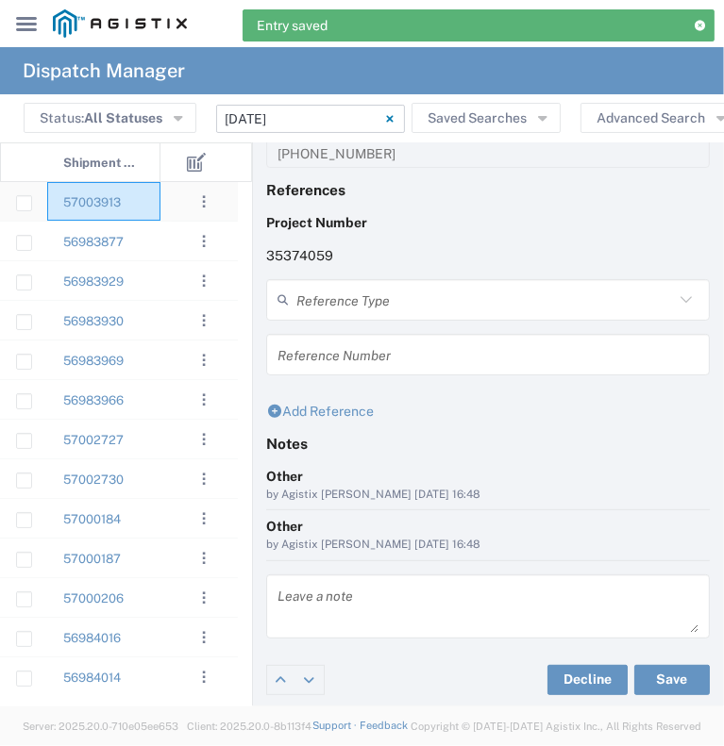
click at [143, 214] on div "57003913" at bounding box center [103, 201] width 113 height 39
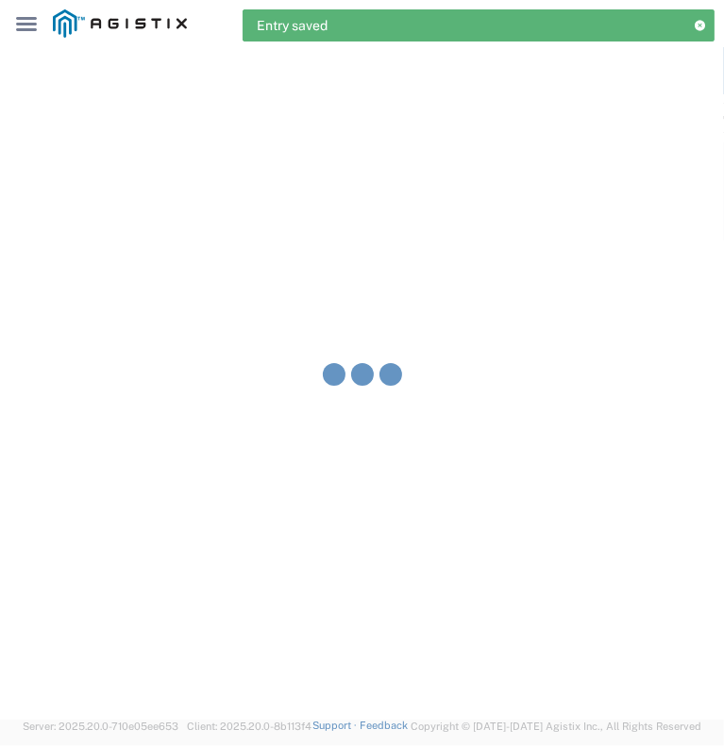
type input "[PERSON_NAME] & Sons Trucking, Inc"
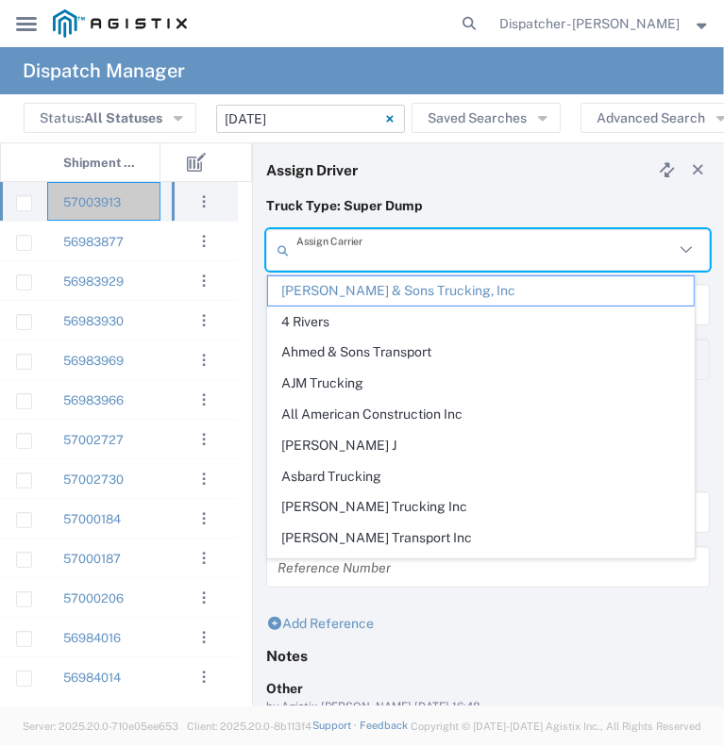
click at [423, 249] on input "text" at bounding box center [484, 250] width 377 height 33
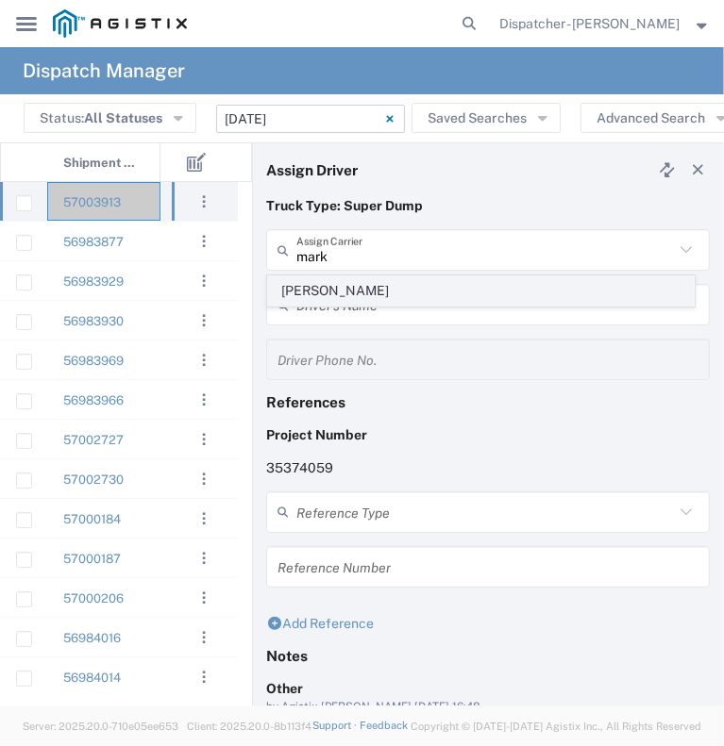
click at [407, 291] on span "[PERSON_NAME]" at bounding box center [481, 291] width 426 height 29
type input "[PERSON_NAME]"
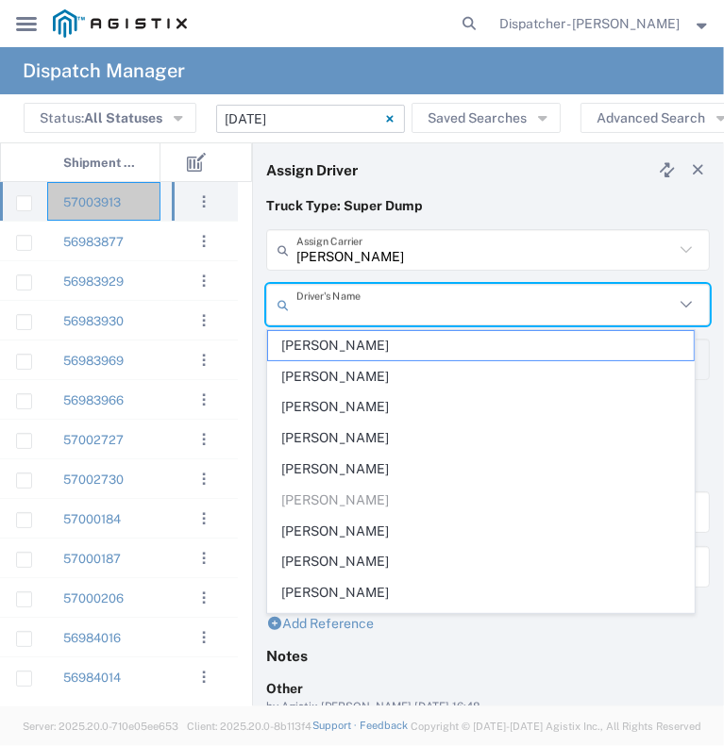
click at [395, 312] on input "text" at bounding box center [484, 305] width 377 height 33
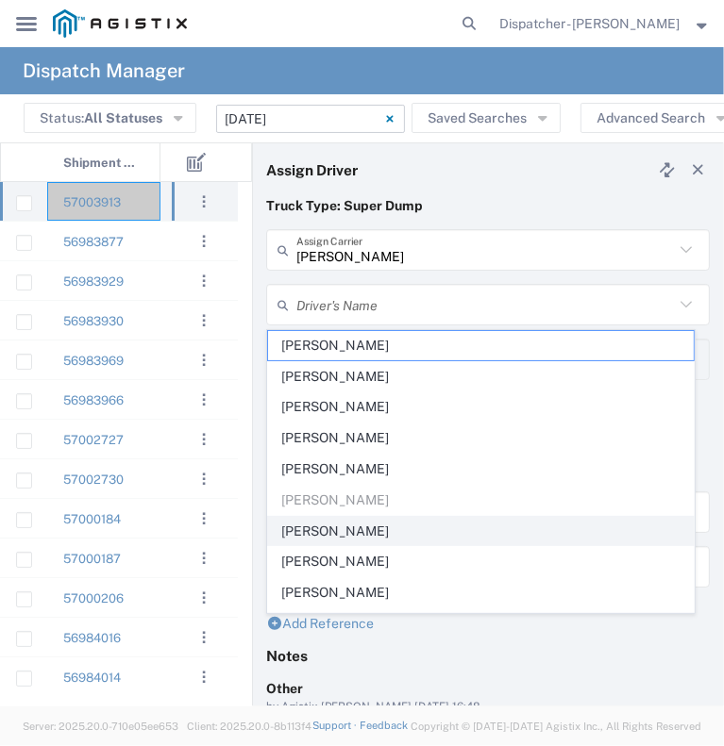
click at [381, 532] on span "[PERSON_NAME]" at bounding box center [481, 531] width 426 height 29
type input "[PERSON_NAME]"
type input "9164175343"
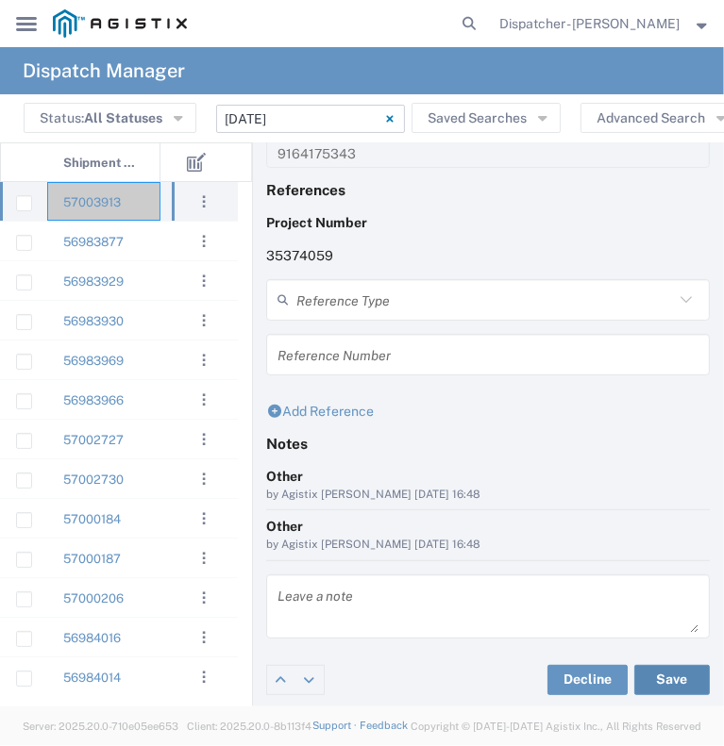
click at [653, 679] on button "Save" at bounding box center [671, 680] width 75 height 30
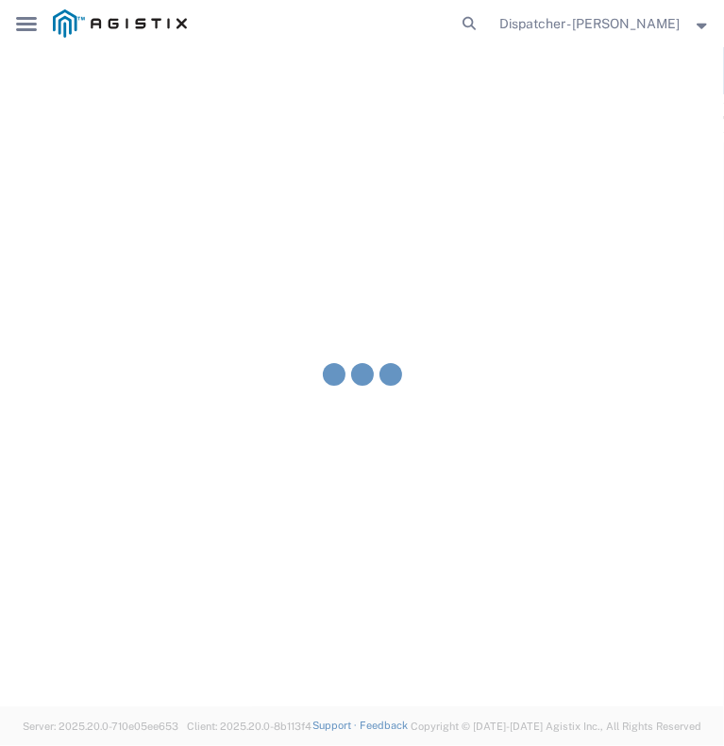
type input "[PERSON_NAME]"
